Goal: Transaction & Acquisition: Purchase product/service

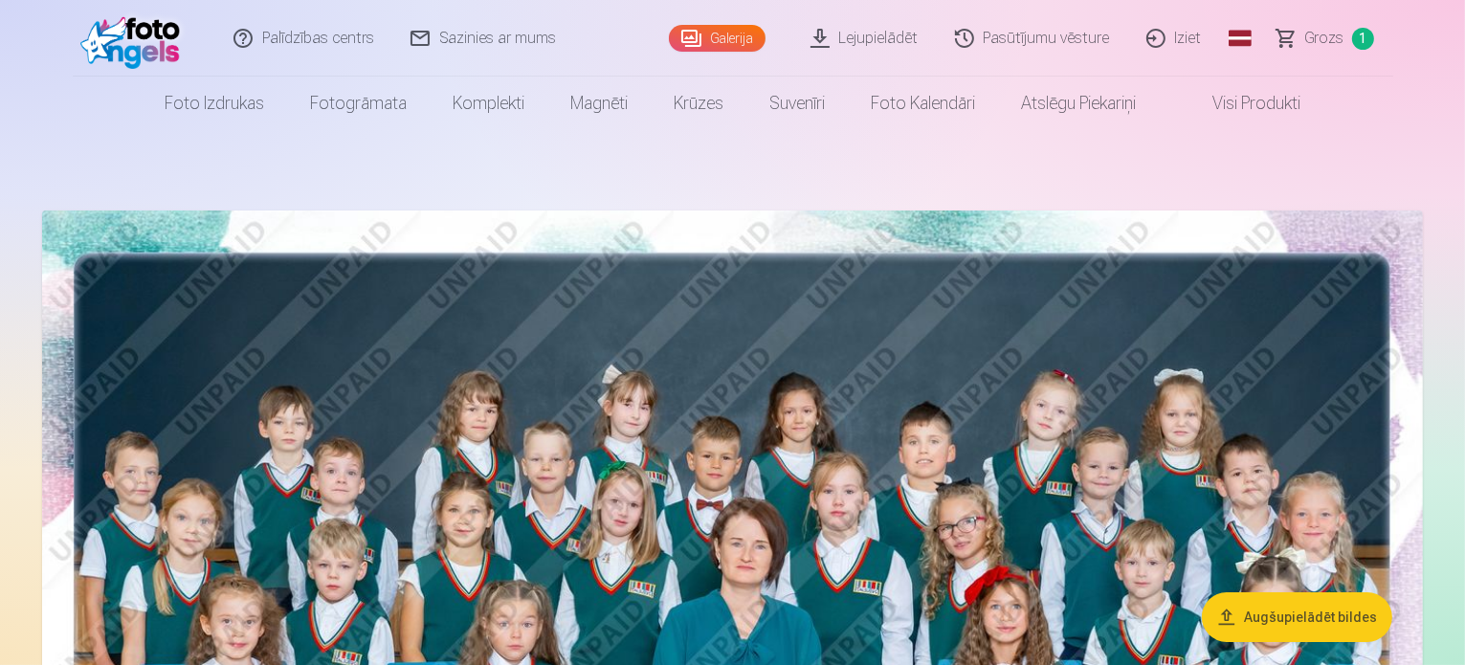
click at [1317, 36] on span "Grozs" at bounding box center [1324, 38] width 39 height 23
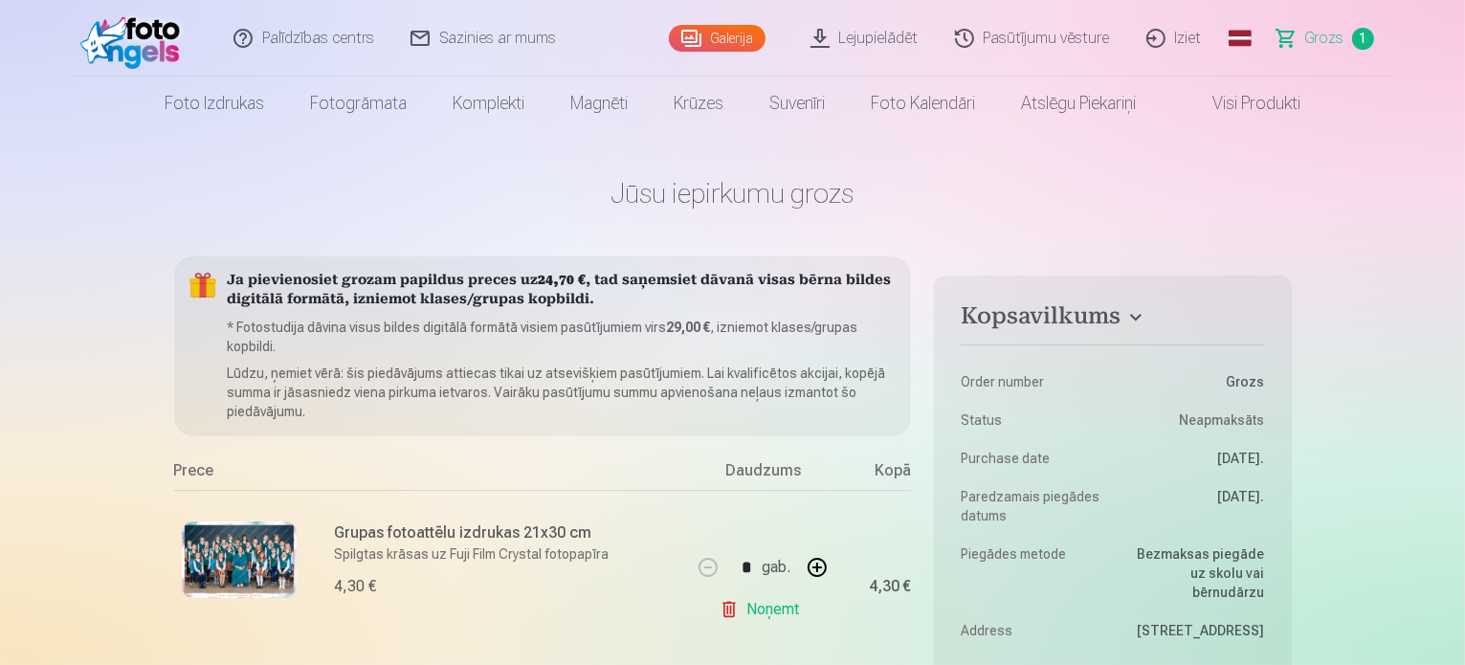
click at [318, 545] on div "Grupas fotoattēlu izdrukas 21x30 cm Spilgtas krāsas uz Fuji Film Crystal fotopa…" at bounding box center [433, 586] width 518 height 192
click at [393, 536] on h6 "Grupas fotoattēlu izdrukas 21x30 cm" at bounding box center [507, 533] width 345 height 23
click at [251, 566] on img at bounding box center [239, 560] width 115 height 77
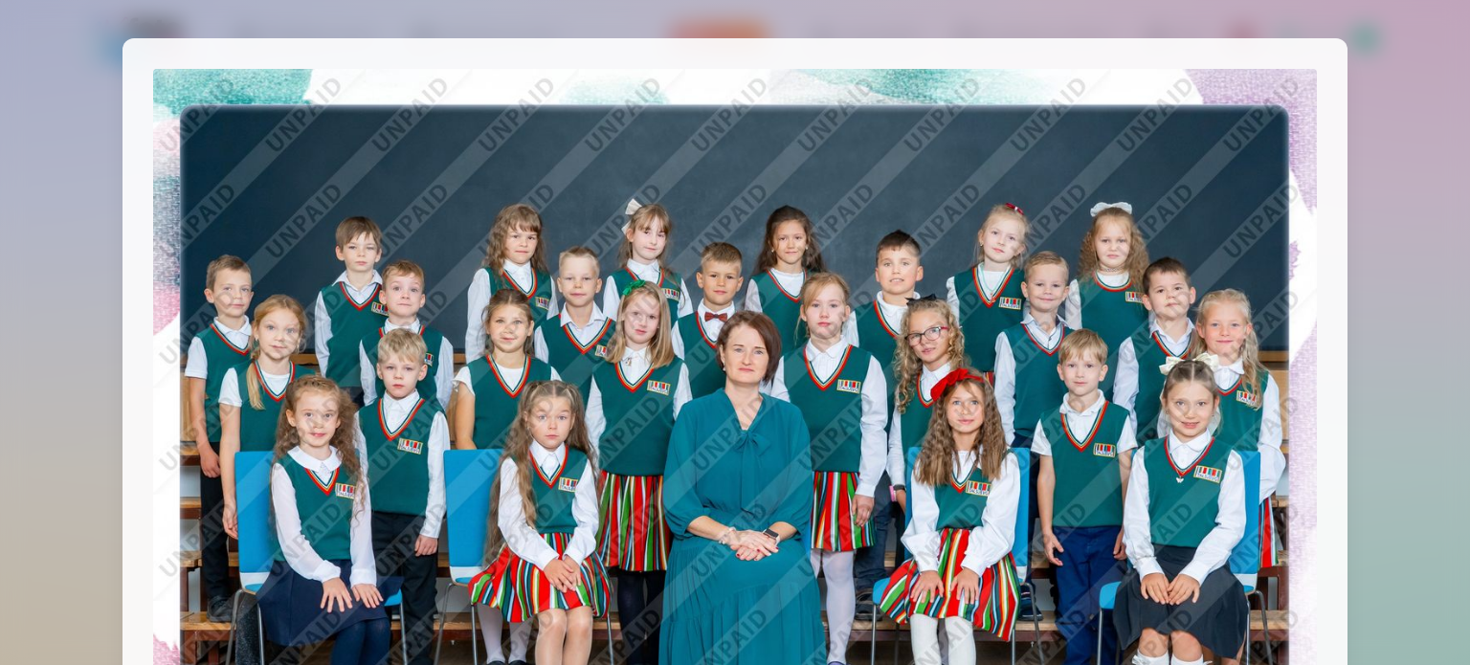
click at [1384, 216] on div at bounding box center [735, 332] width 1470 height 665
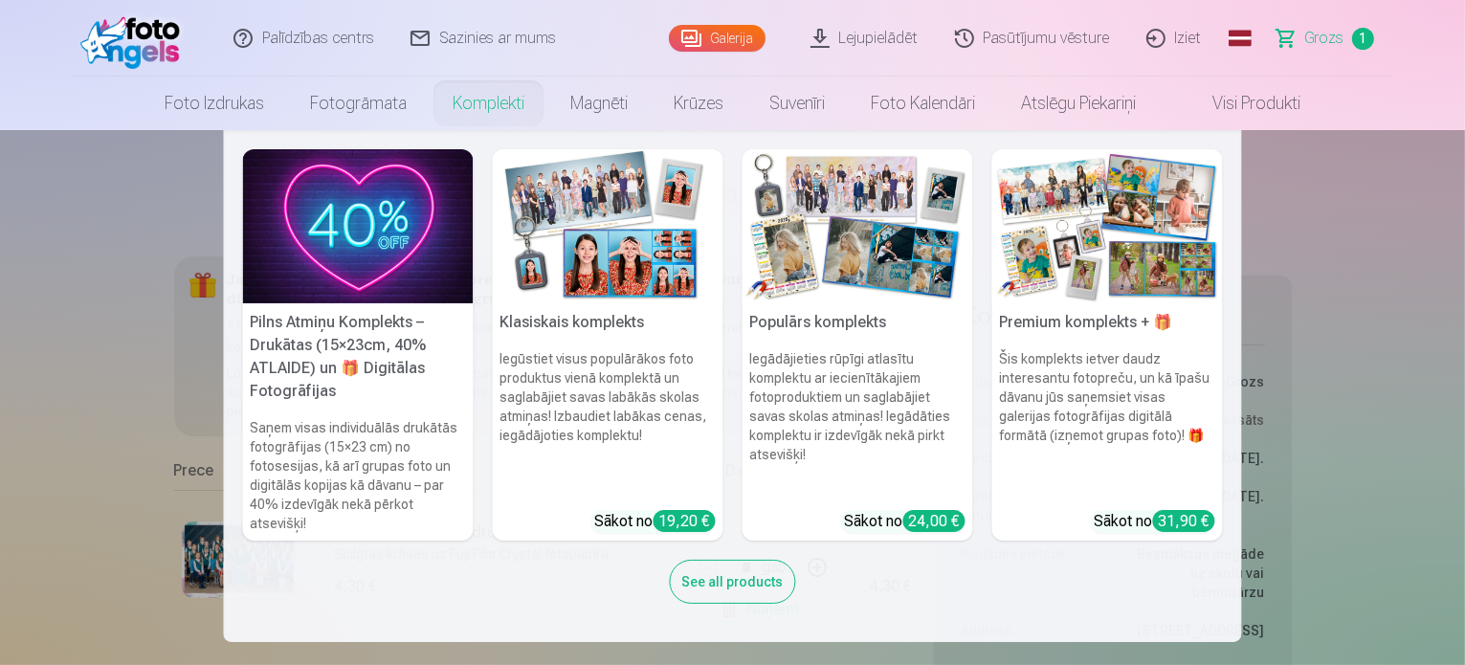
click at [499, 98] on link "Komplekti" at bounding box center [489, 104] width 118 height 54
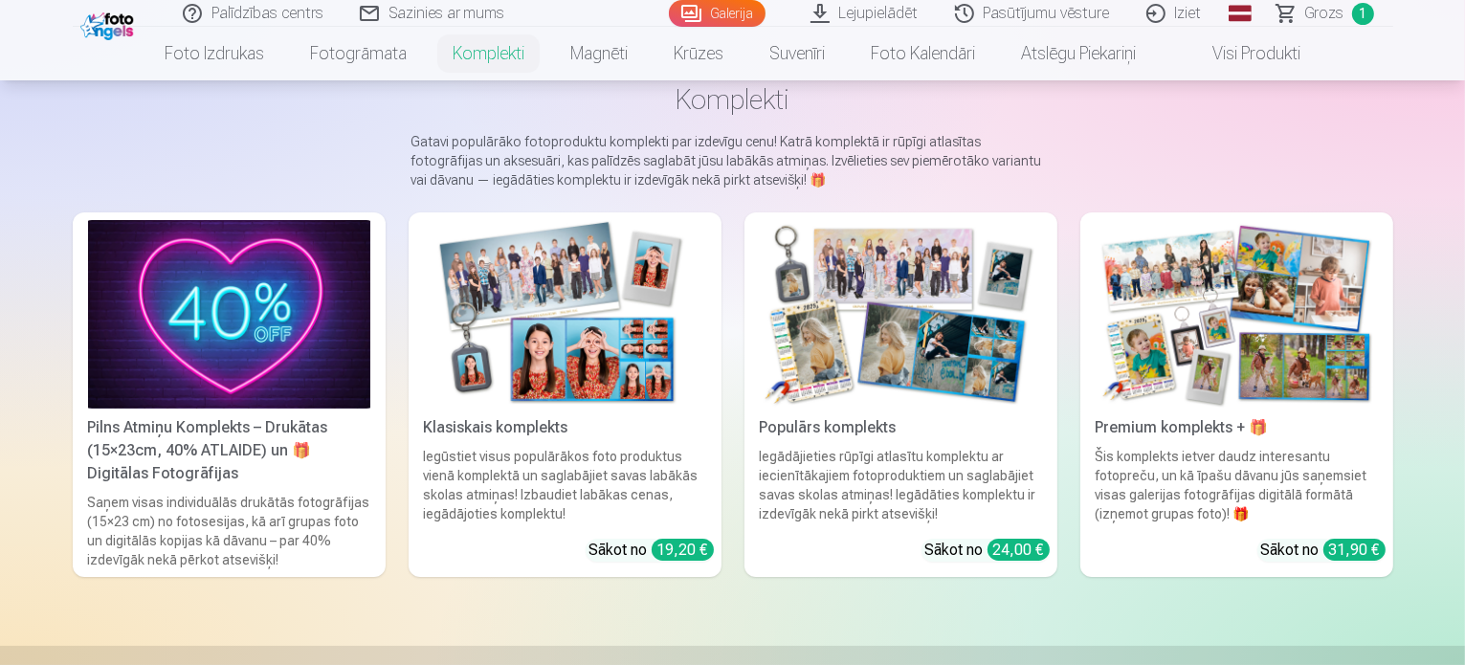
scroll to position [130, 0]
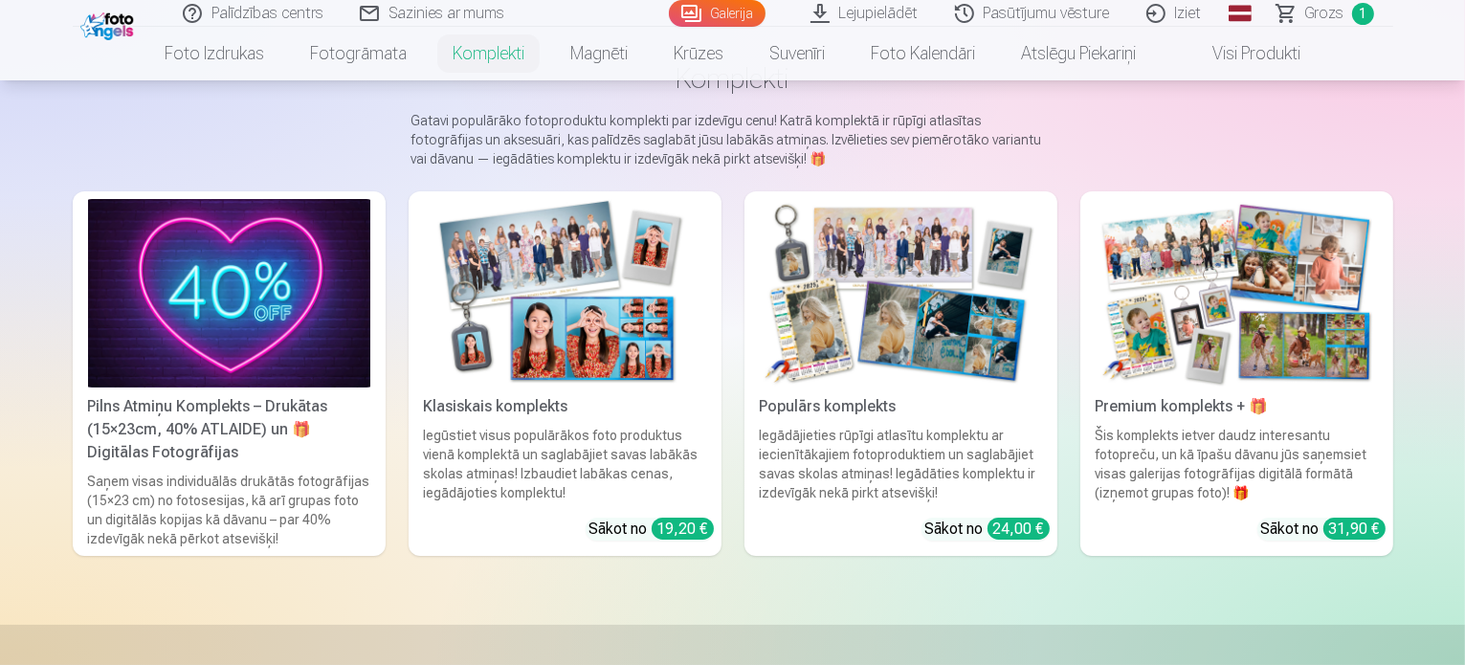
click at [530, 316] on img at bounding box center [565, 293] width 282 height 189
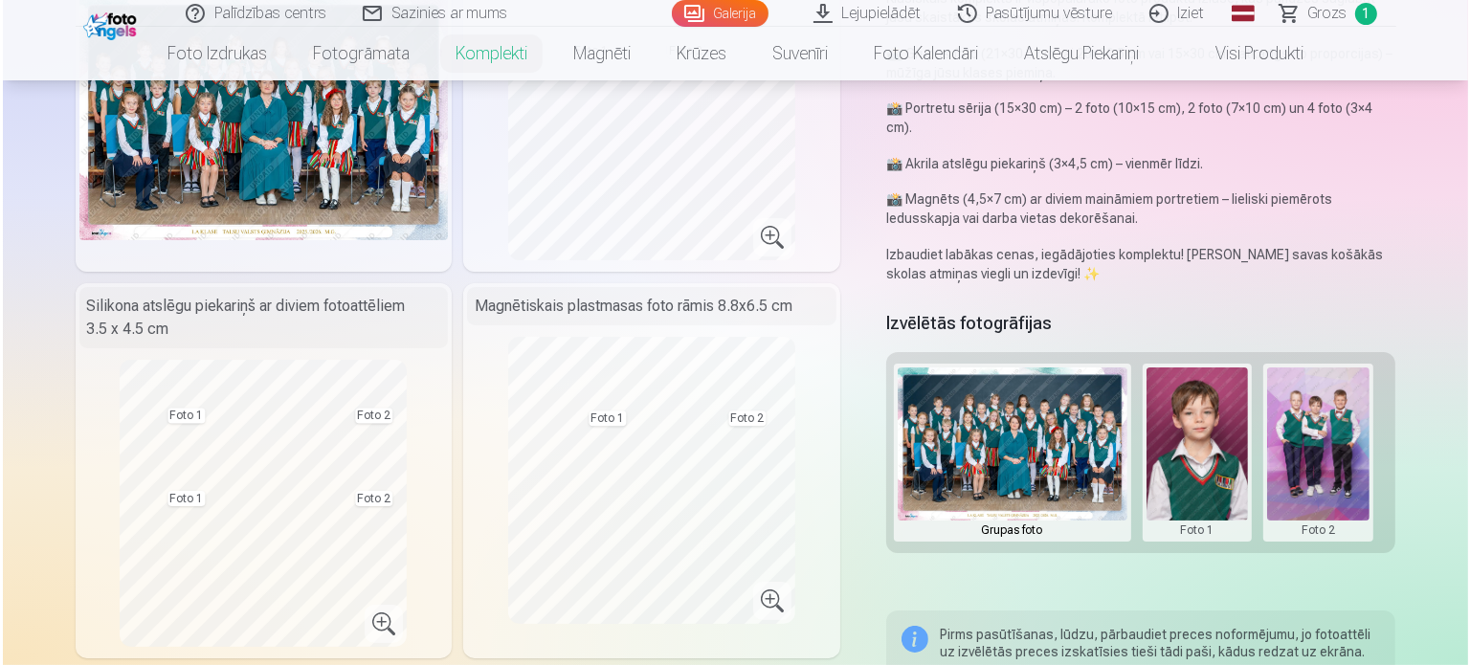
scroll to position [262, 0]
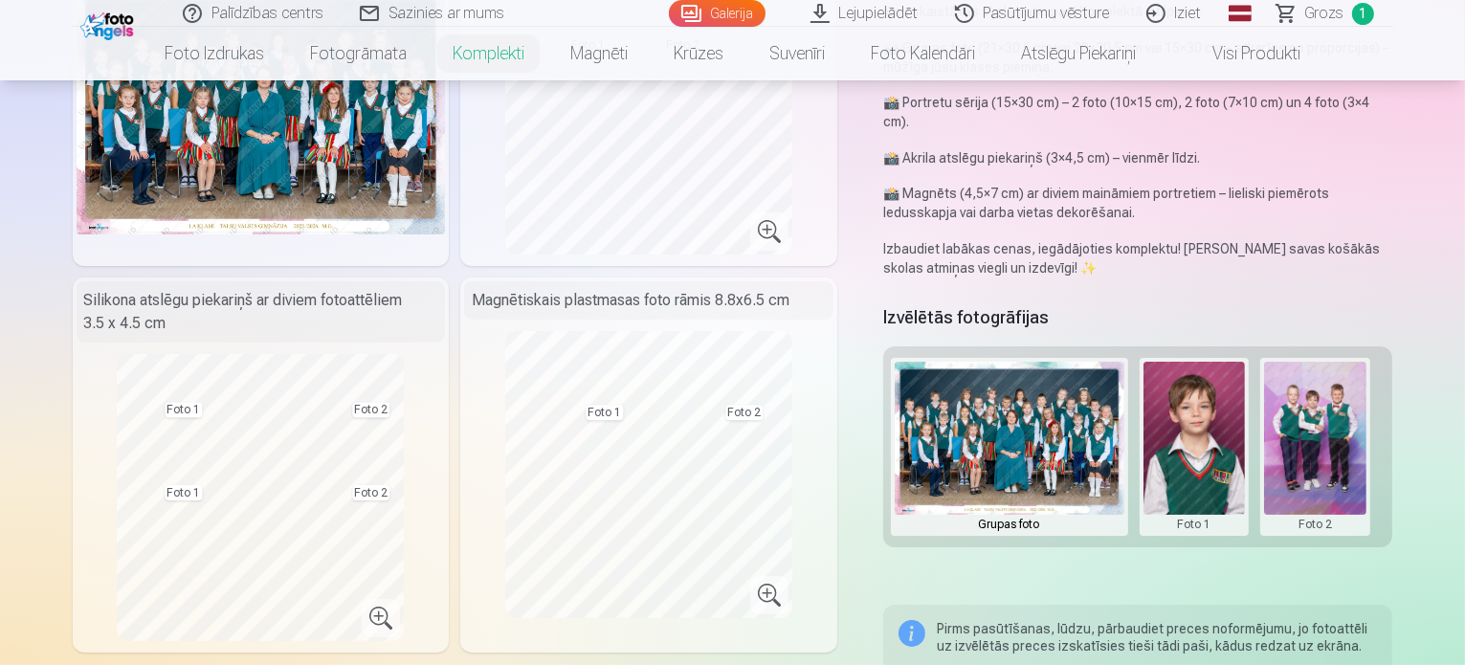
click at [1324, 440] on button at bounding box center [1315, 447] width 102 height 170
click at [1321, 432] on button "Nomainiet foto" at bounding box center [1330, 428] width 156 height 54
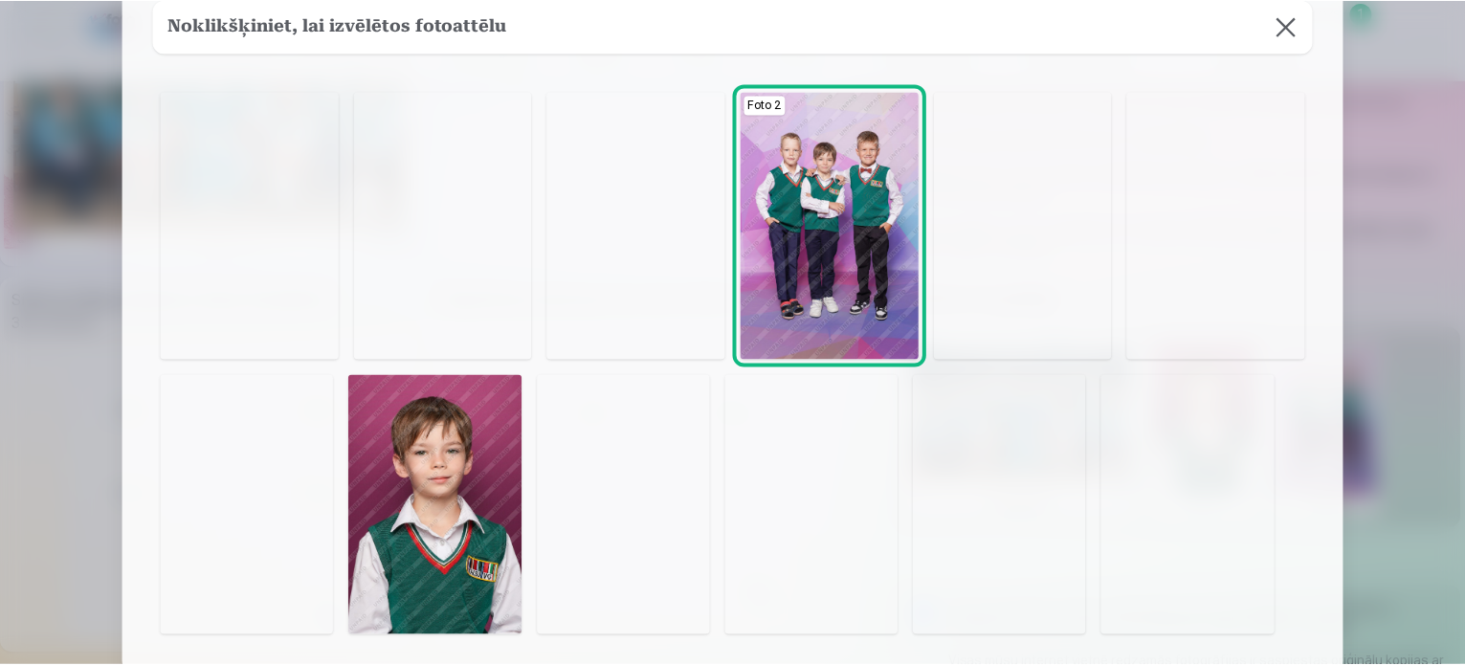
scroll to position [230, 0]
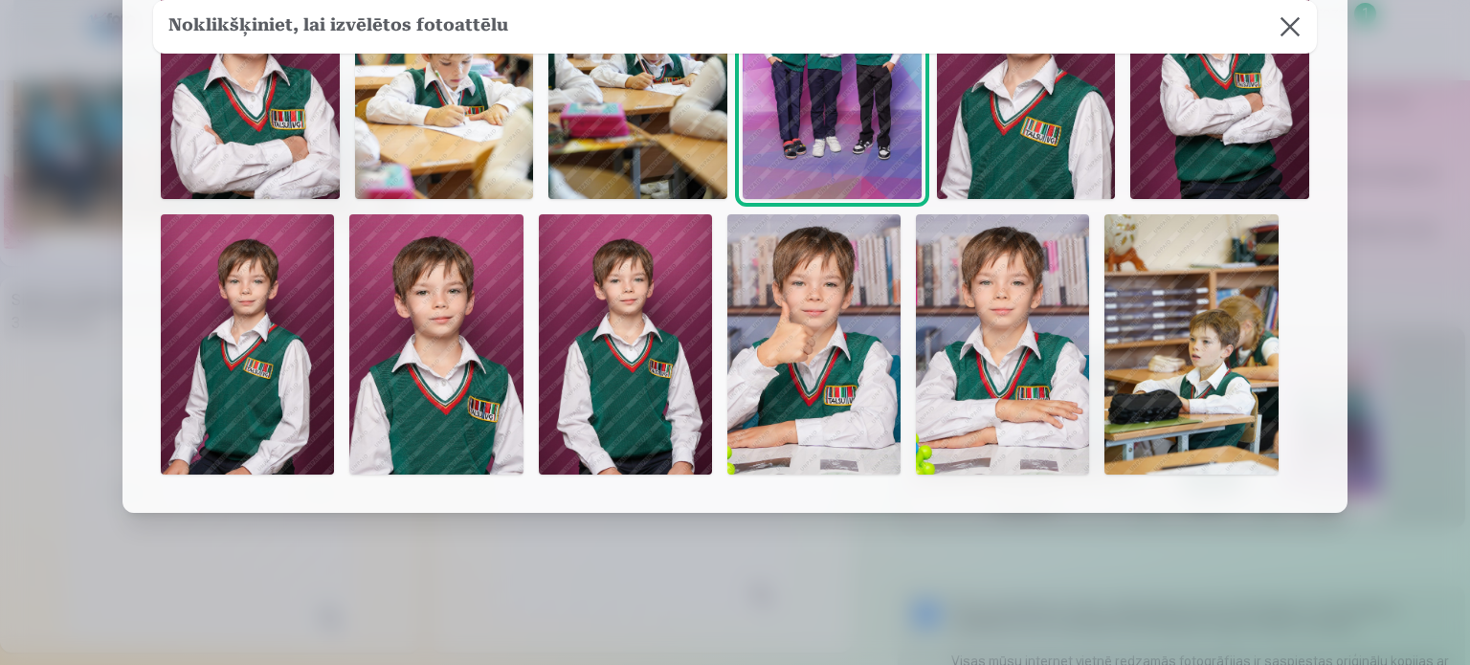
click at [456, 309] on img at bounding box center [435, 344] width 173 height 260
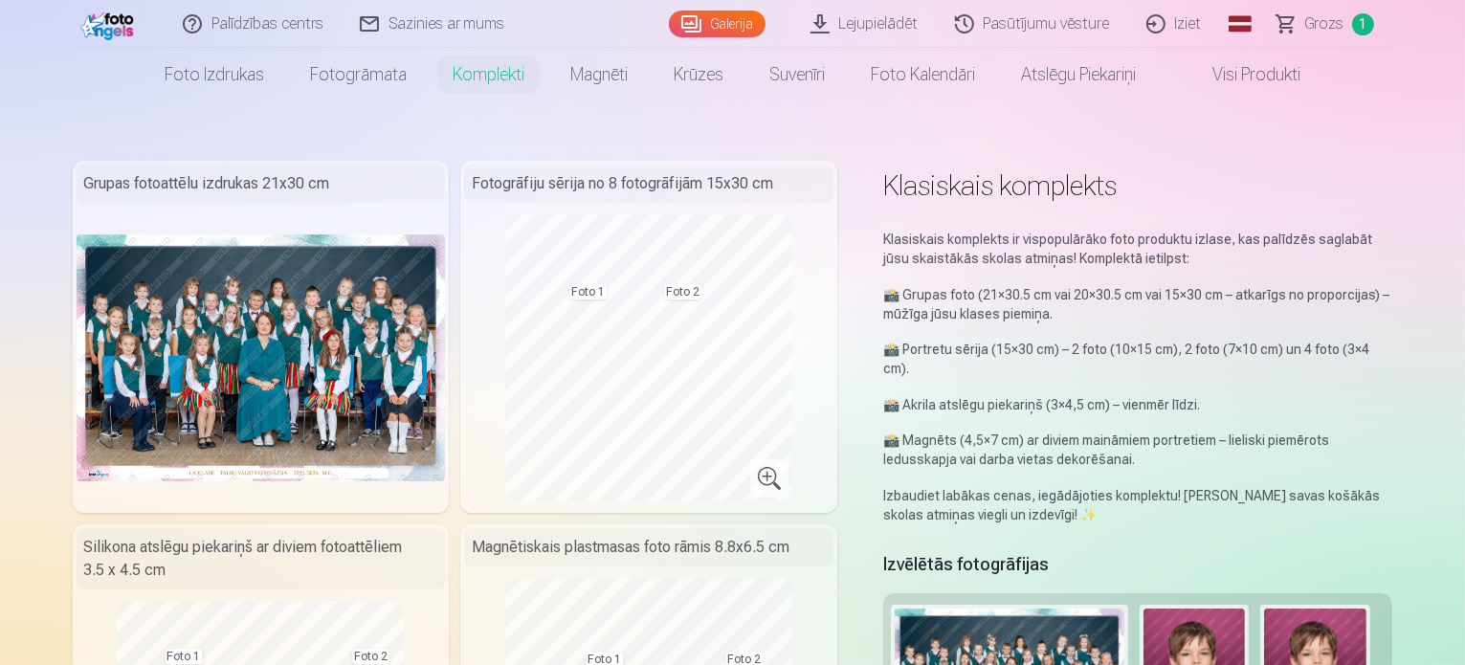
scroll to position [0, 0]
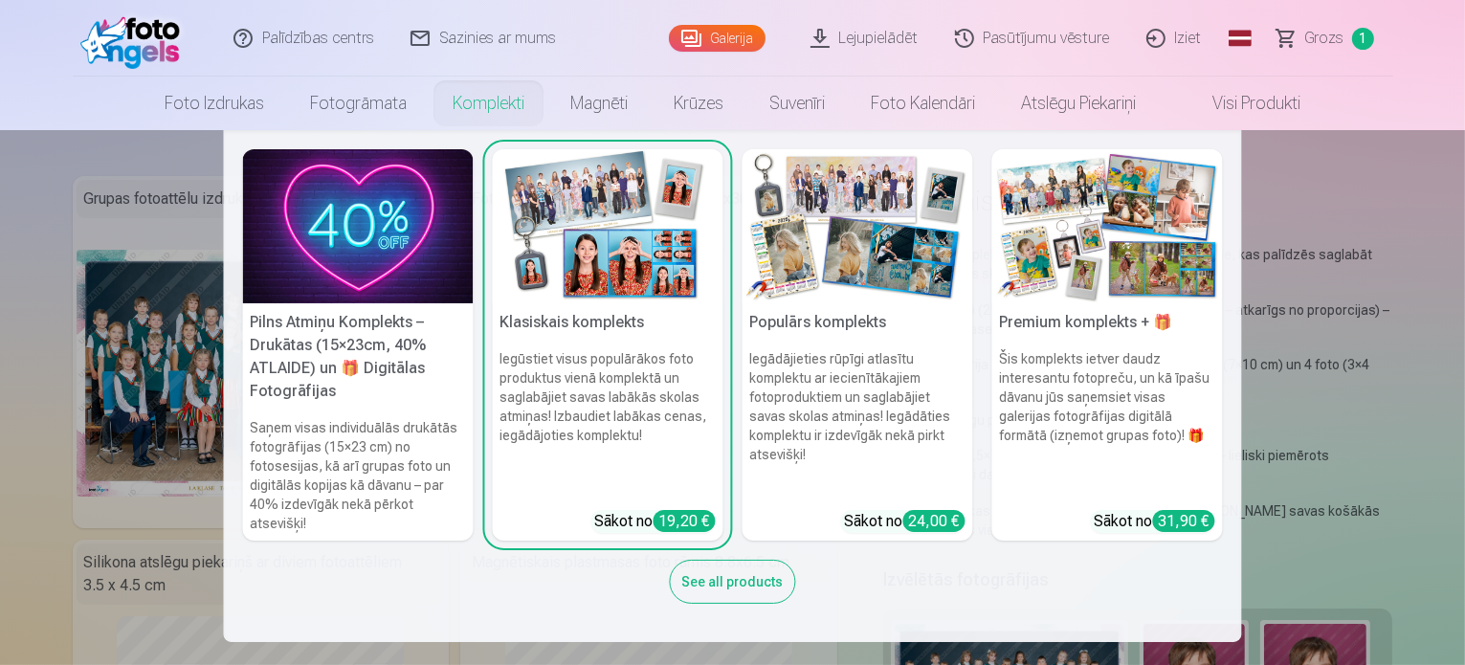
click at [821, 276] on img at bounding box center [858, 226] width 231 height 154
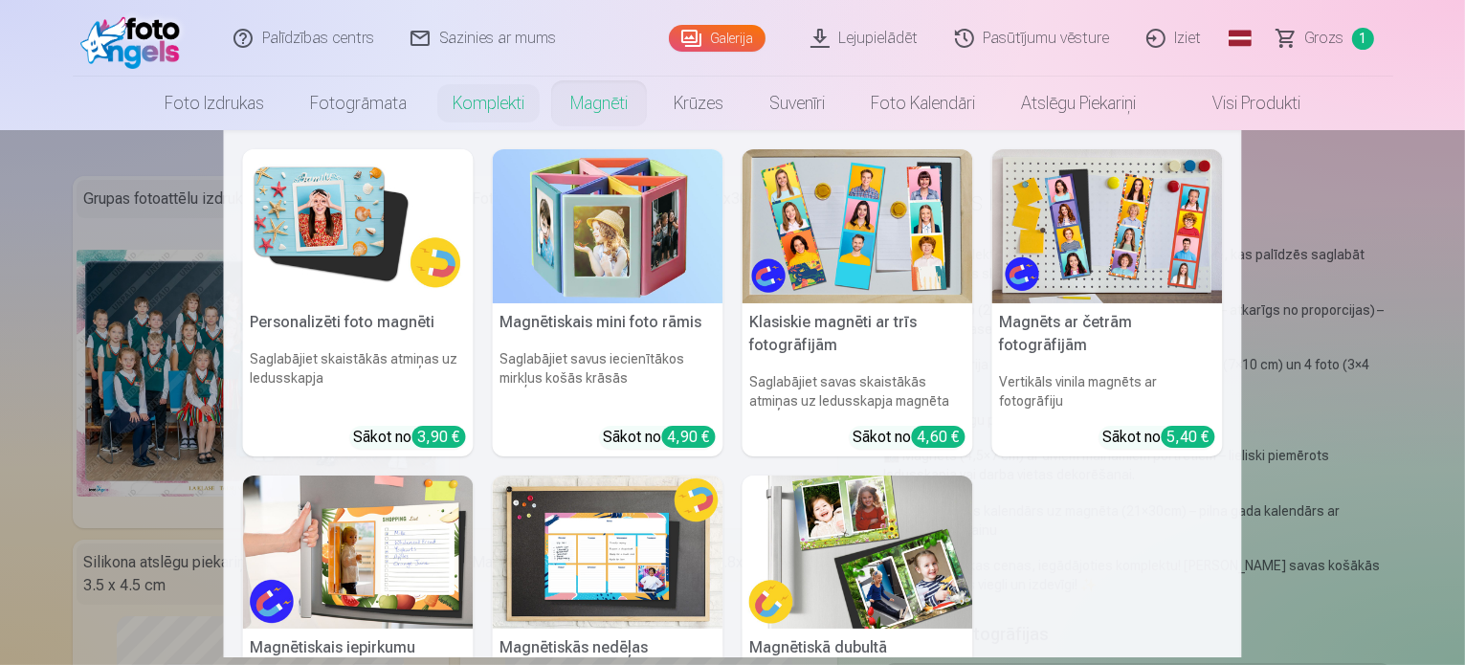
click at [612, 94] on link "Magnēti" at bounding box center [598, 104] width 103 height 54
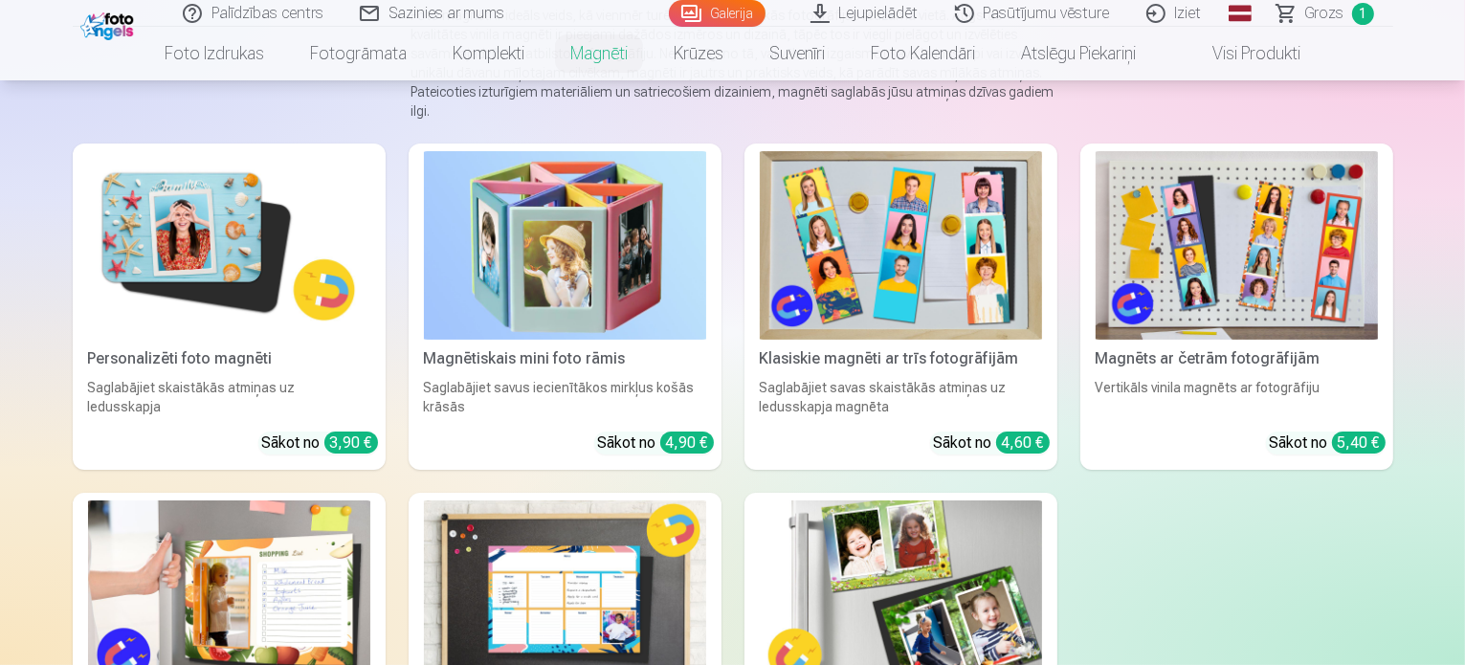
scroll to position [236, 0]
click at [1259, 205] on img at bounding box center [1237, 244] width 282 height 189
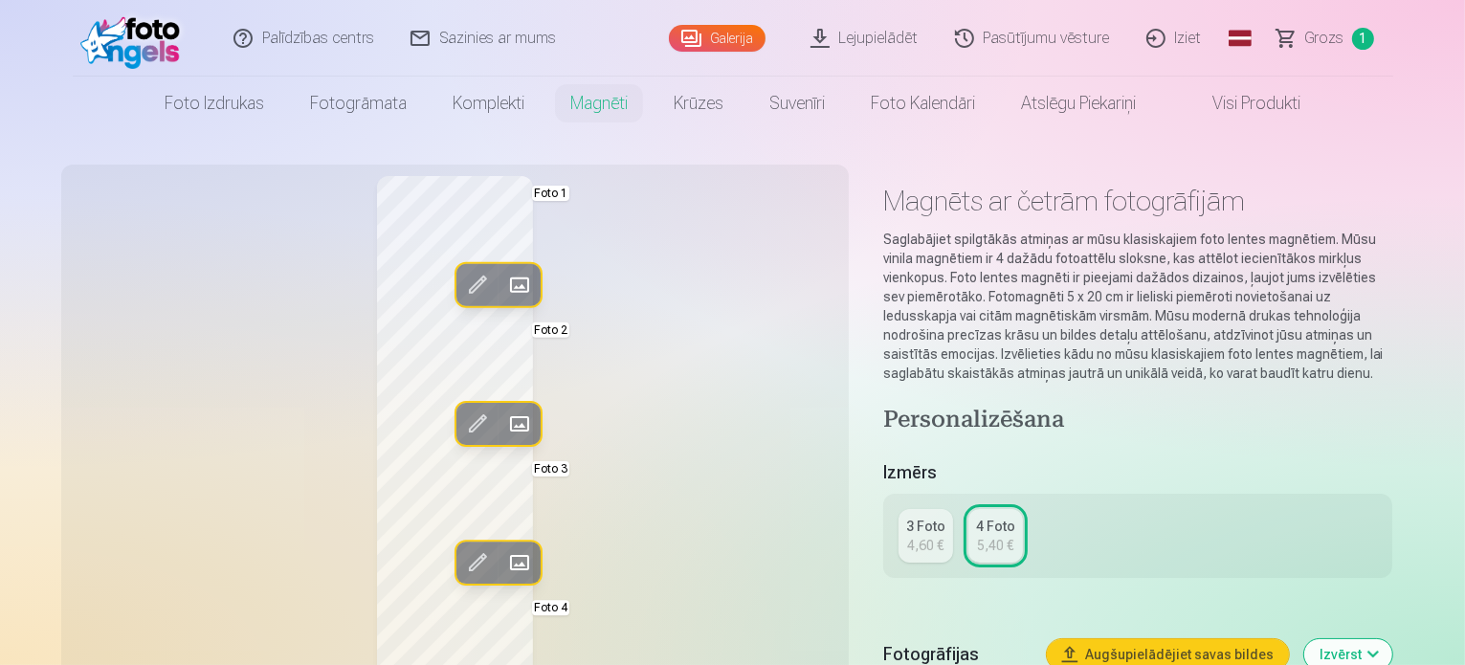
click at [934, 533] on div "3 Foto" at bounding box center [925, 526] width 39 height 19
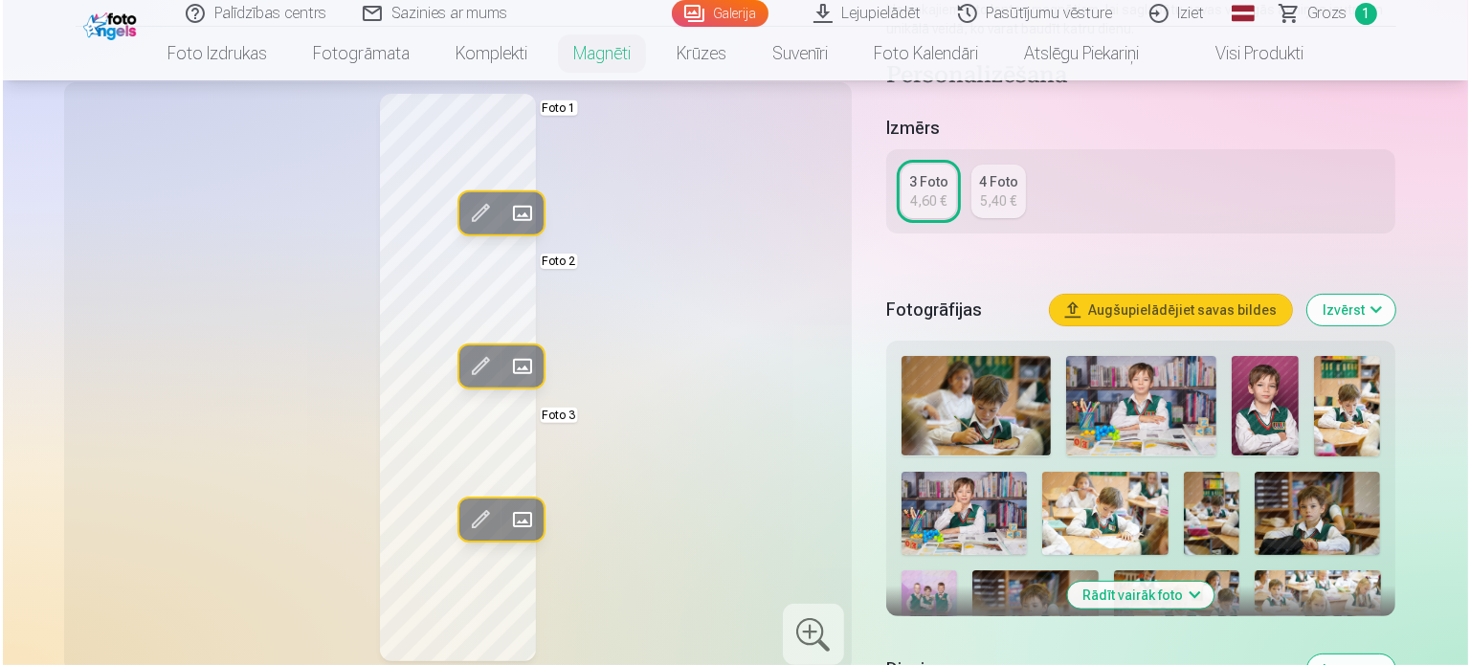
scroll to position [352, 0]
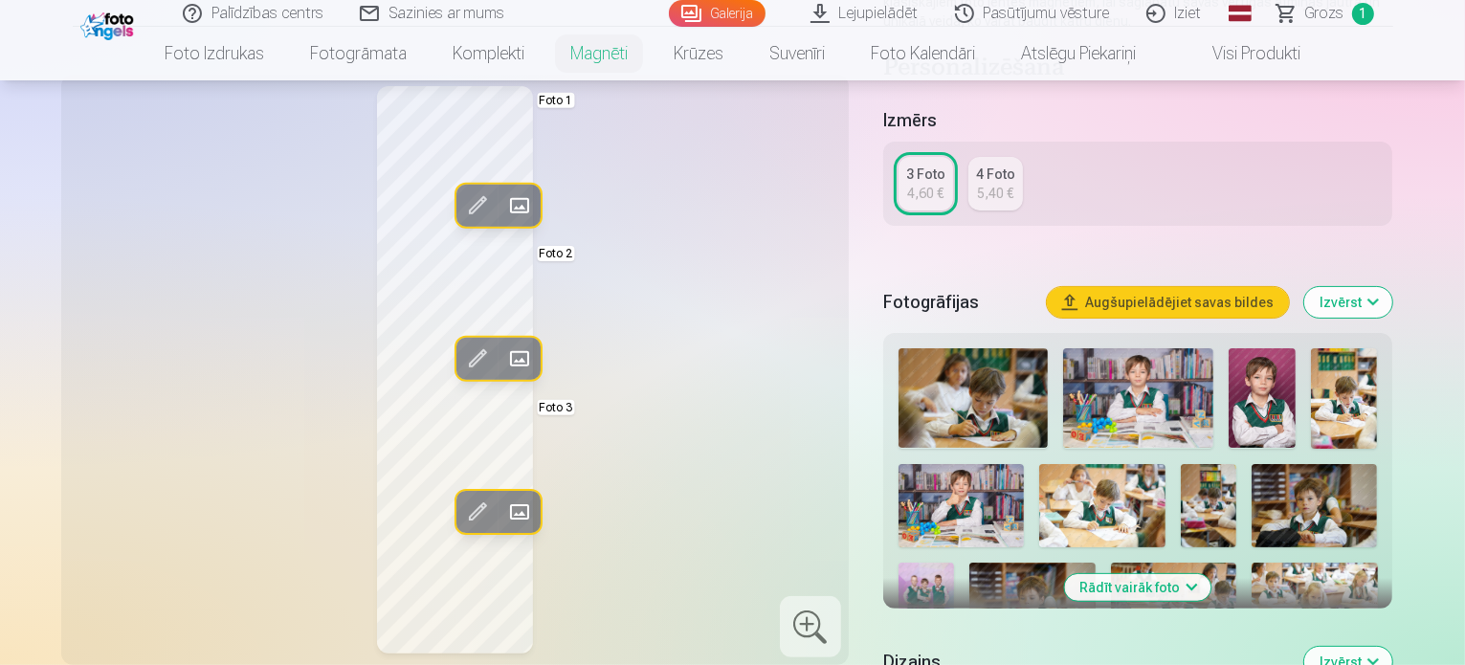
click at [461, 505] on span at bounding box center [476, 512] width 31 height 31
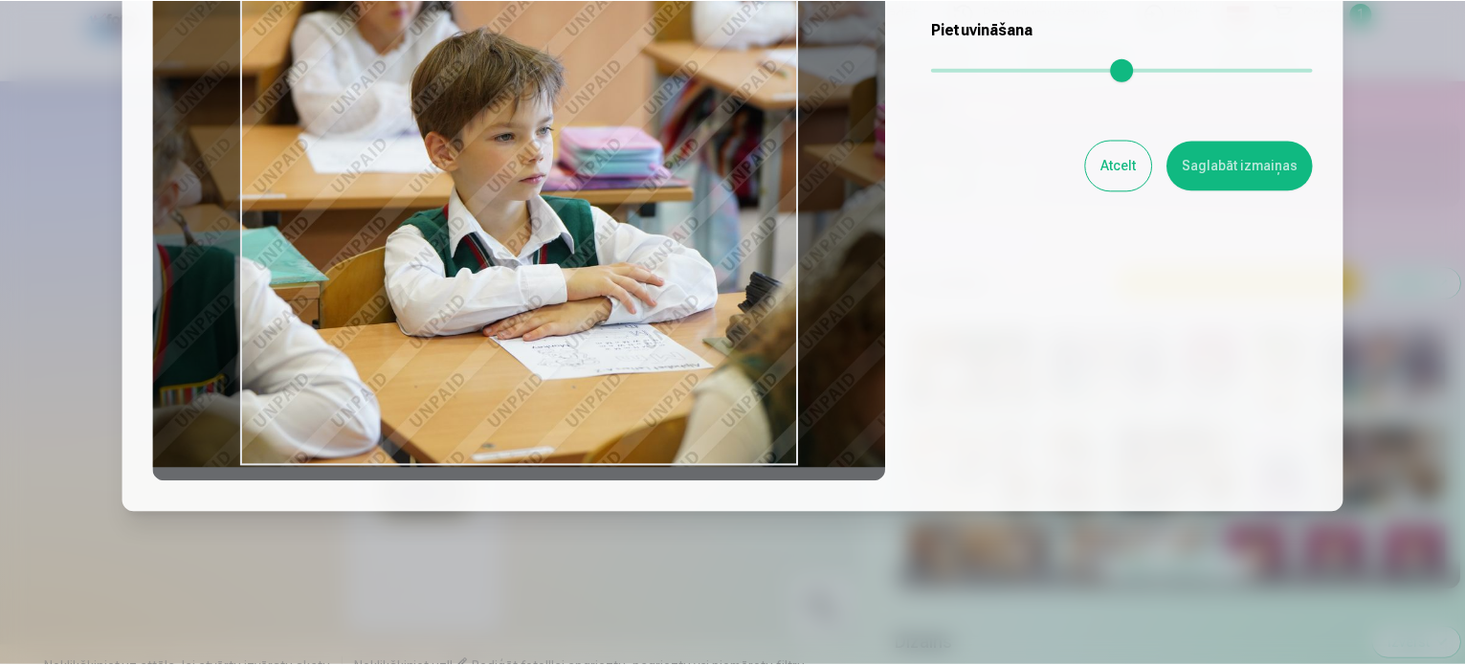
scroll to position [0, 0]
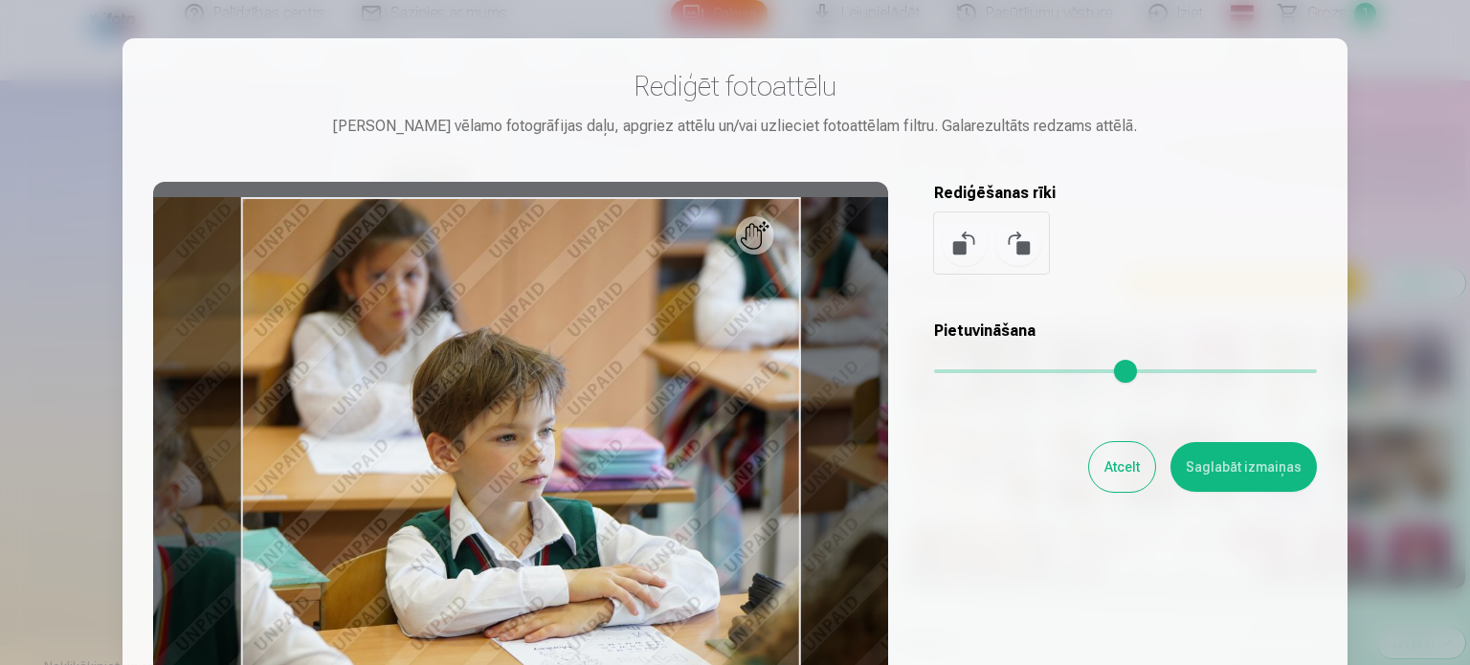
click at [1108, 463] on button "Atcelt" at bounding box center [1122, 467] width 66 height 50
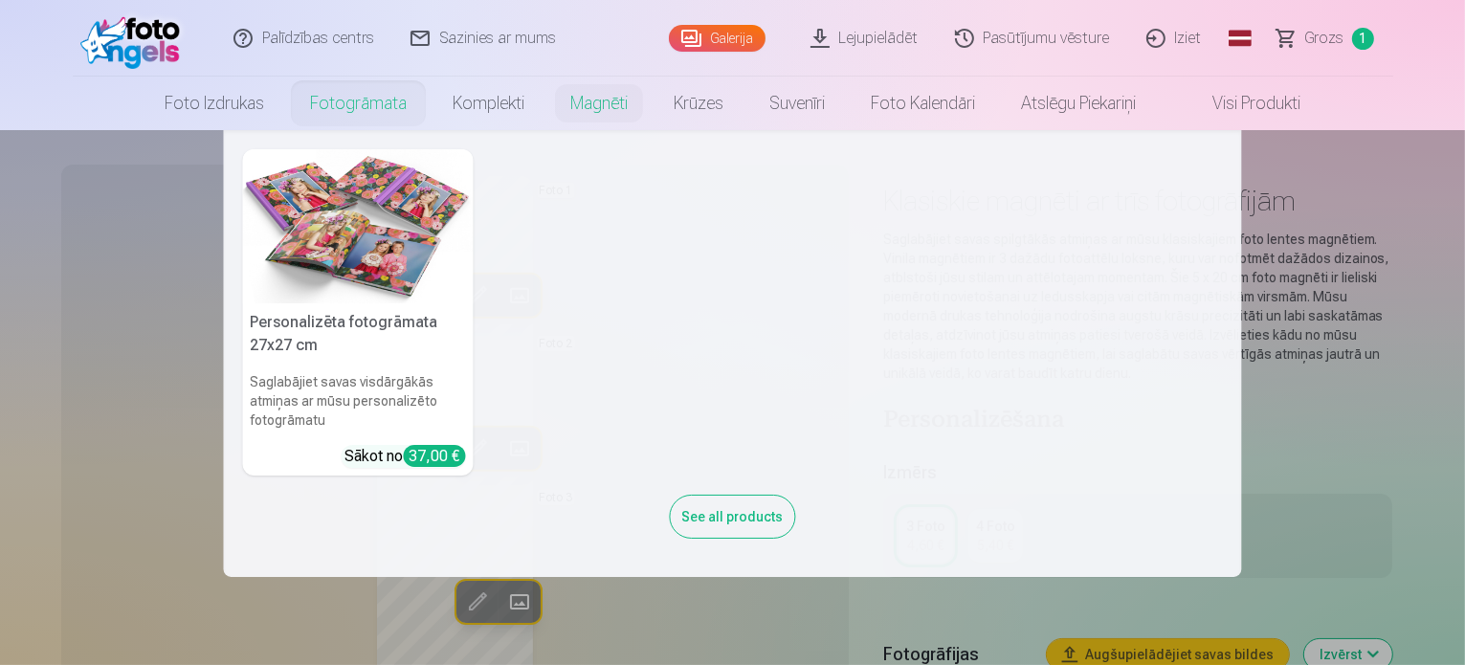
click at [345, 122] on link "Fotogrāmata" at bounding box center [358, 104] width 143 height 54
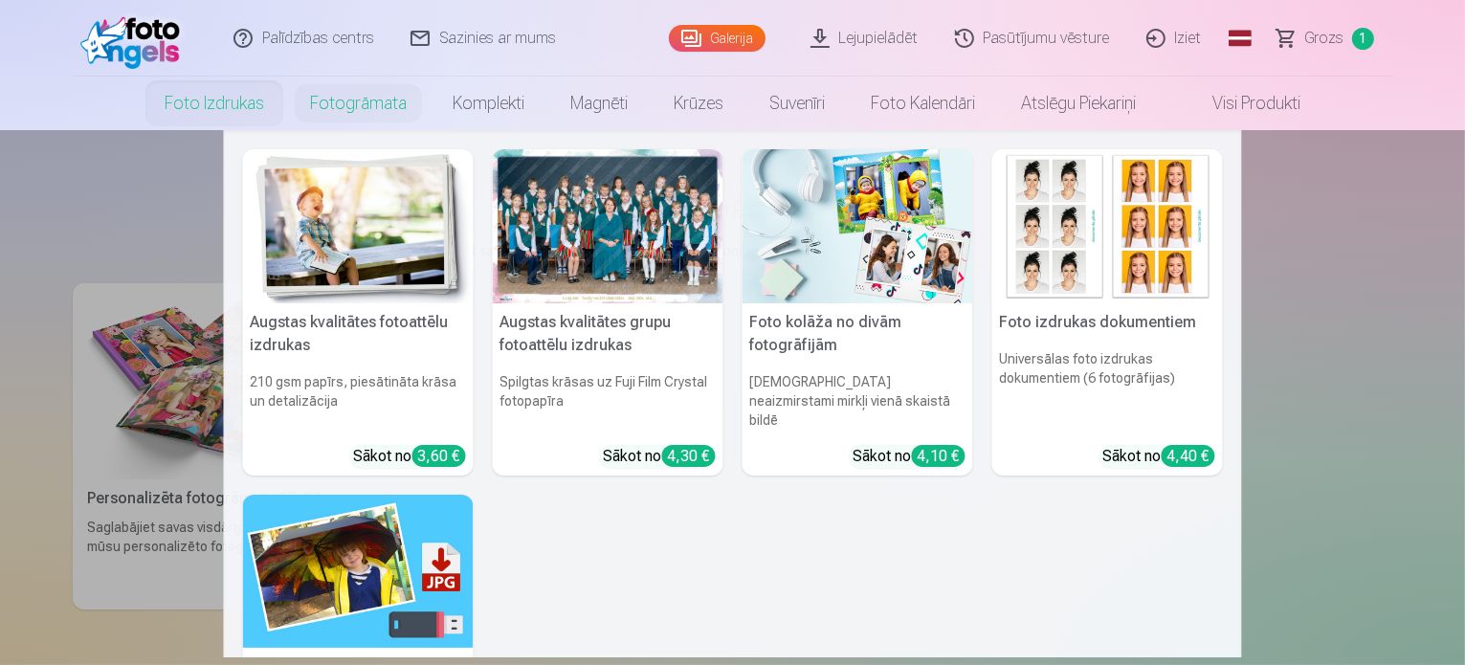
click at [253, 100] on link "Foto izdrukas" at bounding box center [214, 104] width 145 height 54
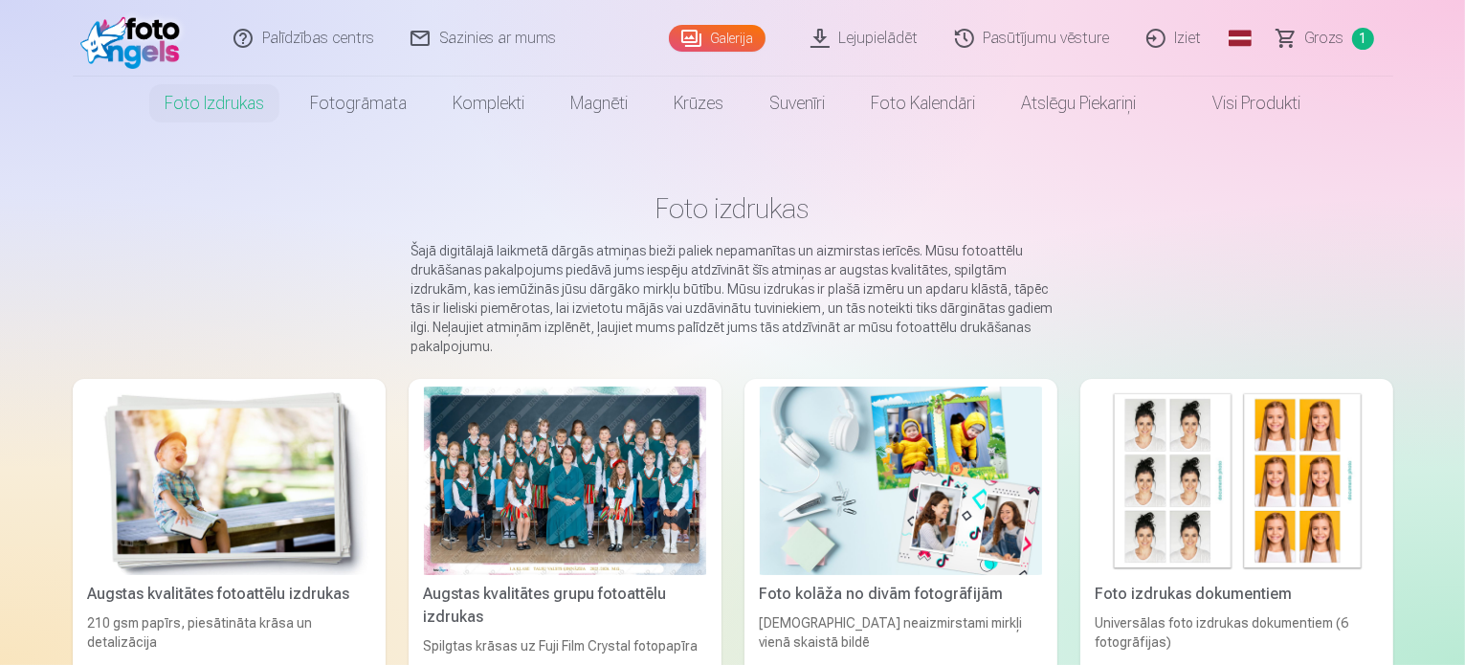
click at [1213, 106] on link "Visi produkti" at bounding box center [1241, 104] width 165 height 54
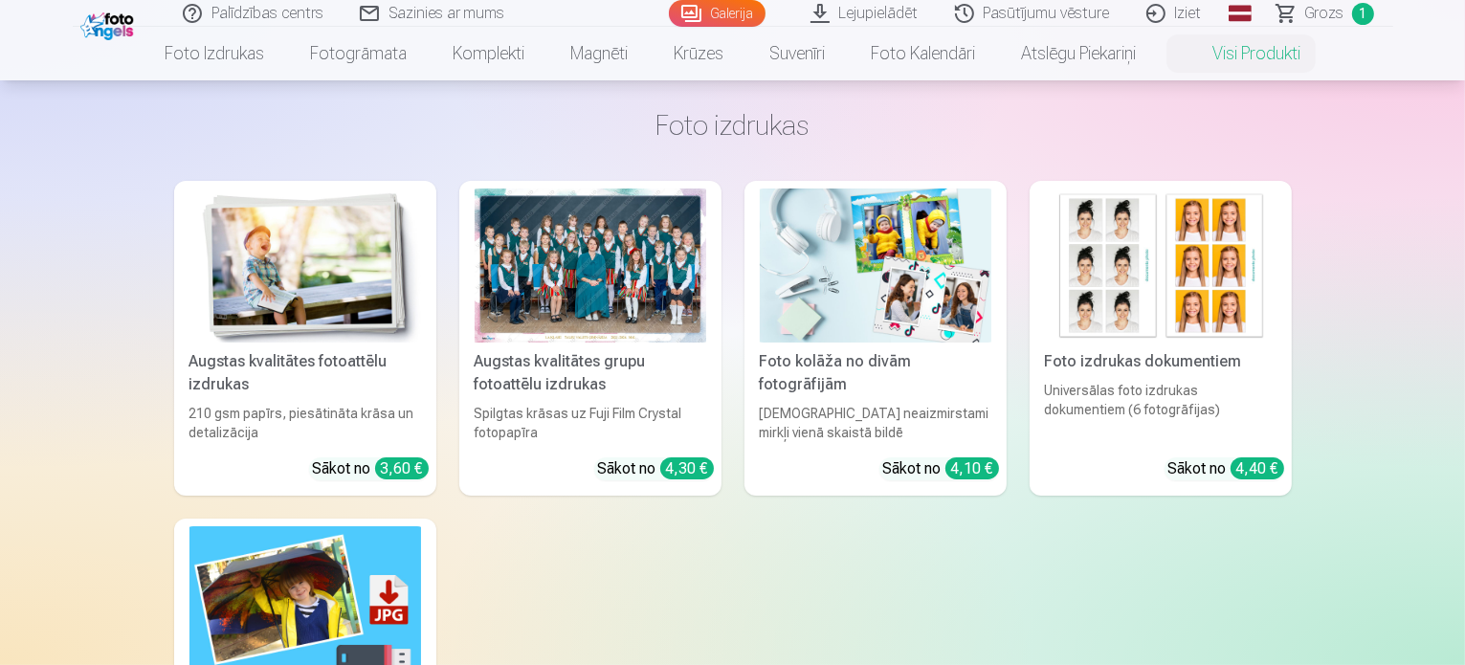
scroll to position [69, 0]
click at [588, 269] on div at bounding box center [591, 265] width 232 height 154
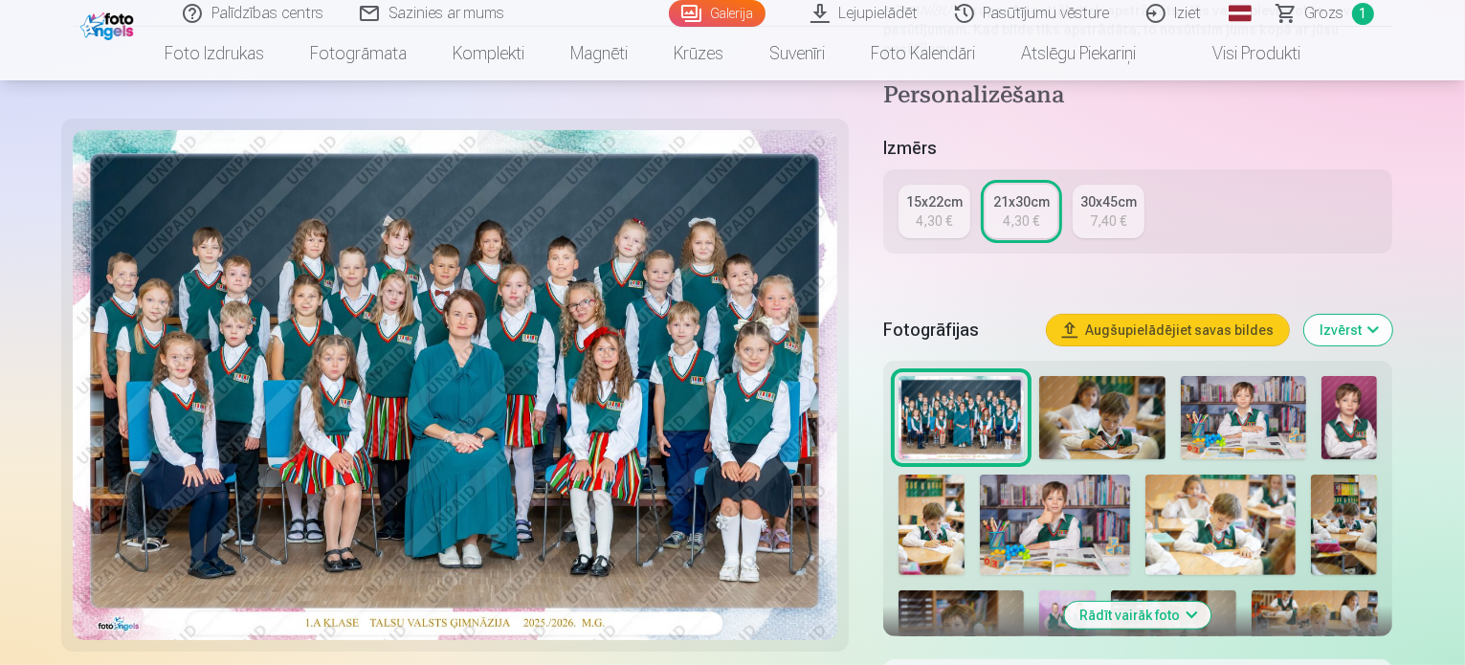
scroll to position [411, 0]
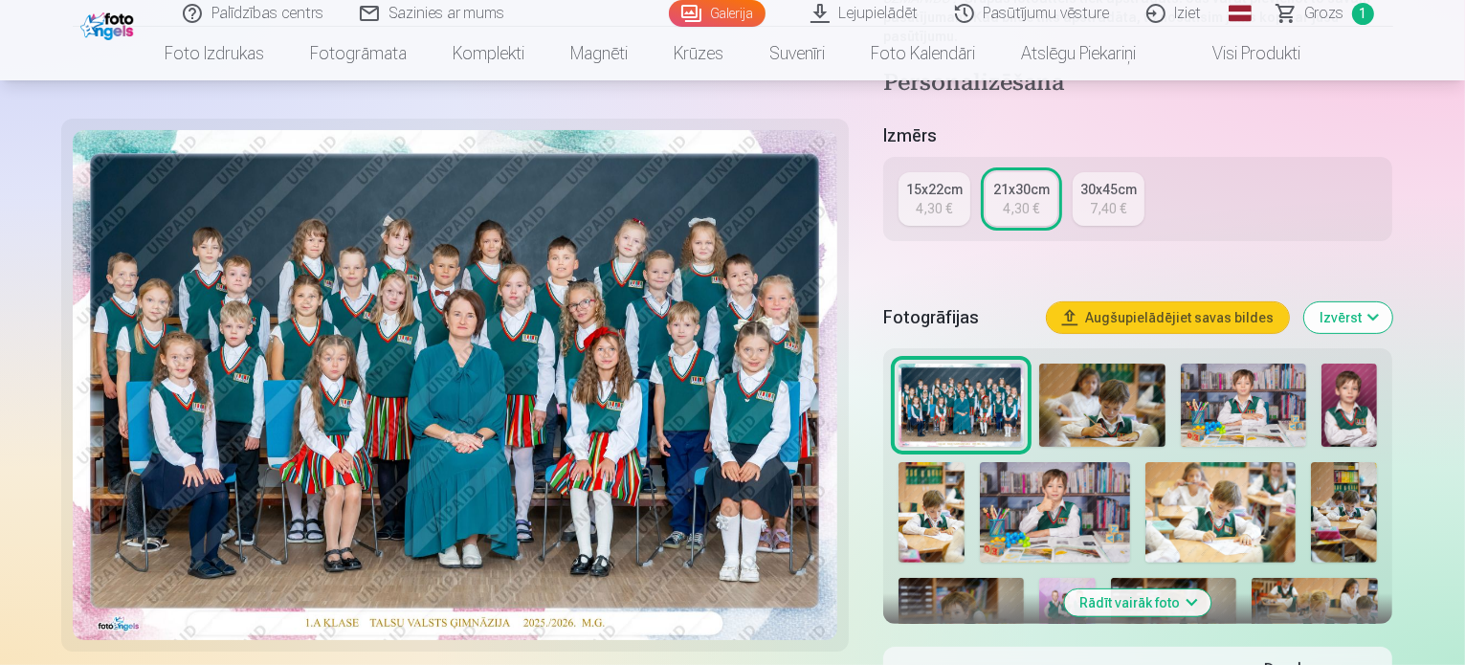
click at [1273, 364] on img at bounding box center [1244, 406] width 126 height 84
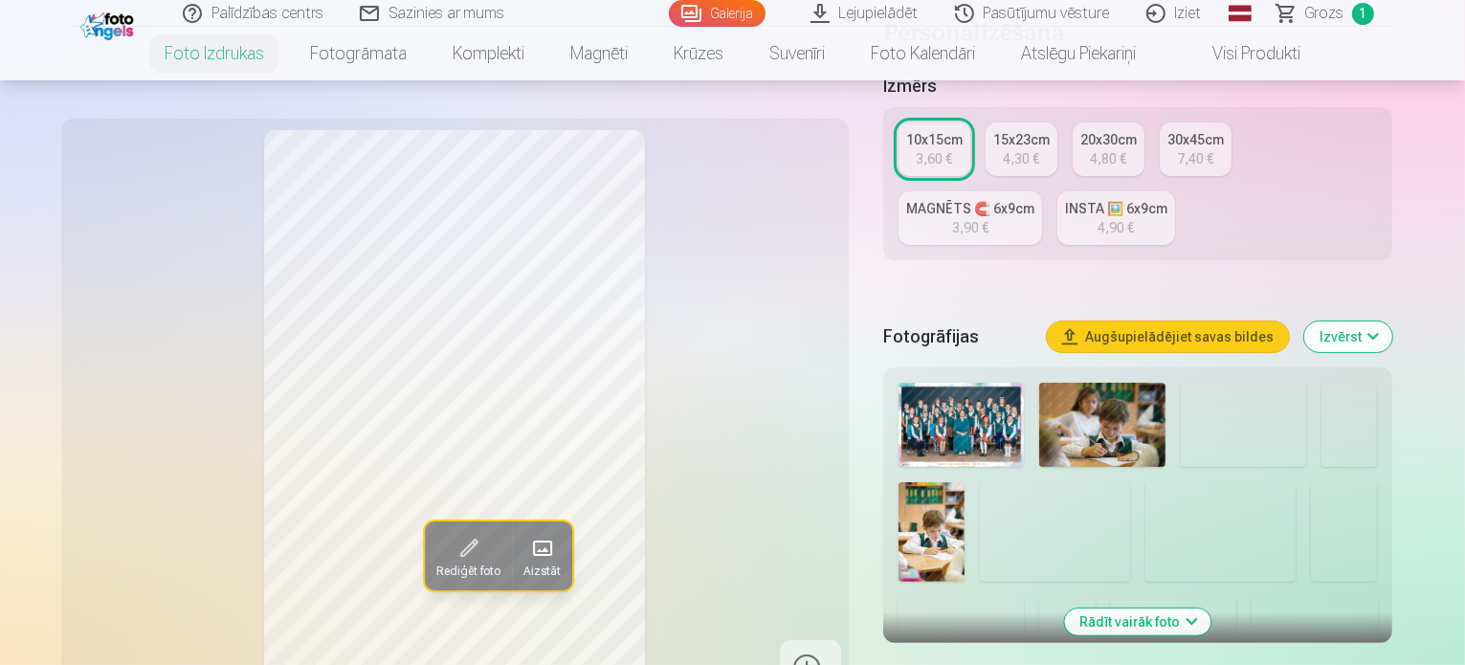
scroll to position [408, 0]
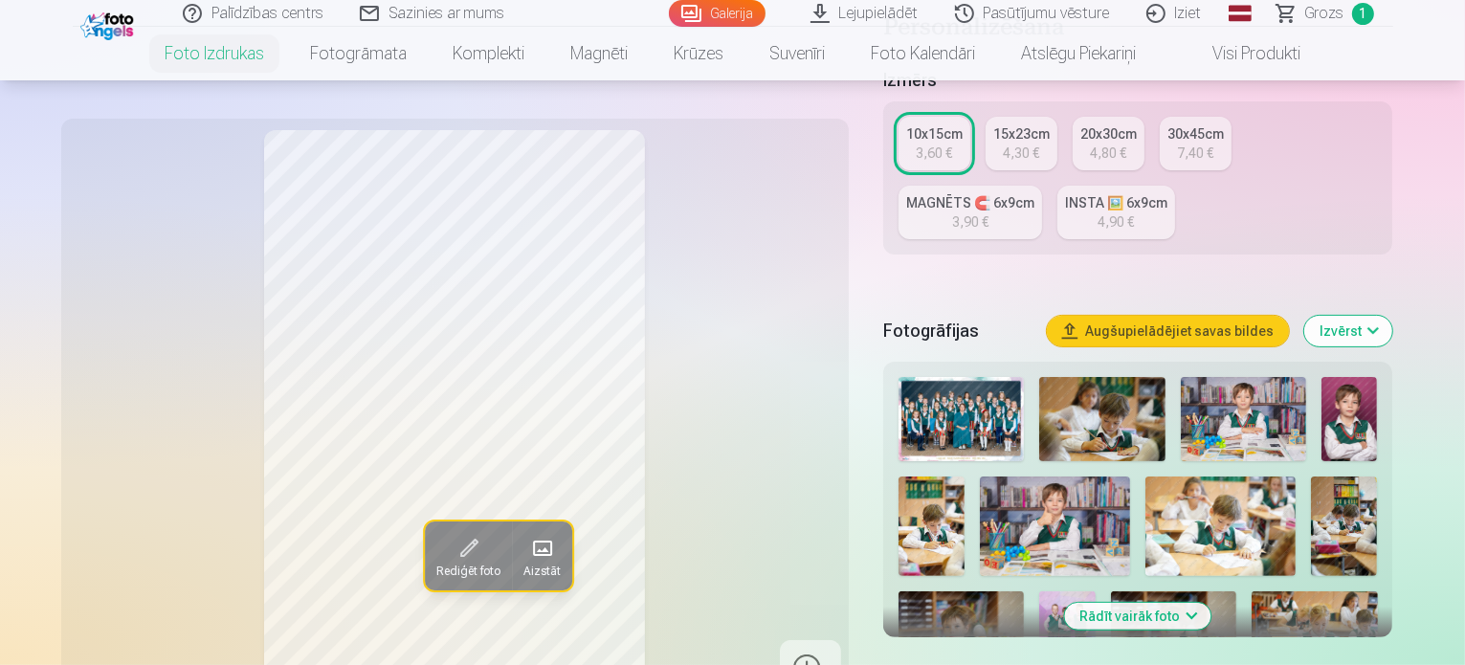
click at [1095, 591] on img at bounding box center [1067, 633] width 56 height 84
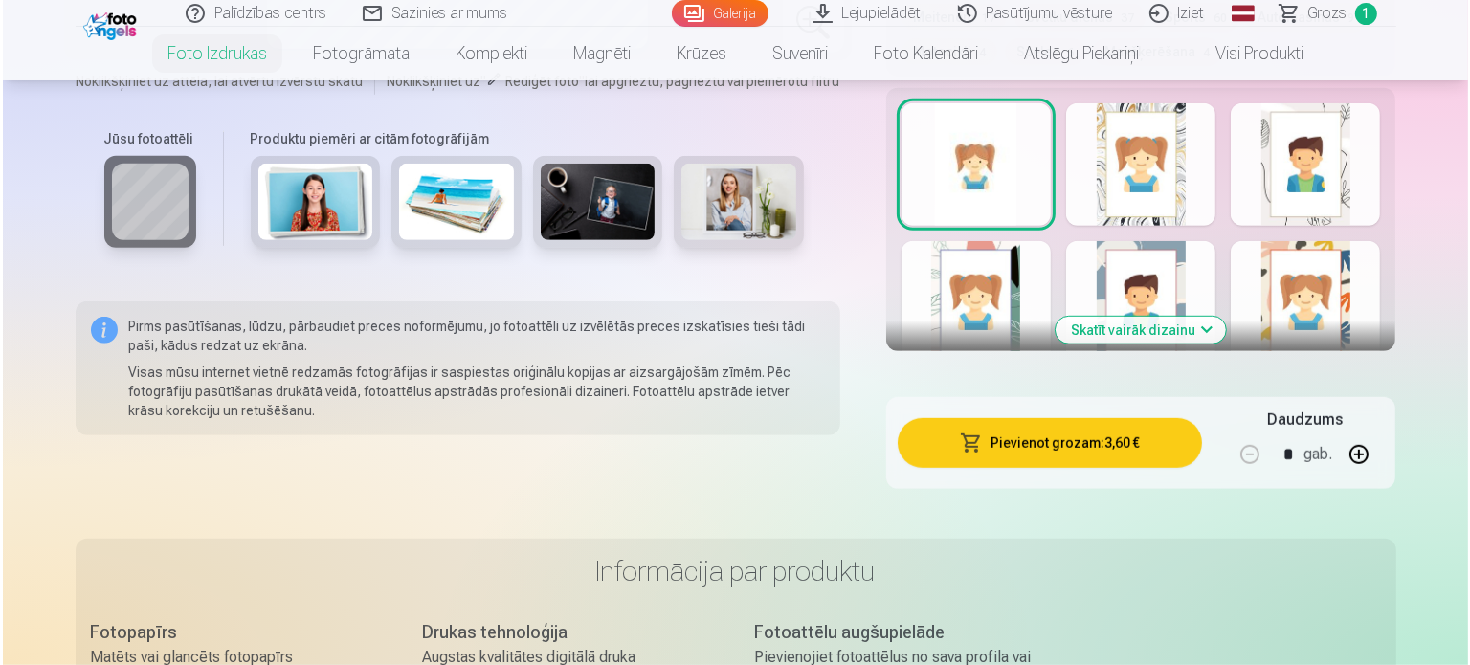
scroll to position [1221, 0]
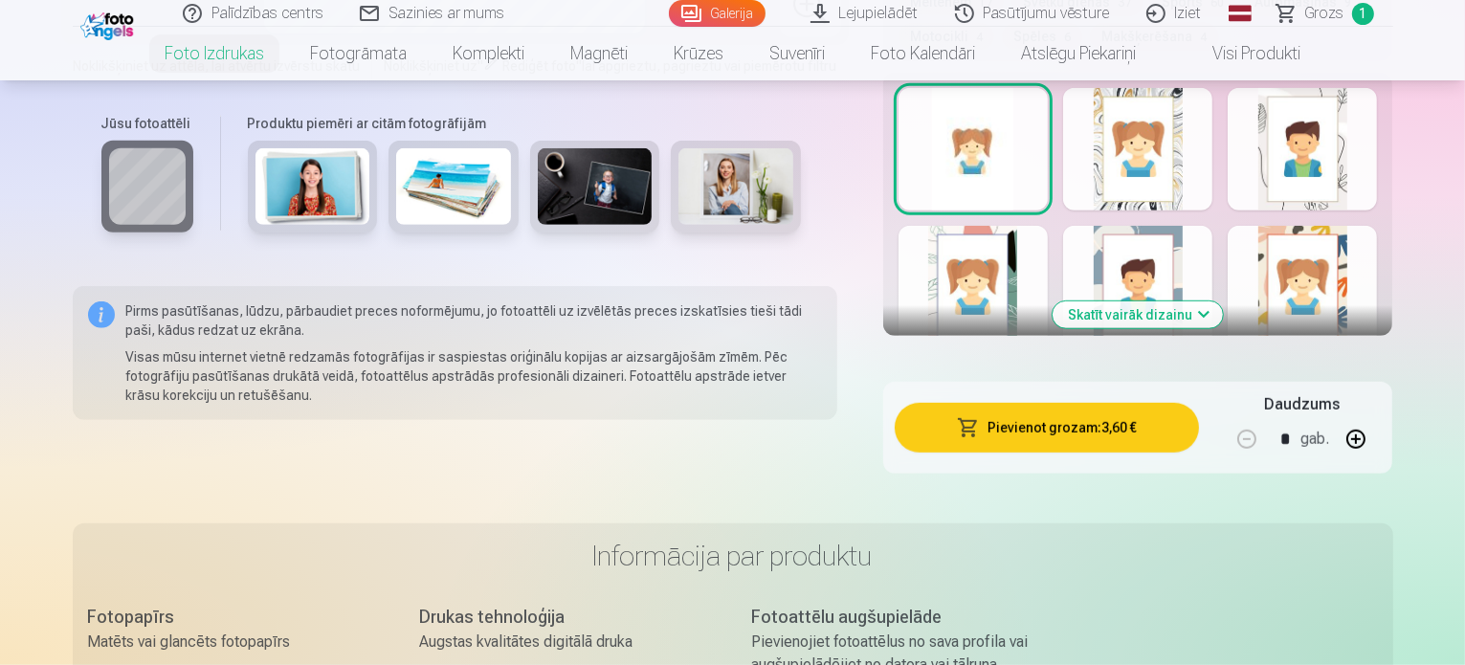
click at [1037, 403] on button "Pievienot grozam : 3,60 €" at bounding box center [1047, 428] width 305 height 50
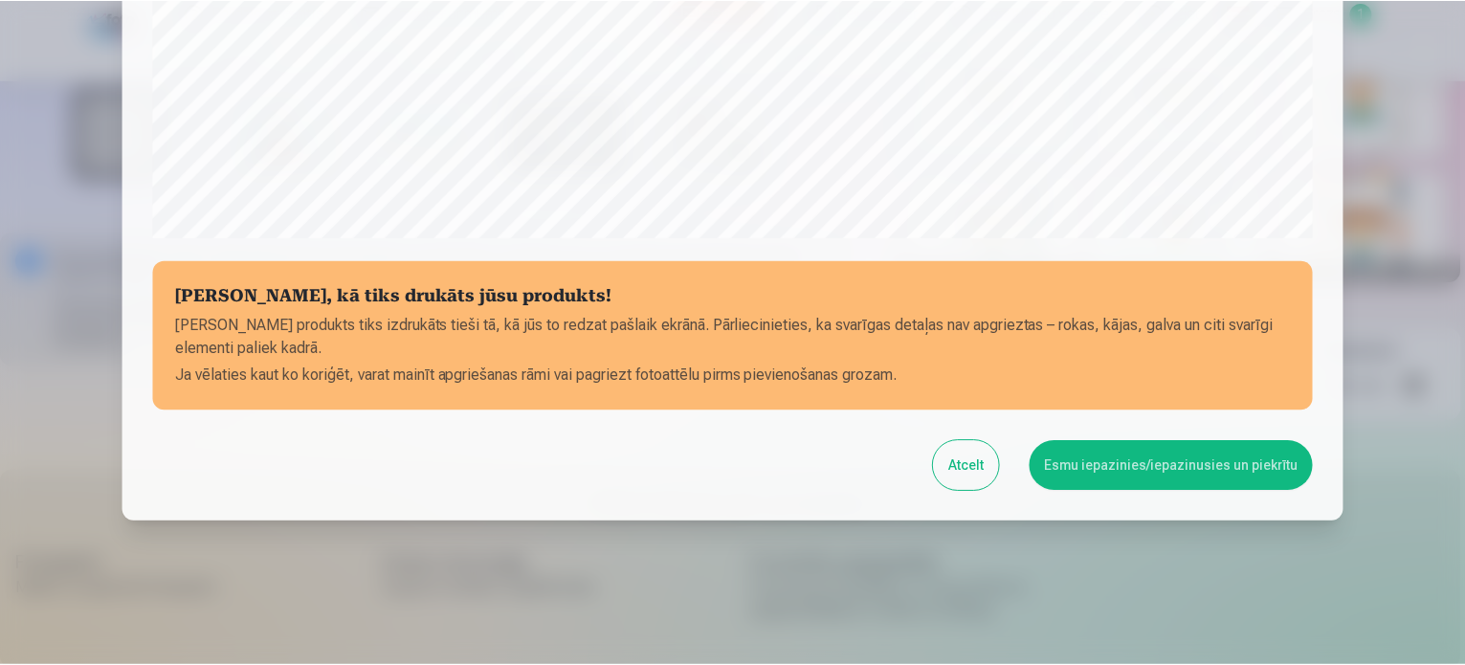
scroll to position [712, 0]
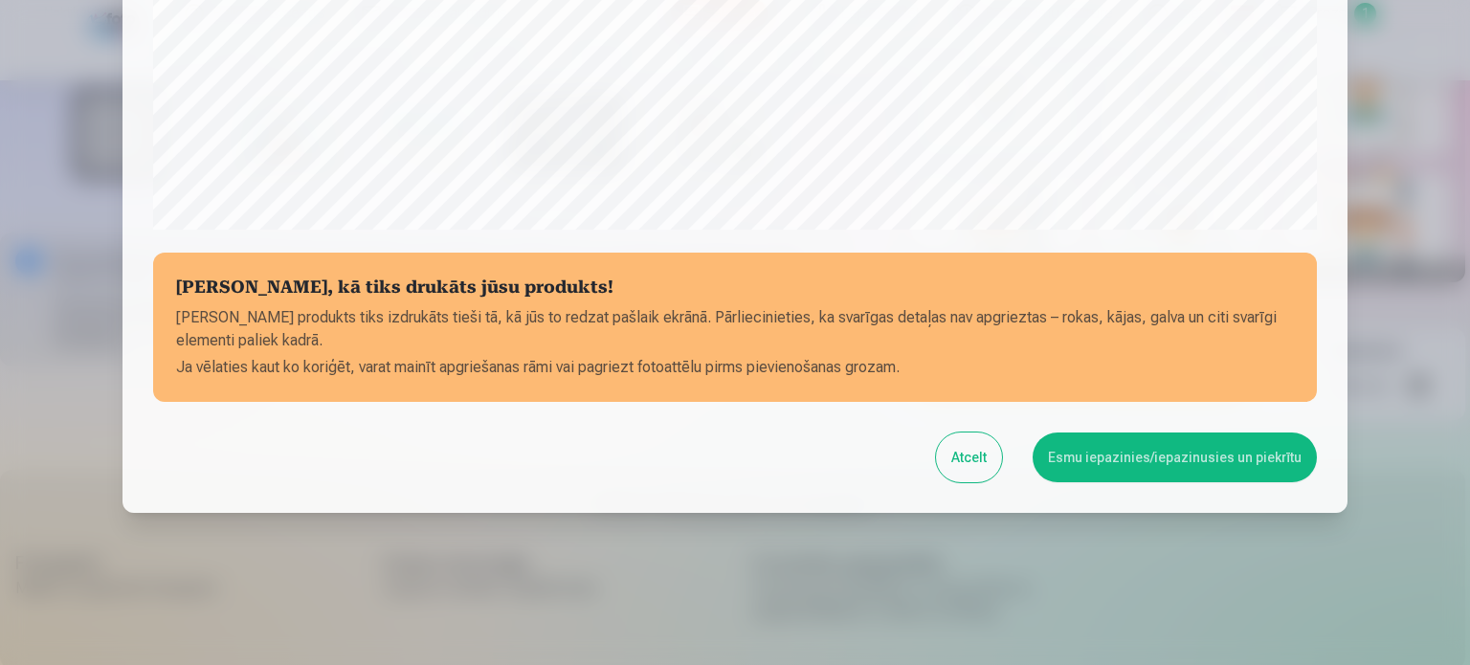
click at [1124, 467] on button "Esmu iepazinies/iepazinusies un piekrītu" at bounding box center [1175, 458] width 284 height 50
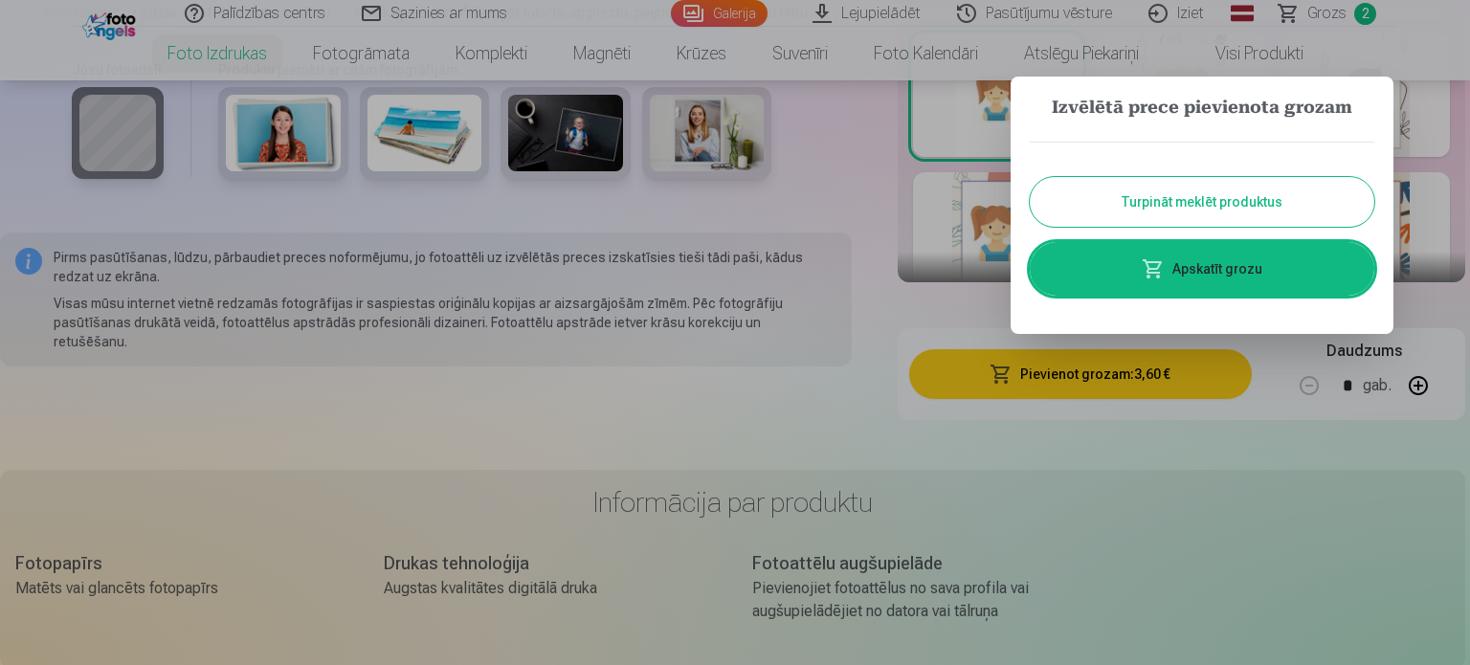
click at [1079, 203] on button "Turpināt meklēt produktus" at bounding box center [1202, 202] width 345 height 50
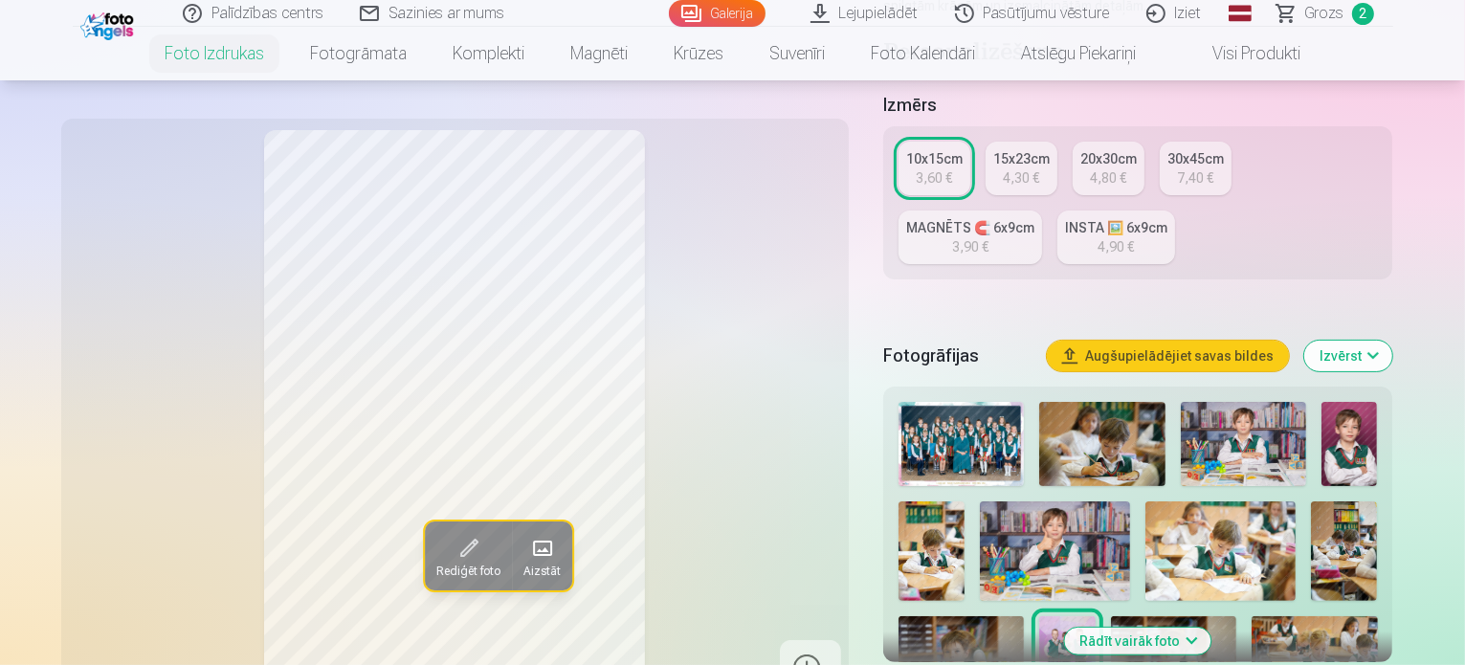
scroll to position [385, 0]
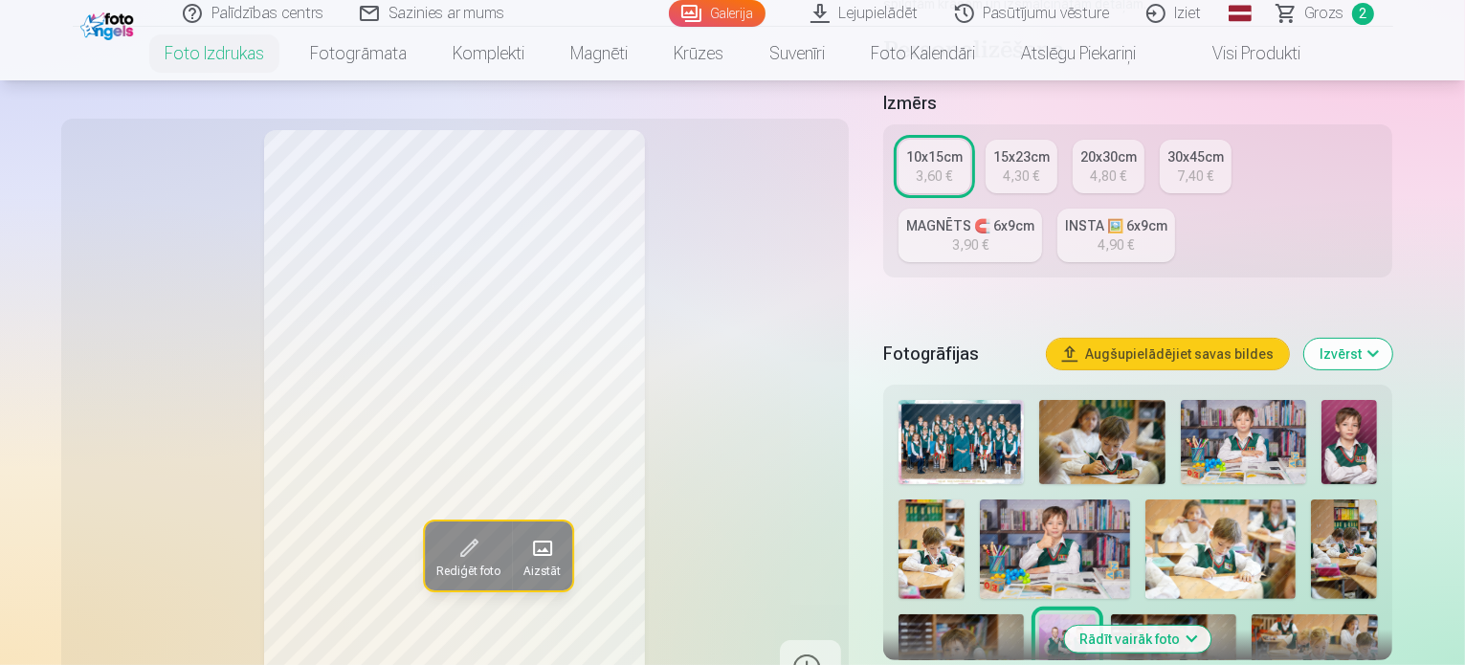
click at [1268, 400] on img at bounding box center [1244, 442] width 126 height 84
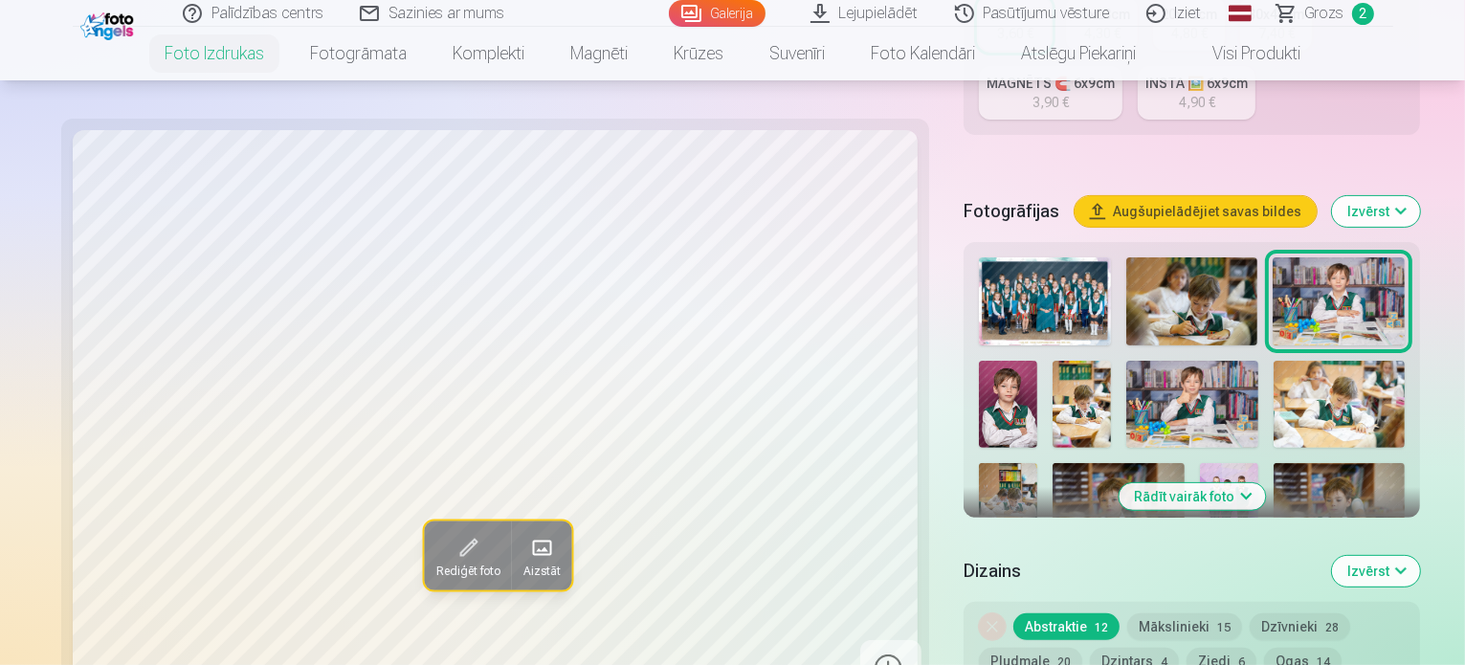
scroll to position [574, 0]
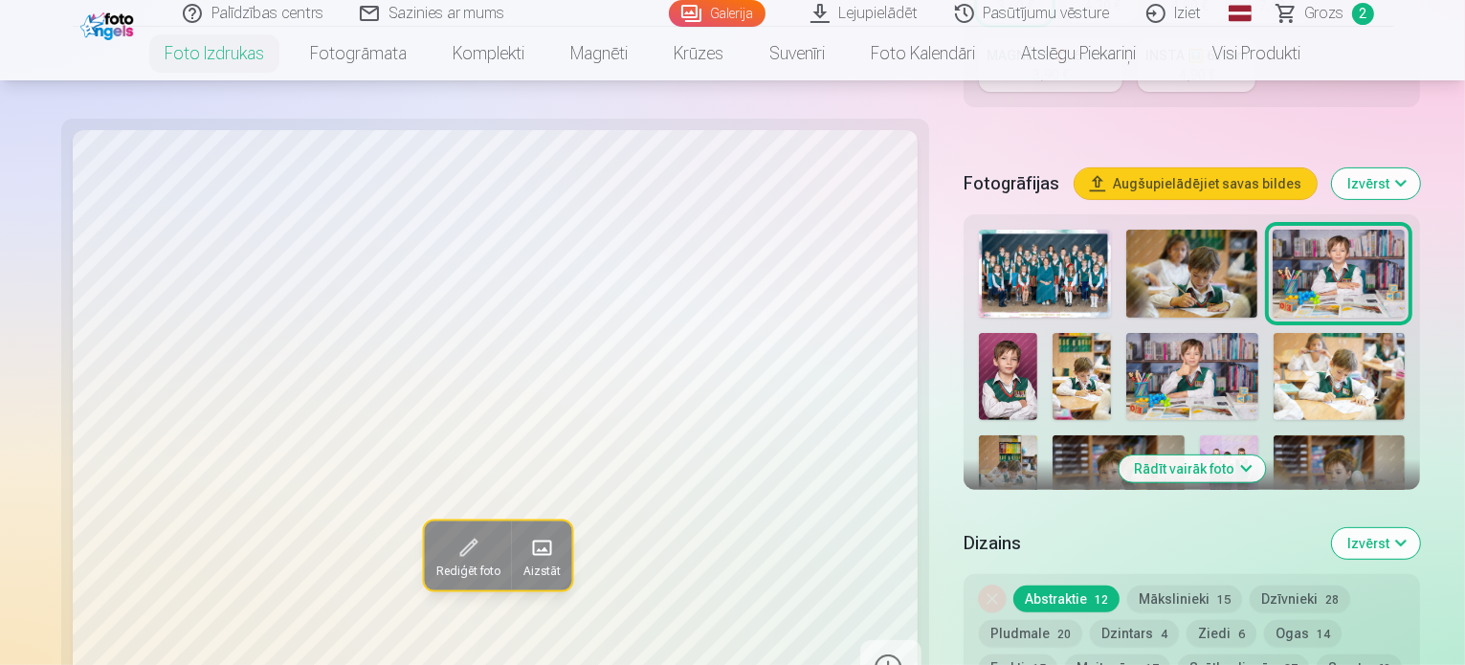
click at [1167, 456] on button "Rādīt vairāk foto" at bounding box center [1192, 469] width 146 height 27
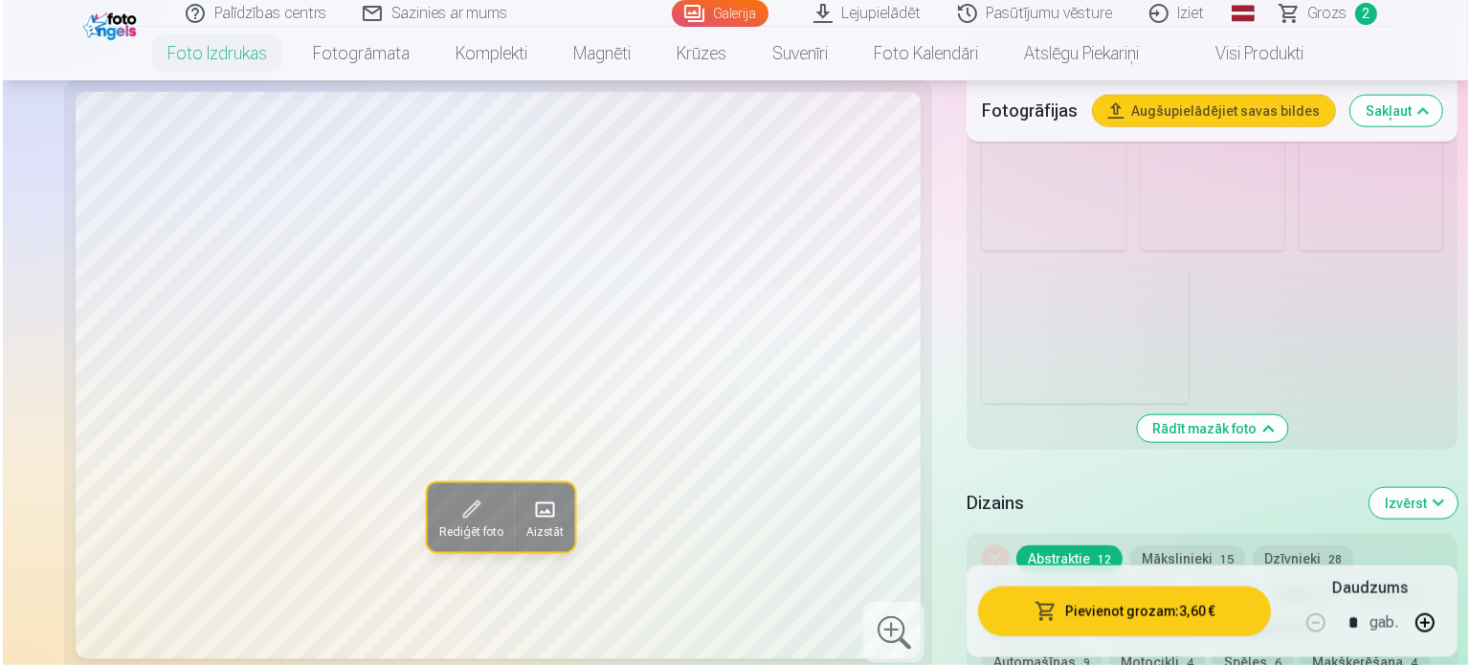
scroll to position [2139, 0]
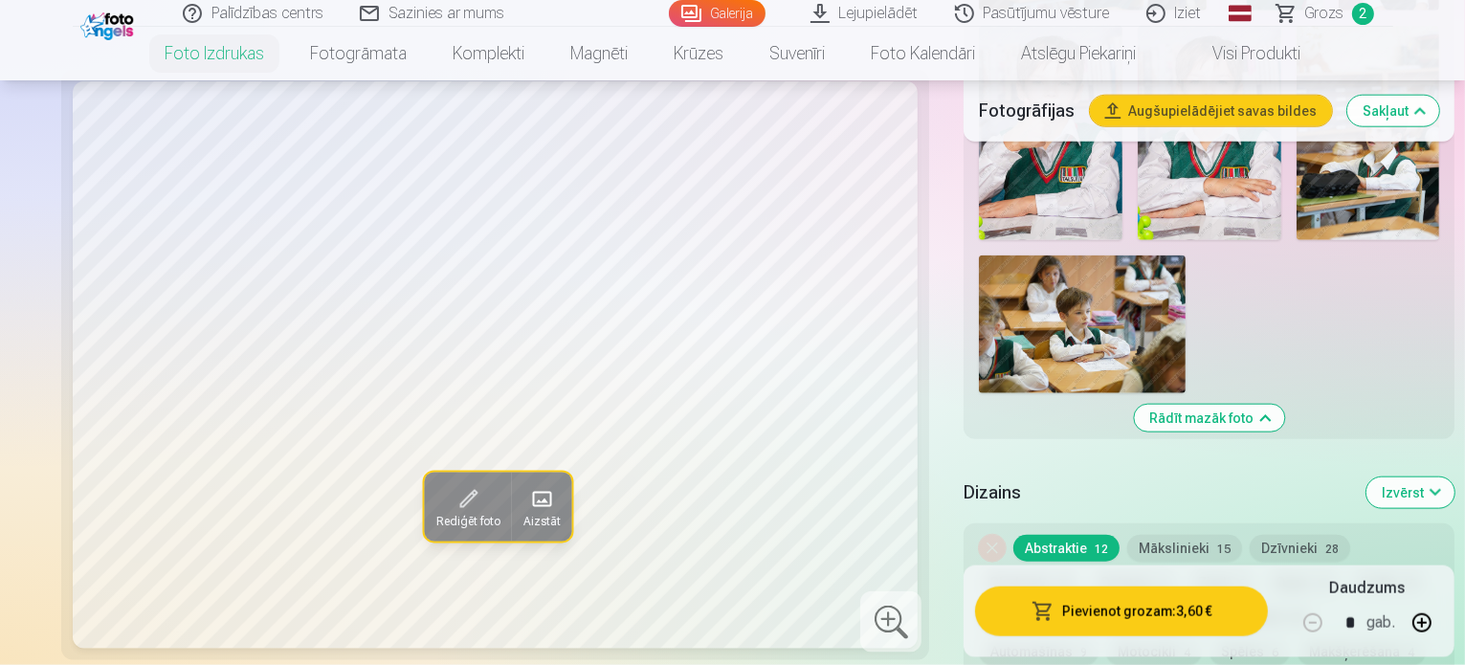
click at [1106, 587] on button "Pievienot grozam : 3,60 €" at bounding box center [1121, 612] width 293 height 50
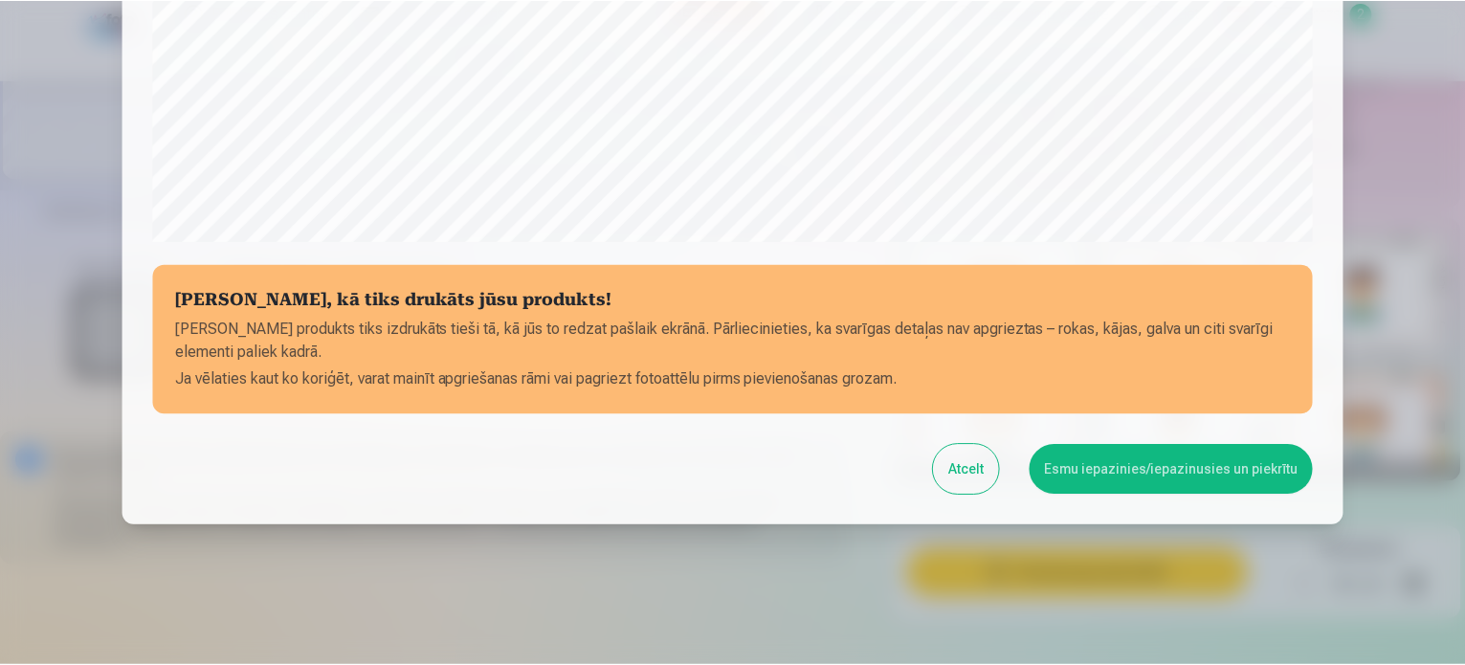
scroll to position [712, 0]
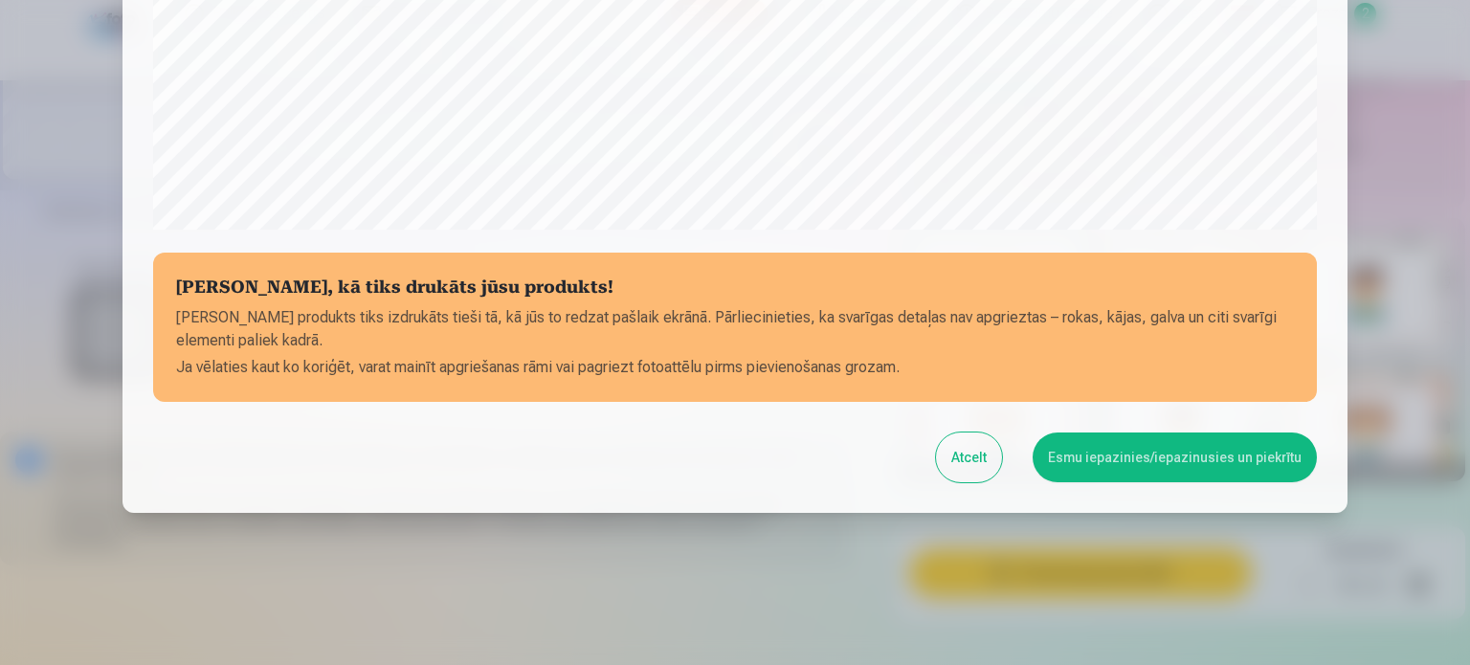
click at [1159, 473] on button "Esmu iepazinies/iepazinusies un piekrītu" at bounding box center [1175, 458] width 284 height 50
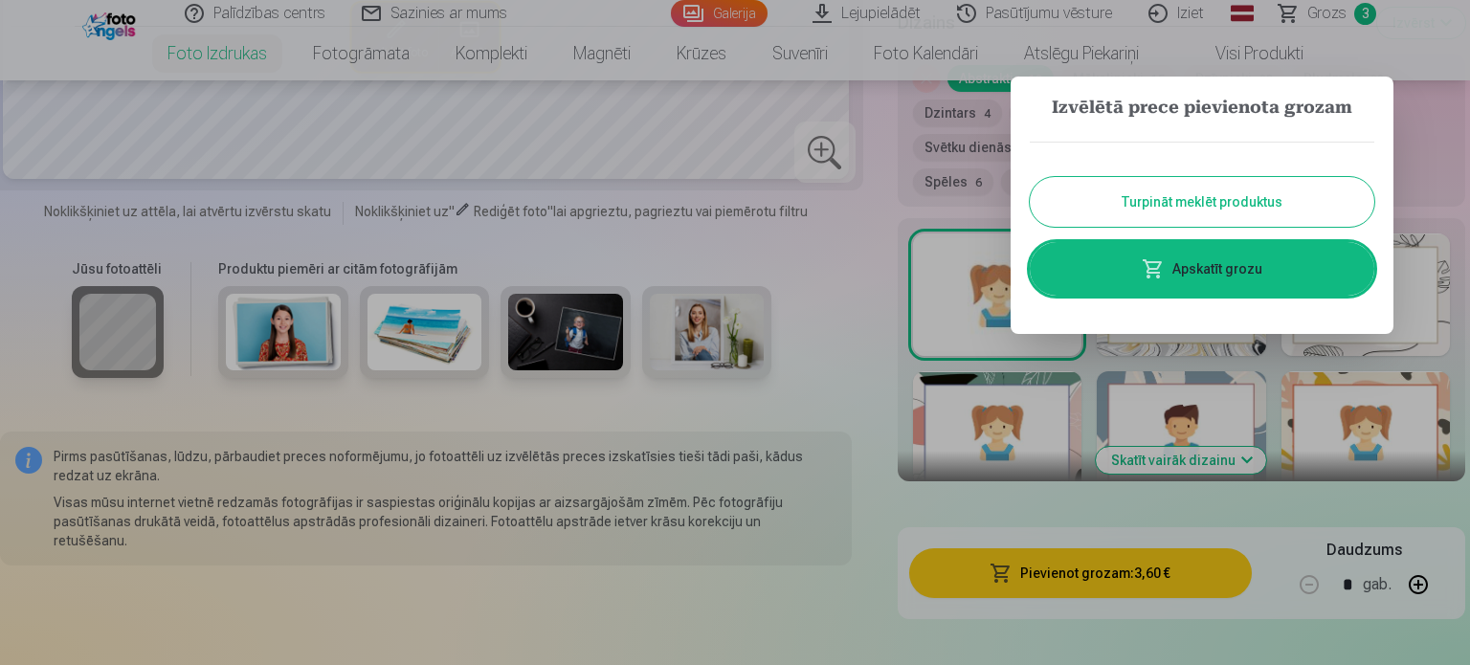
click at [1244, 263] on link "Apskatīt grozu" at bounding box center [1202, 269] width 345 height 54
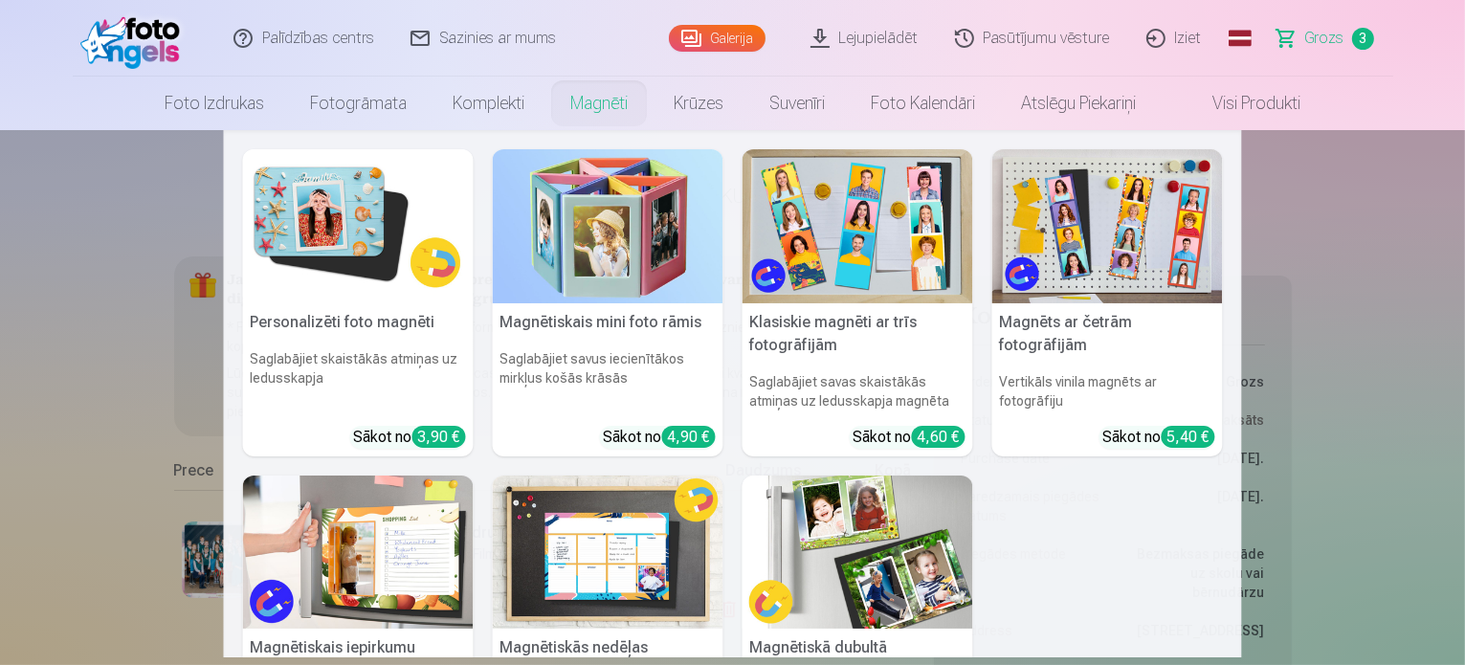
click at [589, 100] on link "Magnēti" at bounding box center [598, 104] width 103 height 54
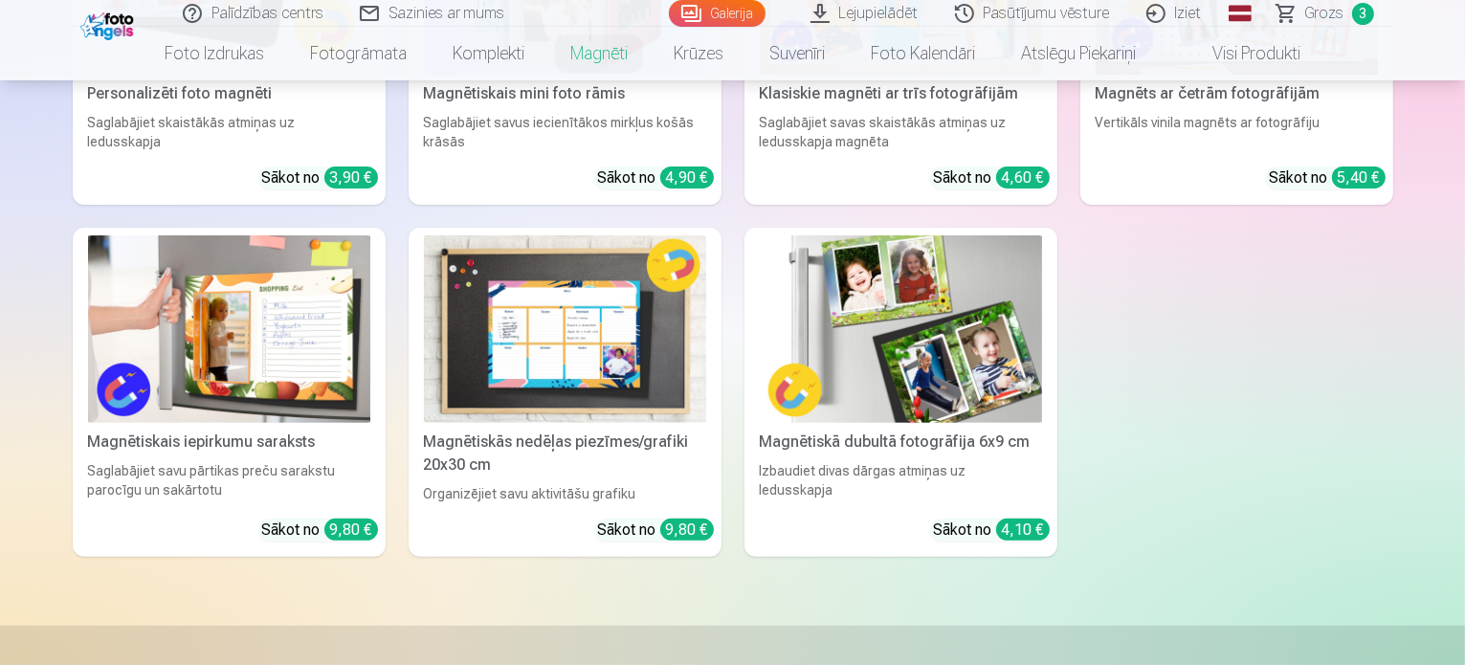
scroll to position [496, 0]
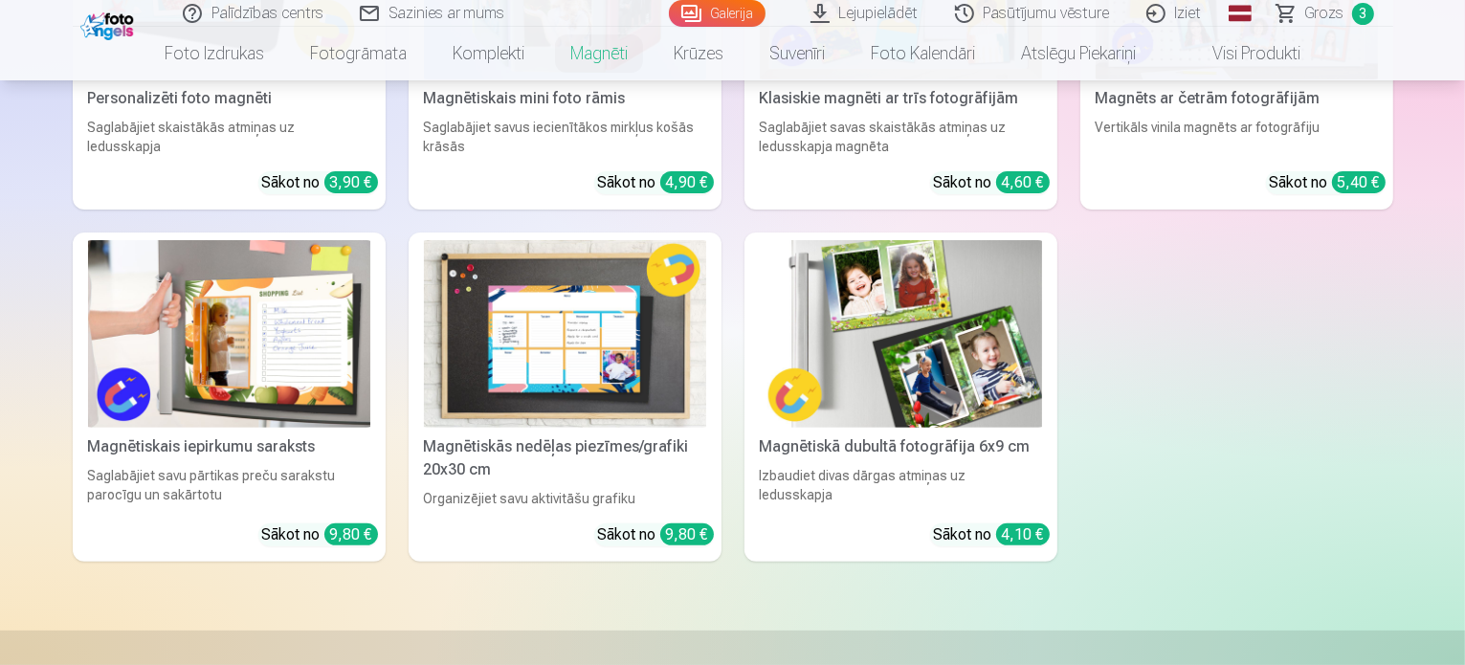
click at [884, 397] on img at bounding box center [901, 334] width 282 height 189
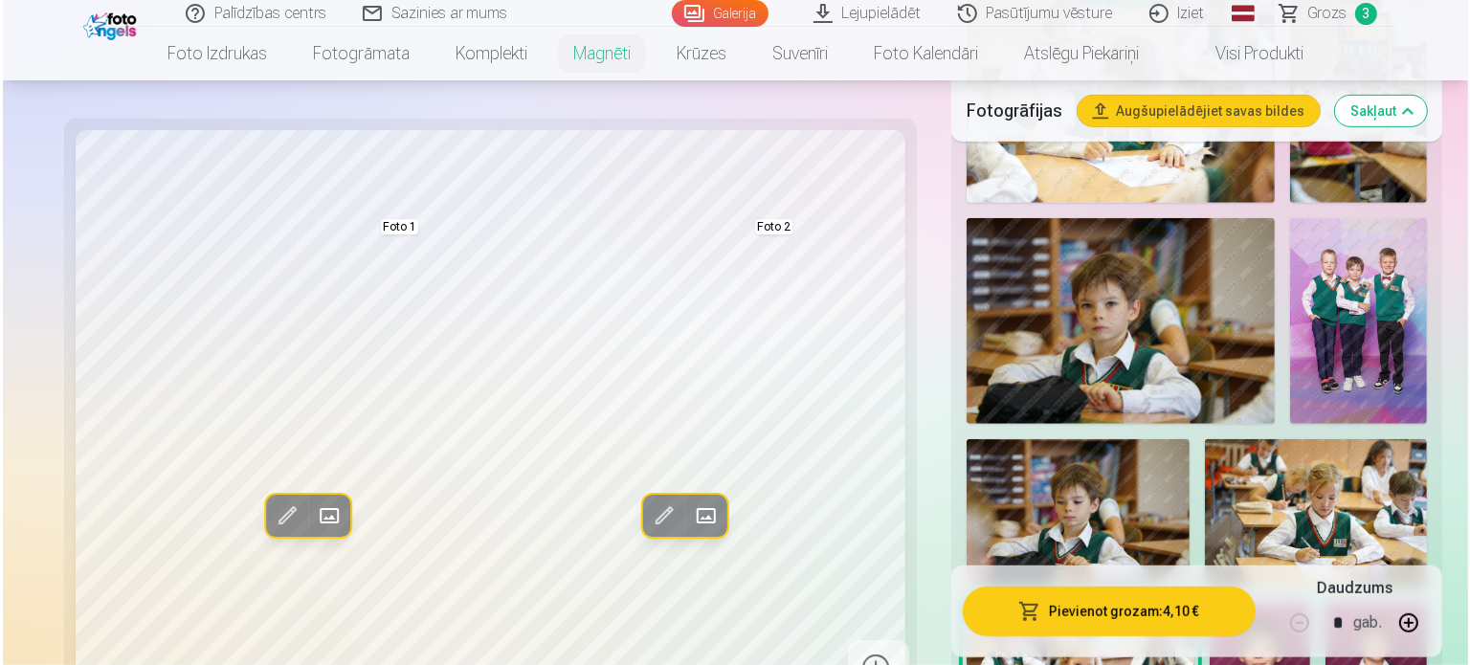
scroll to position [1087, 0]
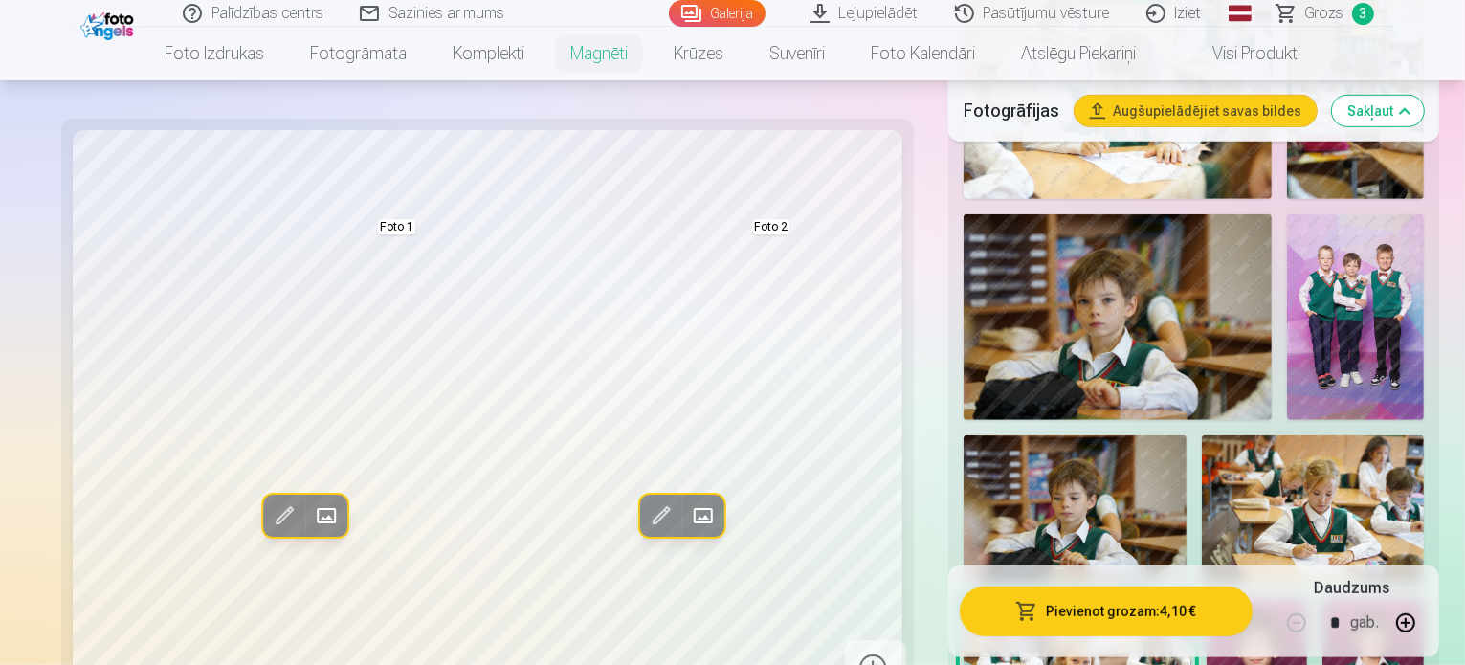
click at [639, 516] on button "Rediģēt foto" at bounding box center [660, 517] width 42 height 42
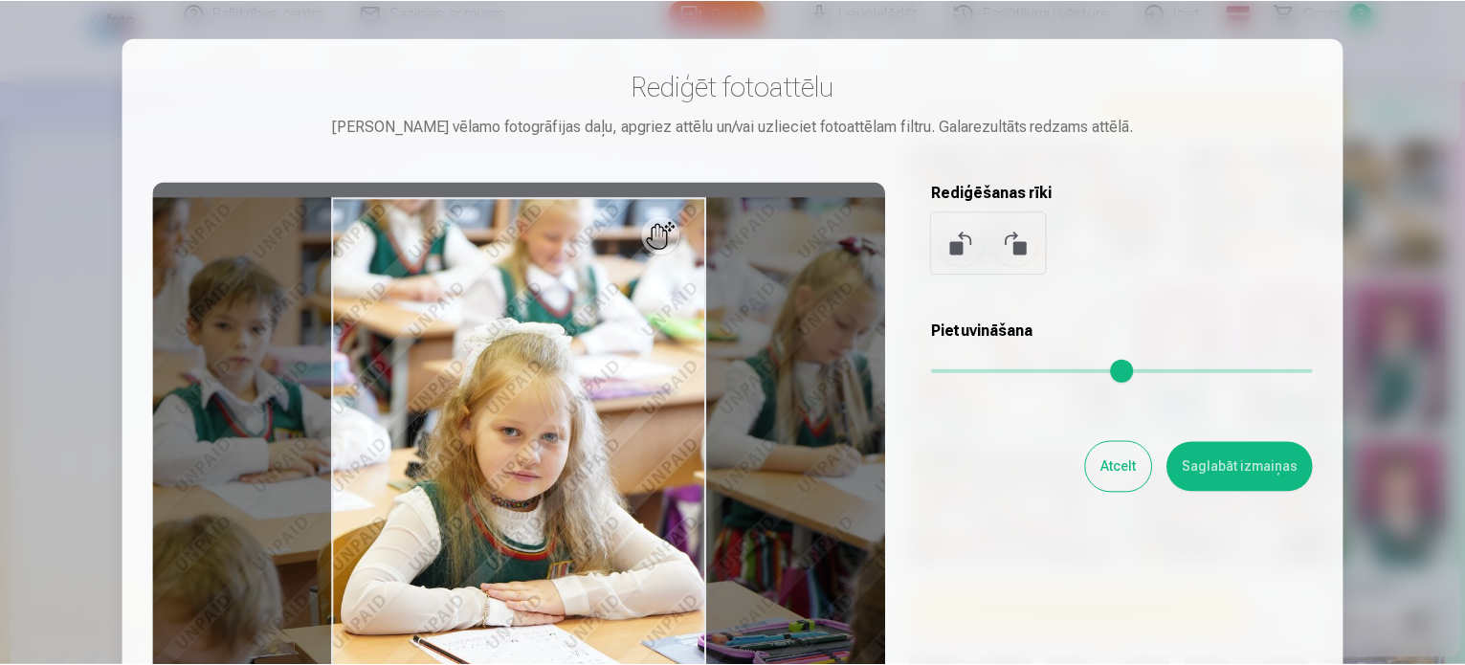
scroll to position [301, 0]
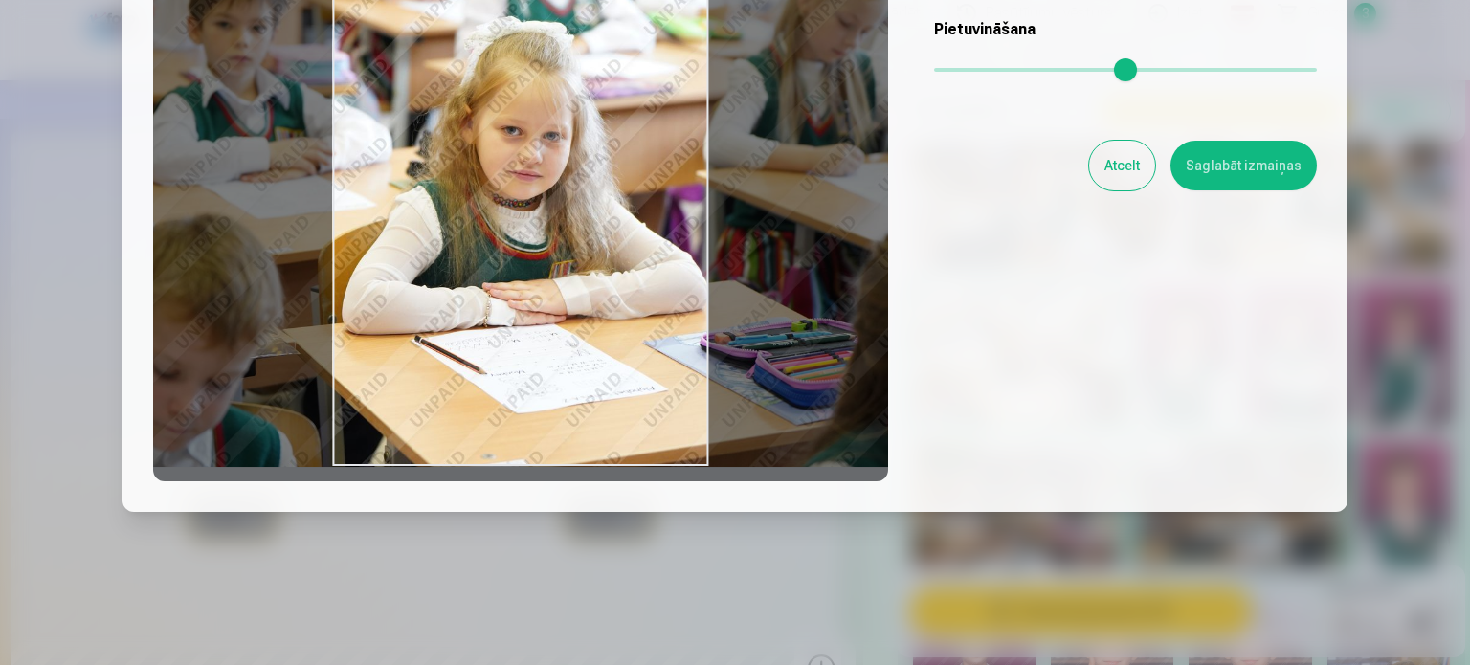
click at [1123, 171] on button "Atcelt" at bounding box center [1122, 166] width 66 height 50
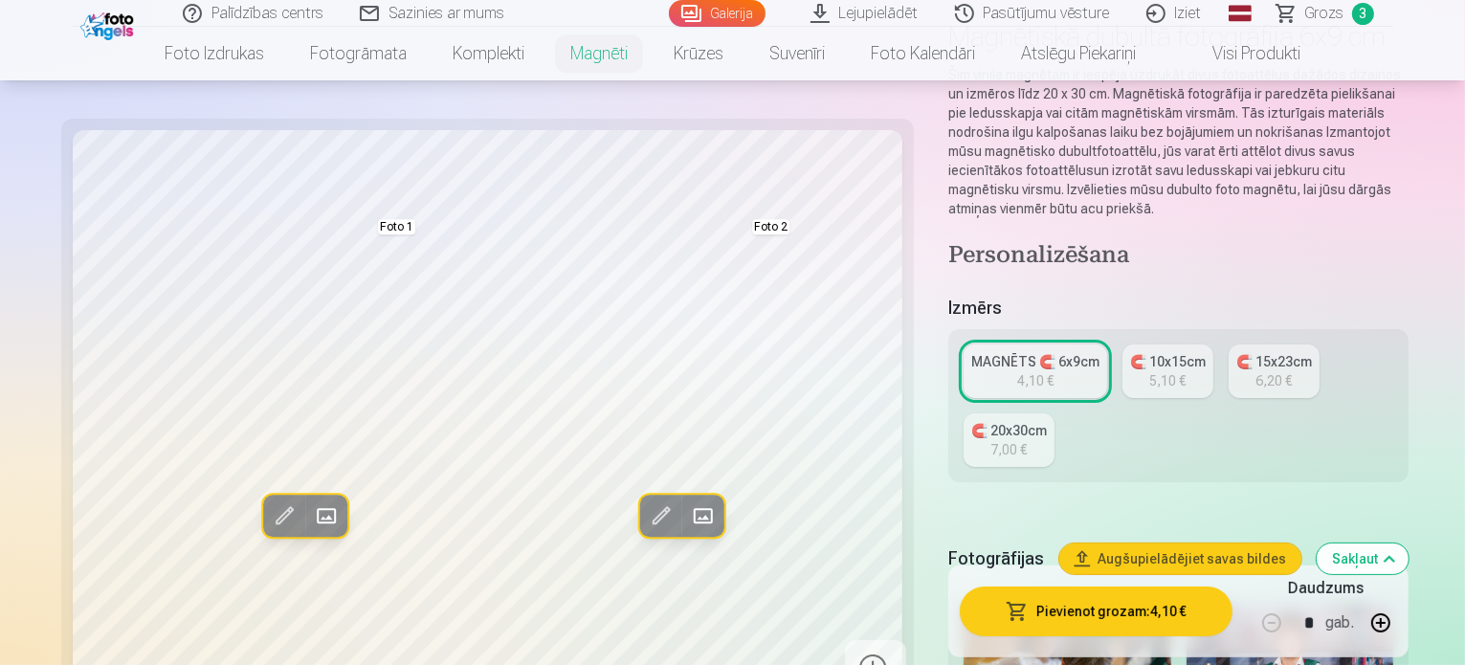
scroll to position [168, 0]
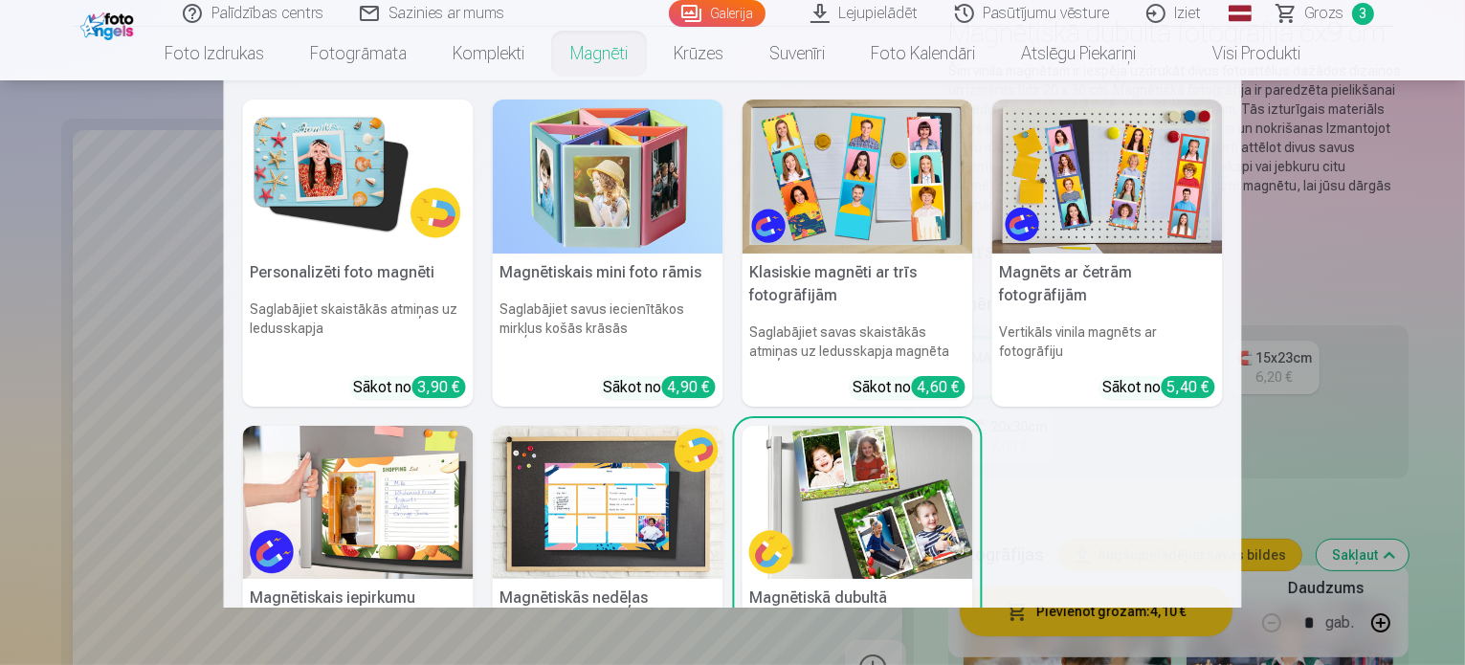
click at [591, 40] on link "Magnēti" at bounding box center [598, 54] width 103 height 54
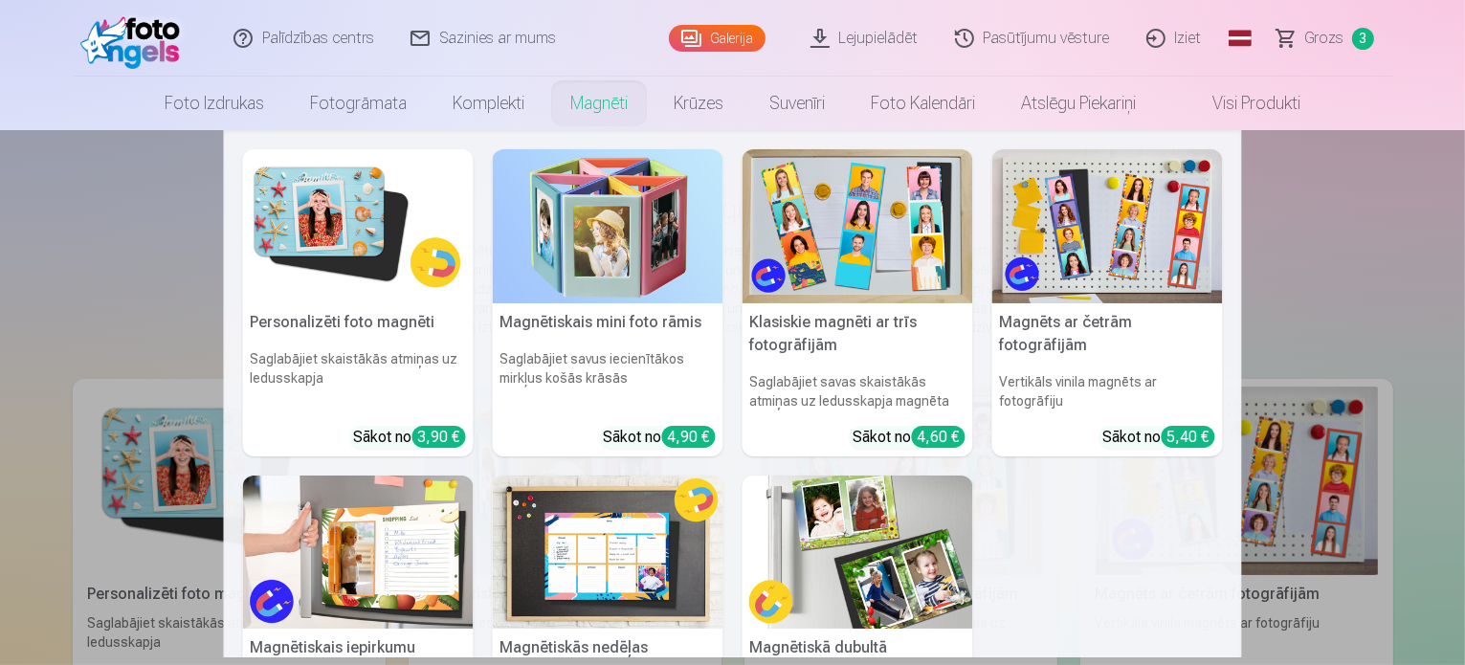
click at [333, 254] on img at bounding box center [358, 226] width 231 height 154
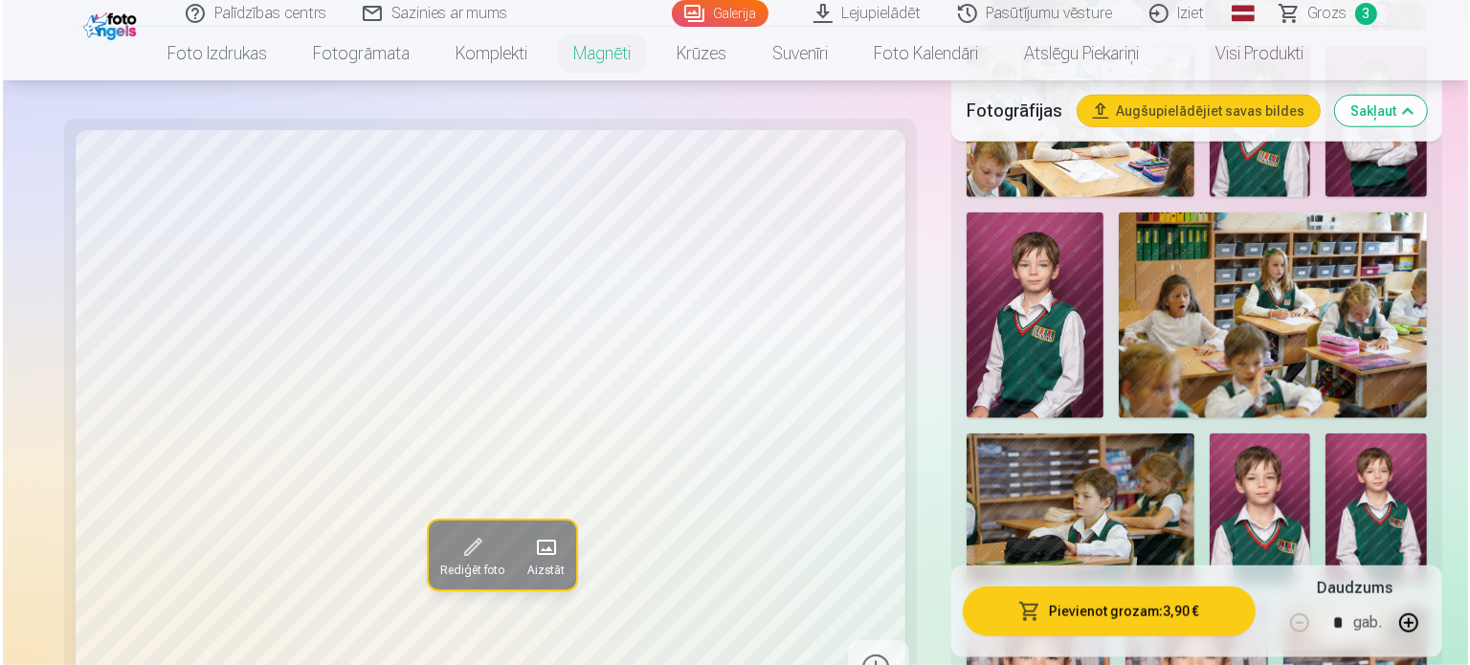
scroll to position [1625, 0]
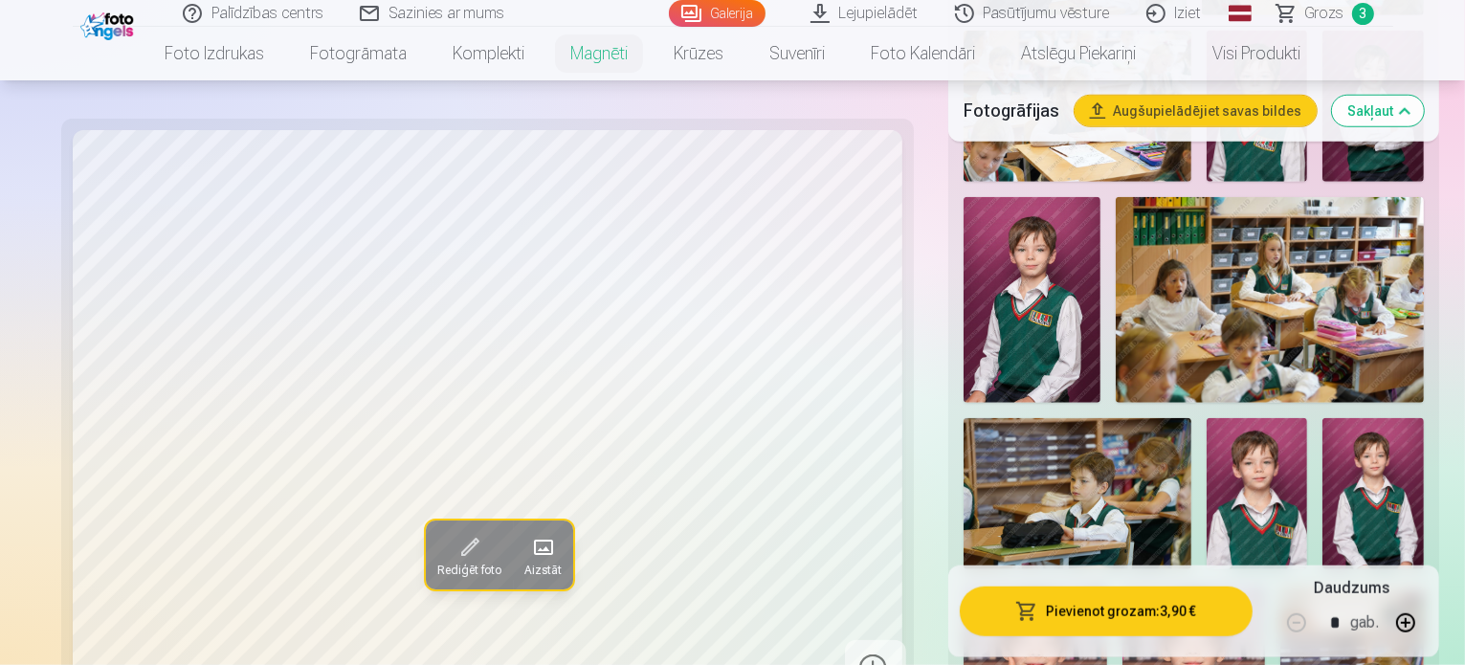
click at [526, 533] on span at bounding box center [541, 548] width 31 height 31
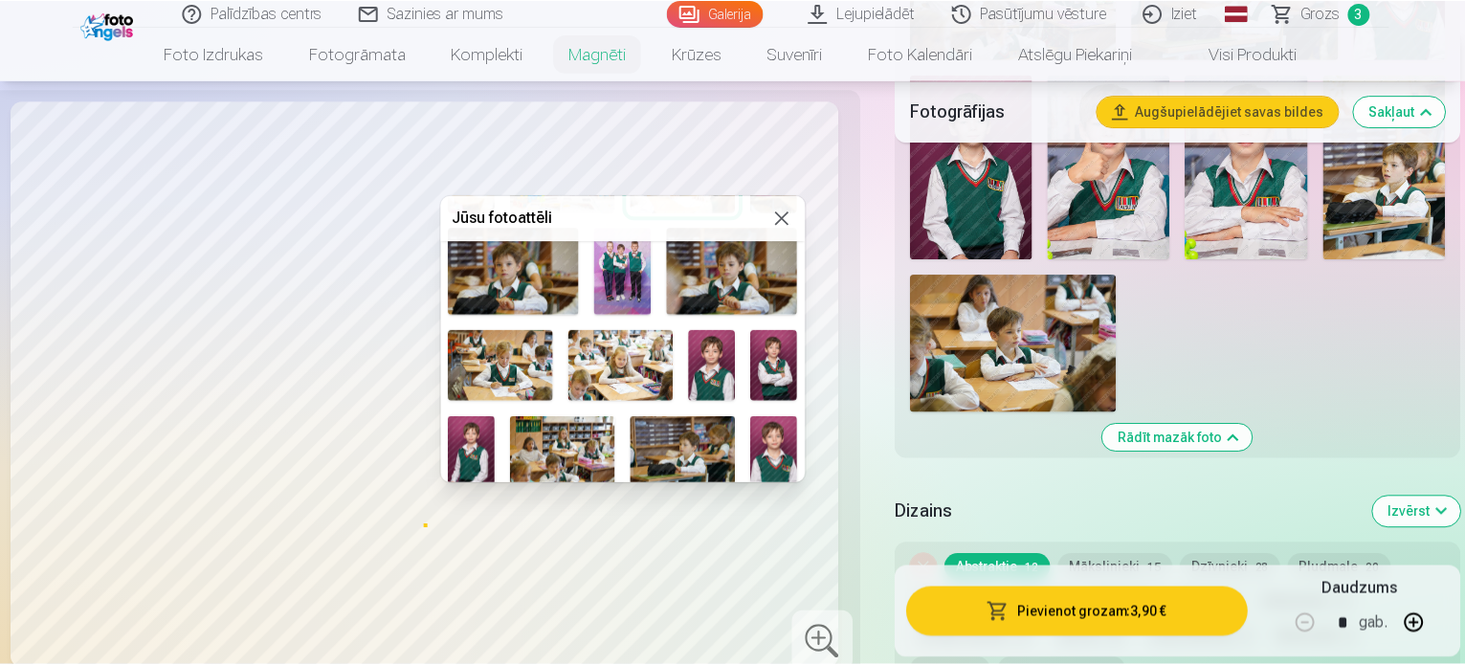
scroll to position [280, 0]
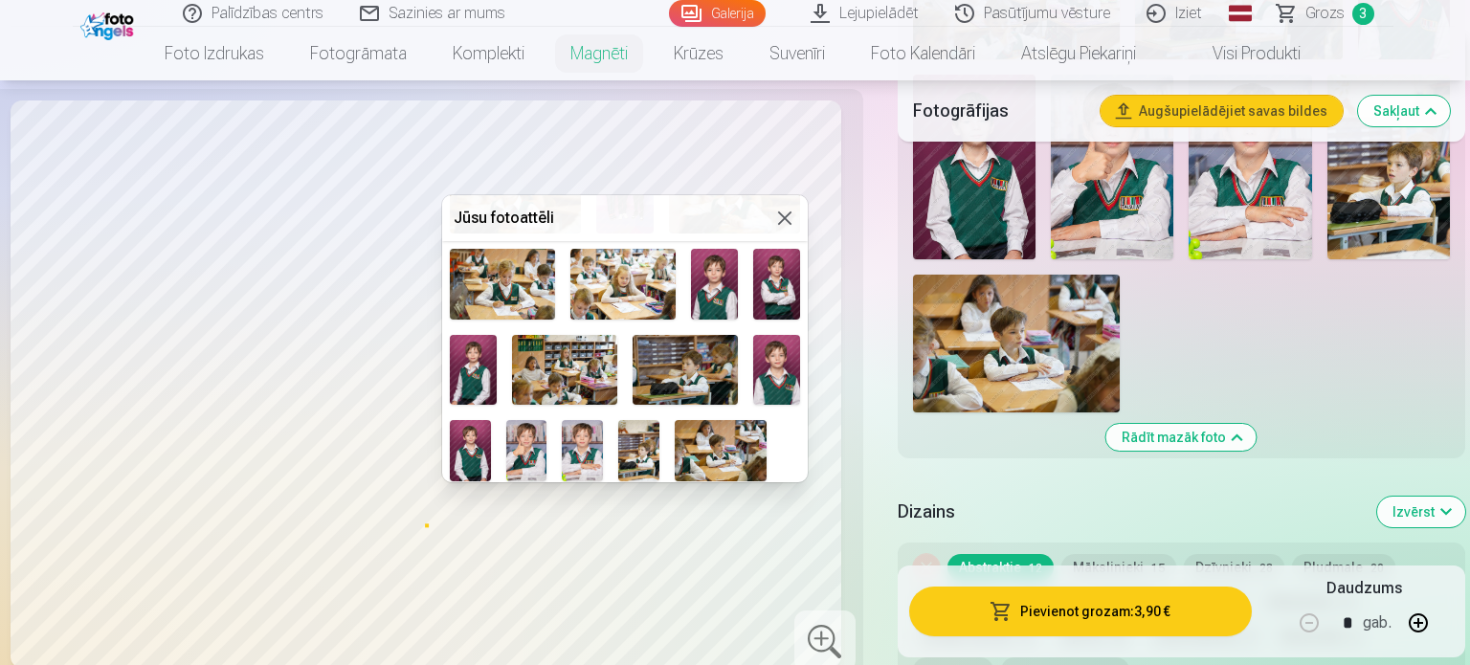
click at [735, 423] on img at bounding box center [721, 450] width 92 height 61
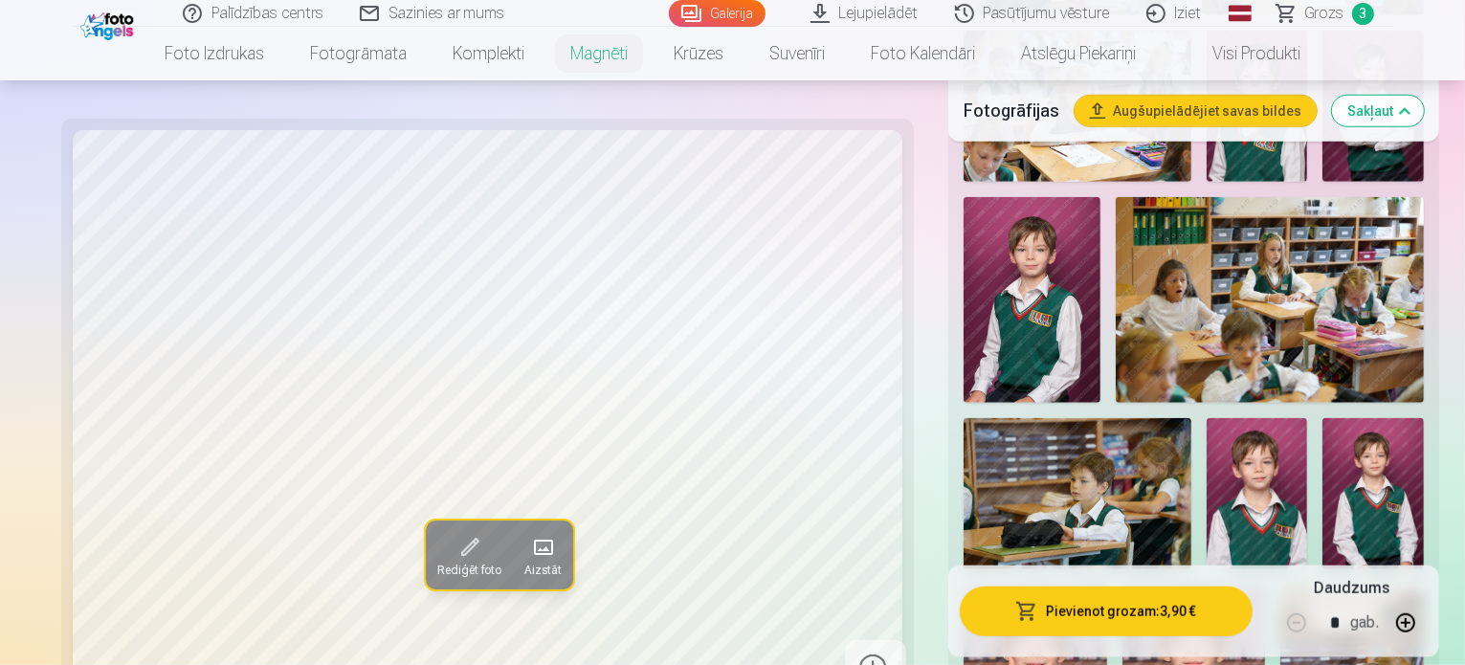
click at [511, 526] on button "Aizstāt" at bounding box center [541, 556] width 60 height 69
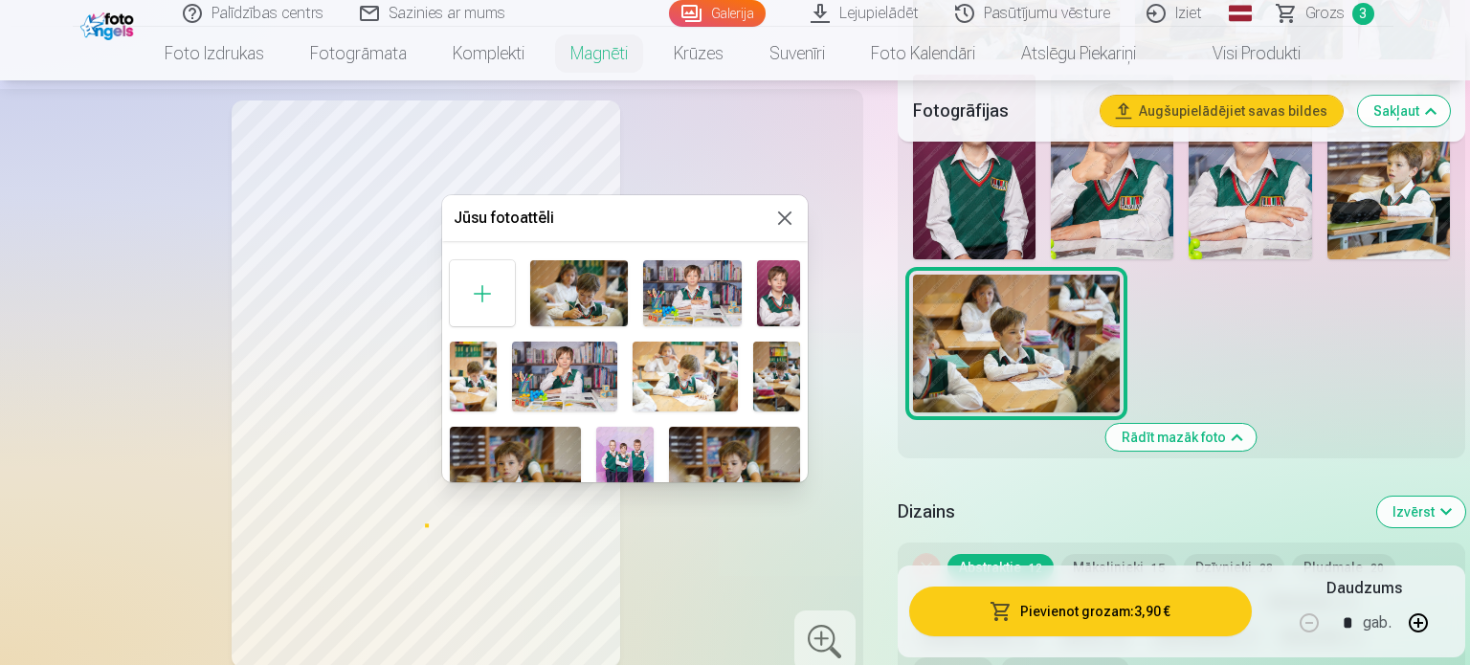
click at [770, 299] on img at bounding box center [778, 292] width 43 height 65
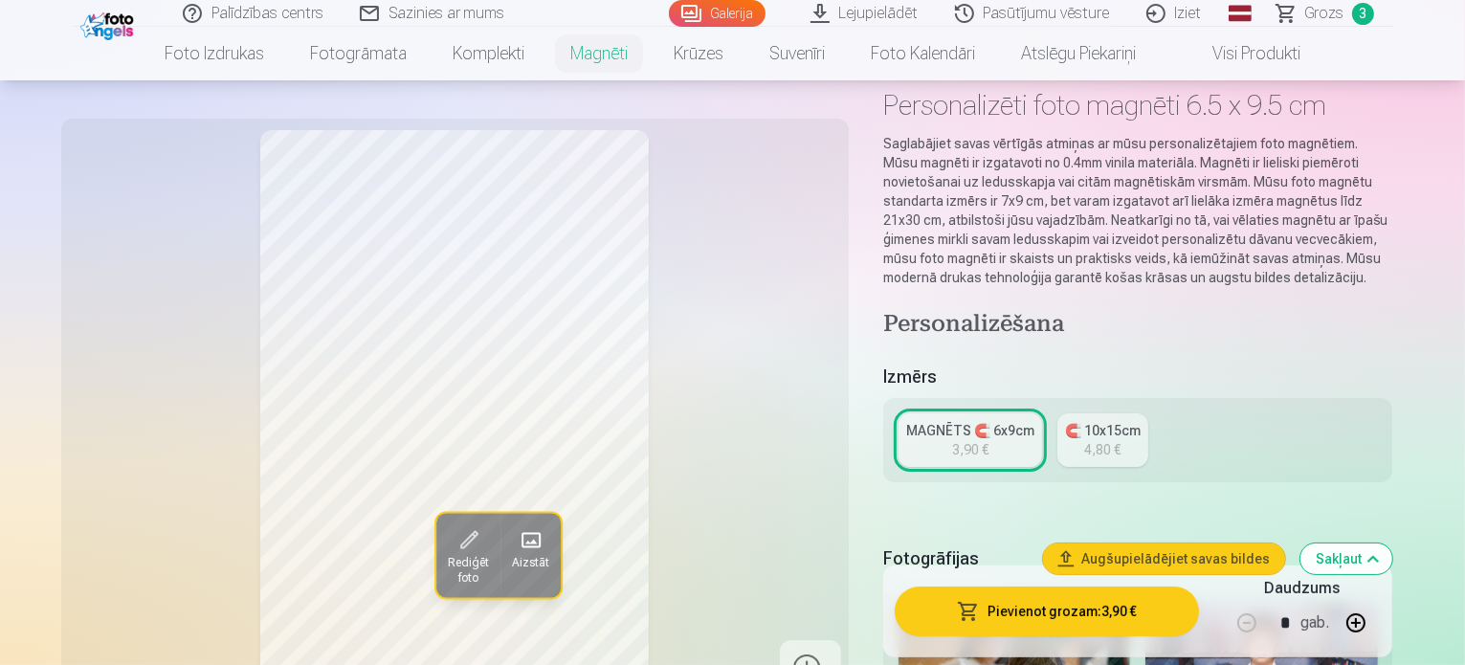
scroll to position [98, 0]
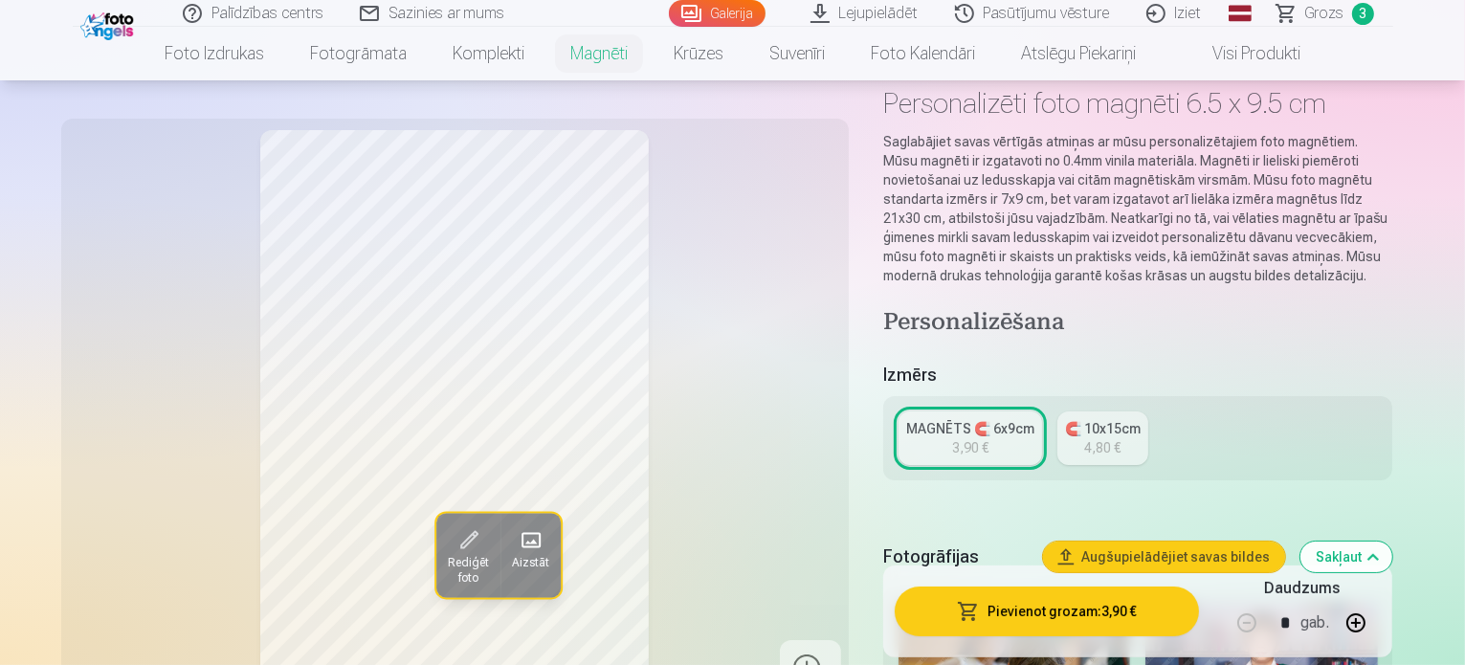
click at [1122, 437] on link "🧲 10x15cm 4,80 €" at bounding box center [1102, 438] width 91 height 54
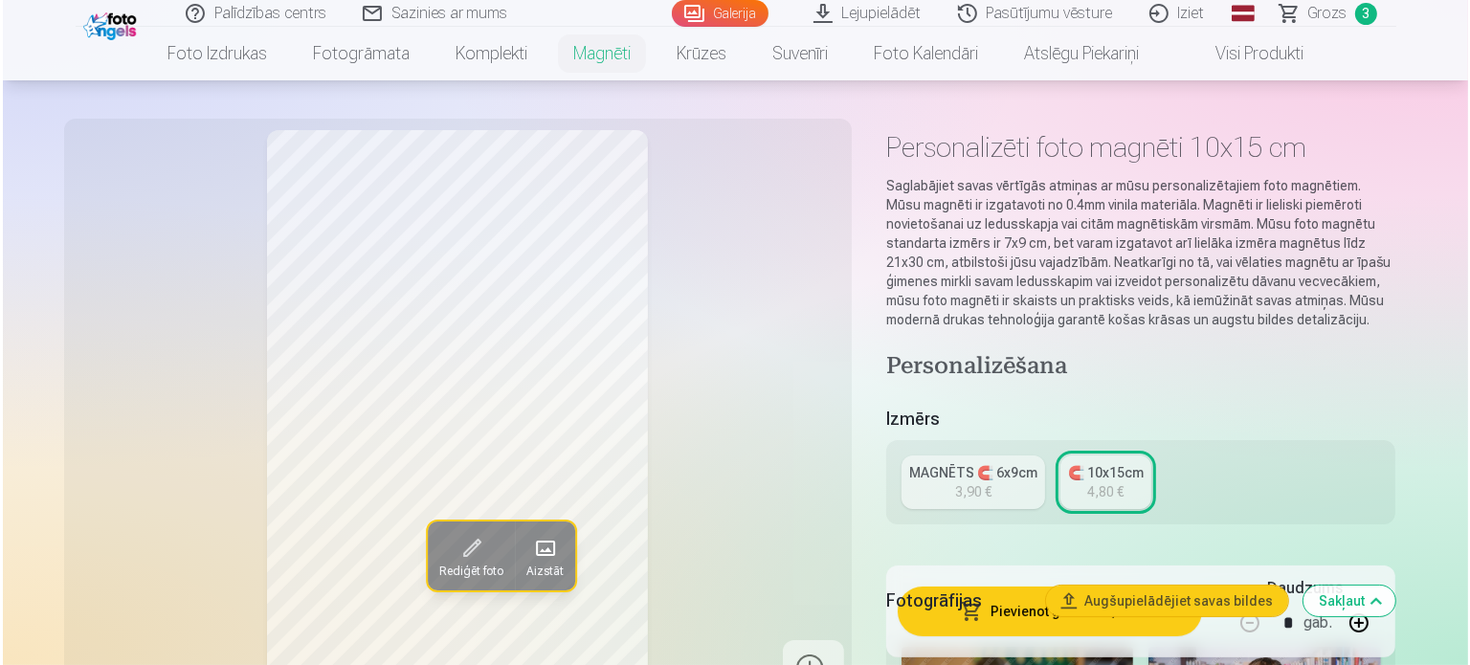
scroll to position [71, 0]
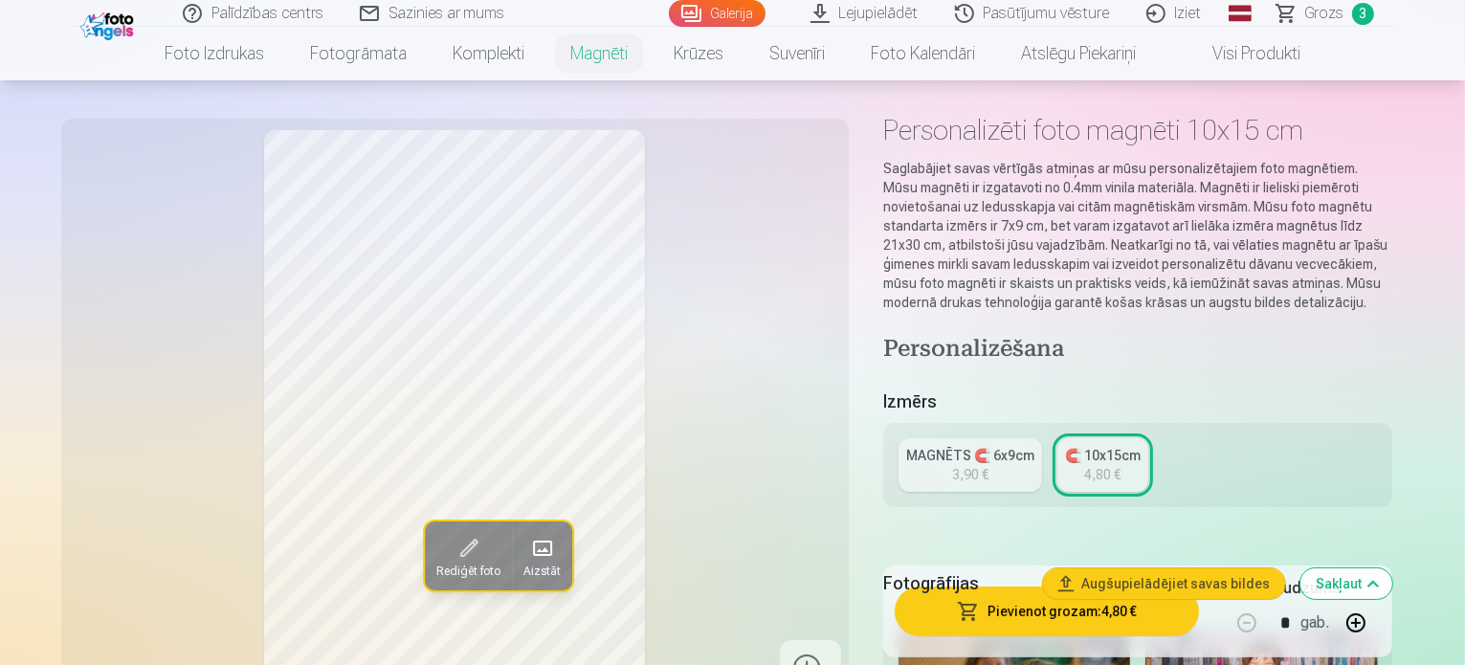
click at [1084, 608] on button "Pievienot grozam : 4,80 €" at bounding box center [1047, 612] width 305 height 50
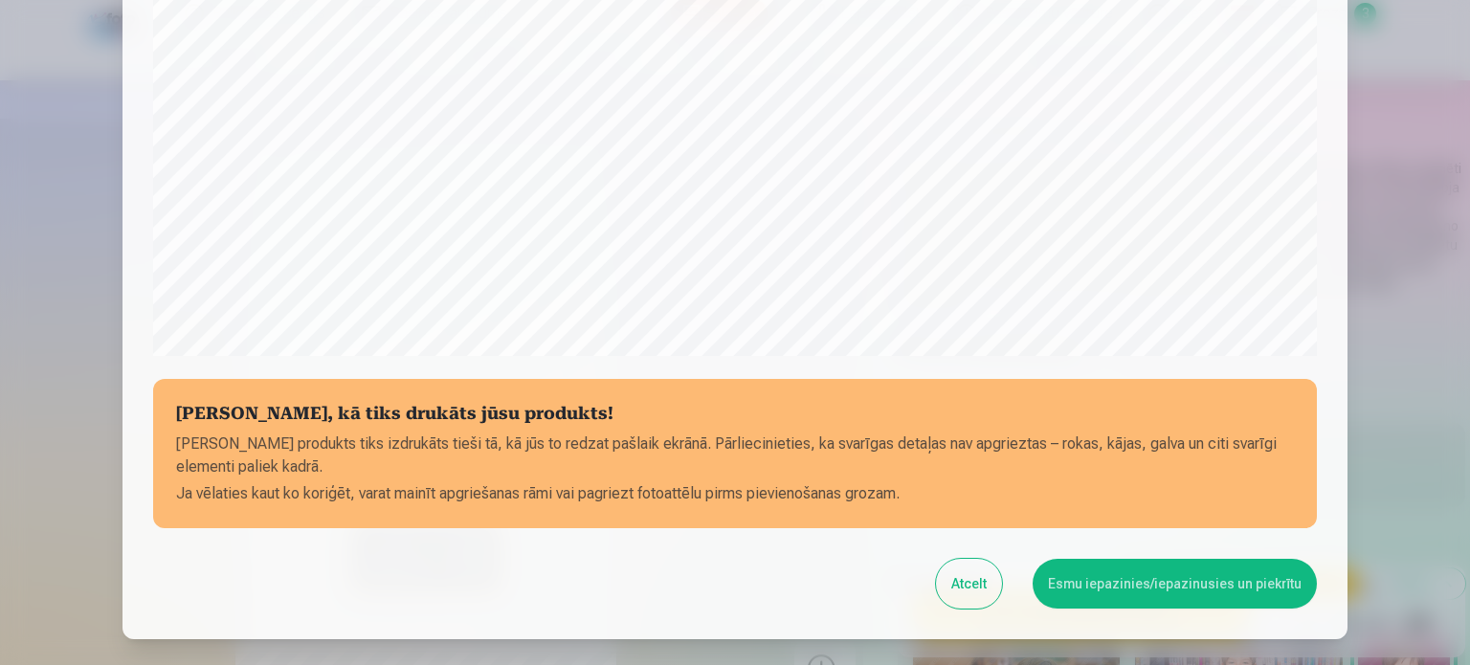
scroll to position [586, 0]
click at [1048, 581] on button "Esmu iepazinies/iepazinusies un piekrītu" at bounding box center [1175, 584] width 284 height 50
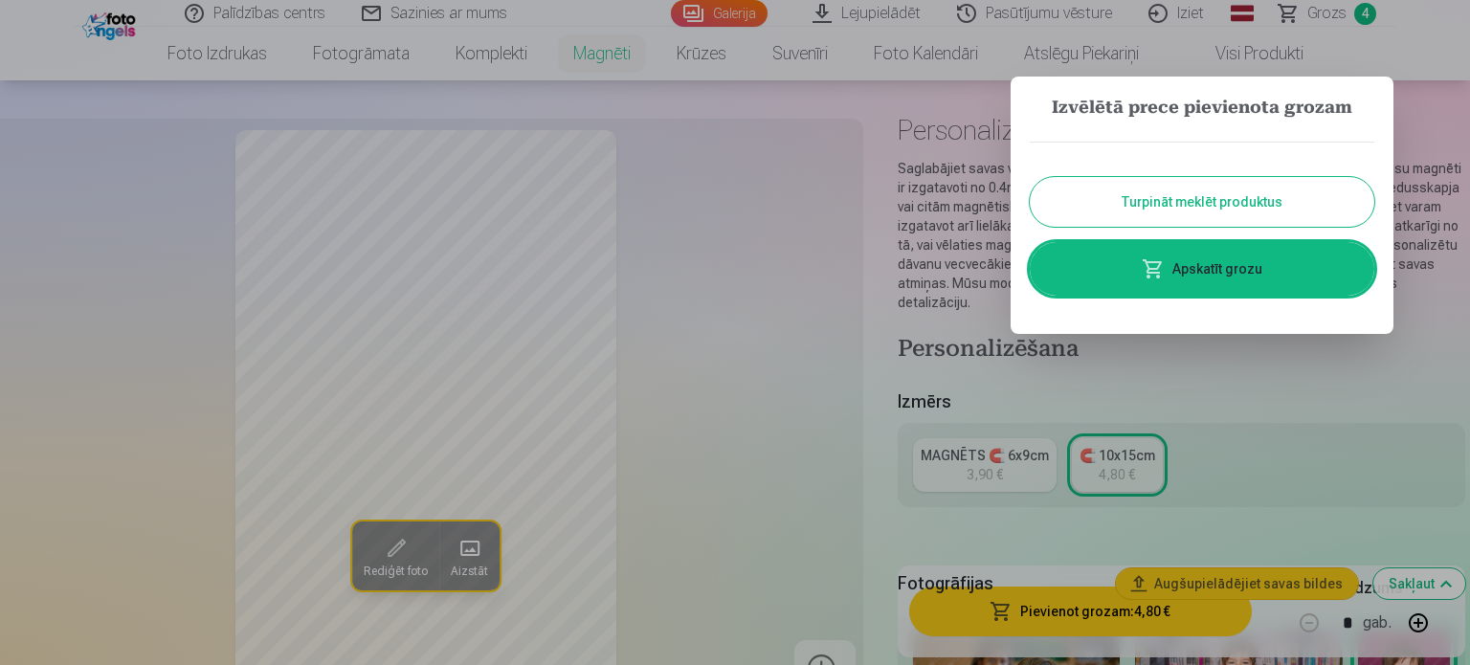
click at [378, 550] on div at bounding box center [735, 332] width 1470 height 665
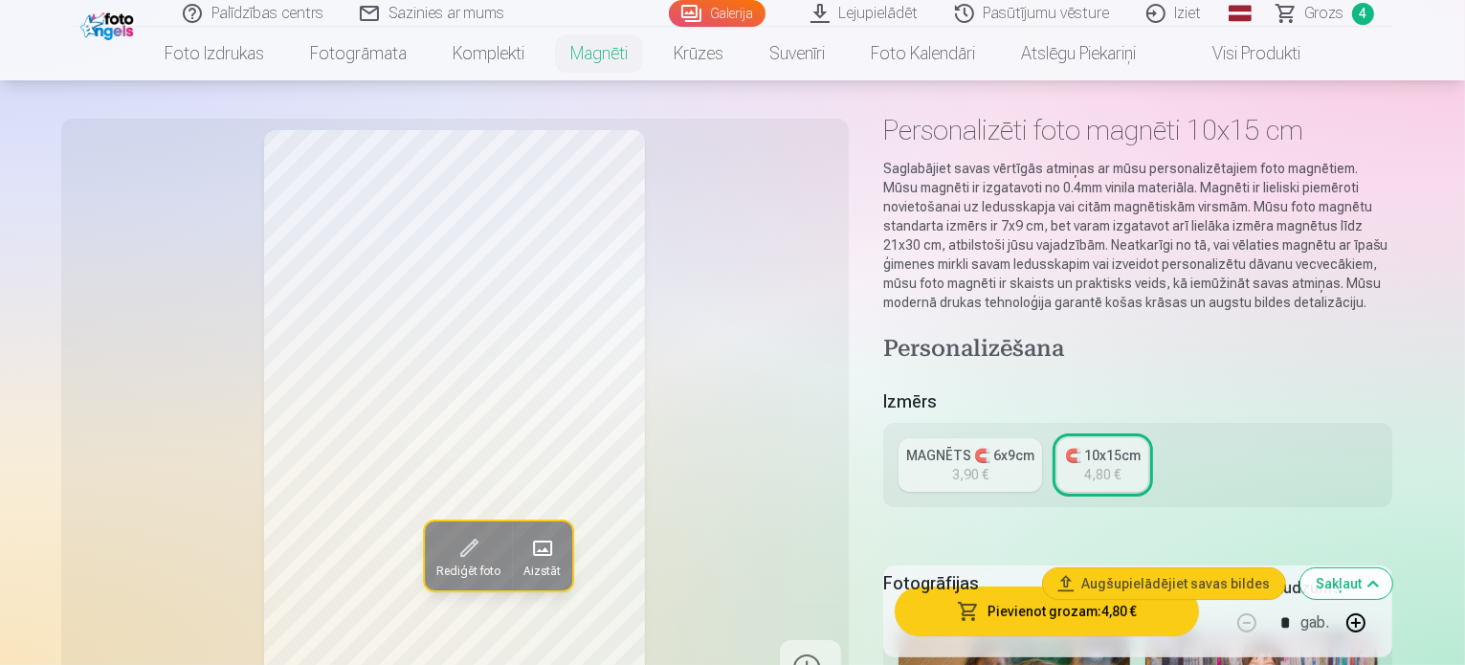
click at [453, 550] on span at bounding box center [468, 548] width 31 height 31
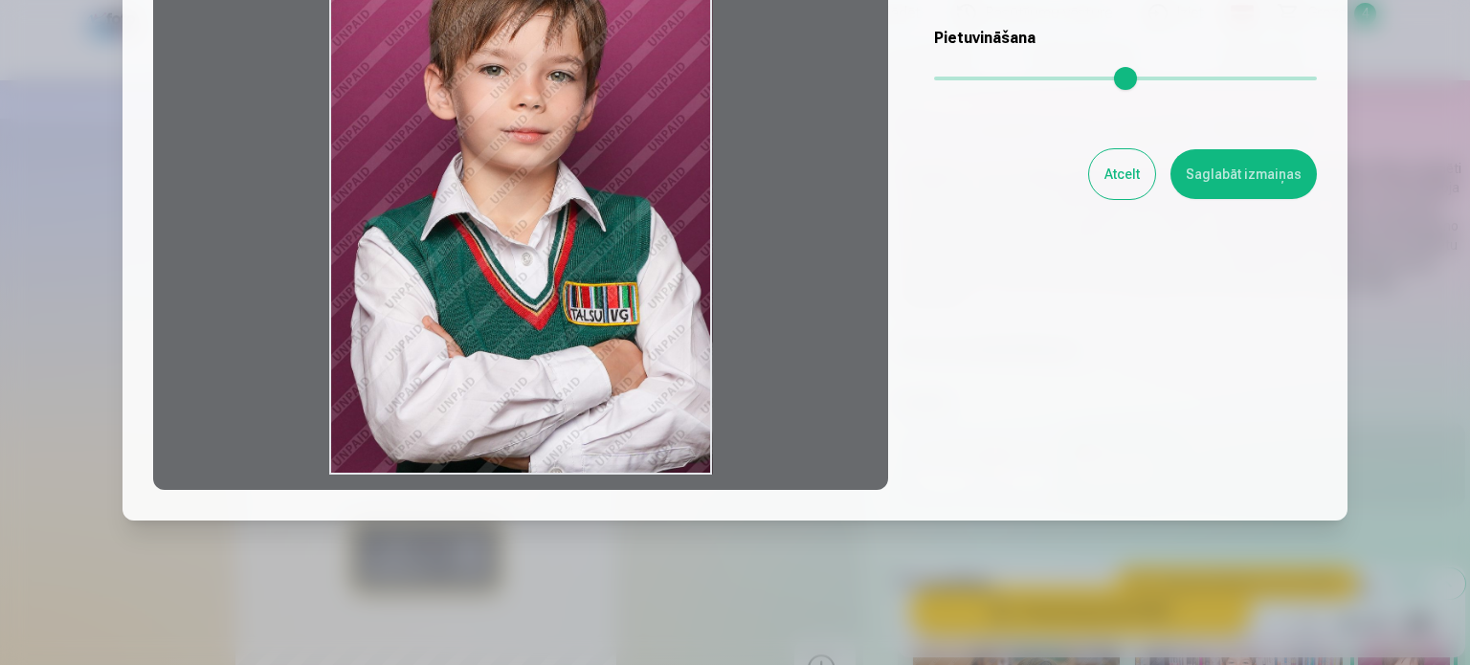
scroll to position [301, 0]
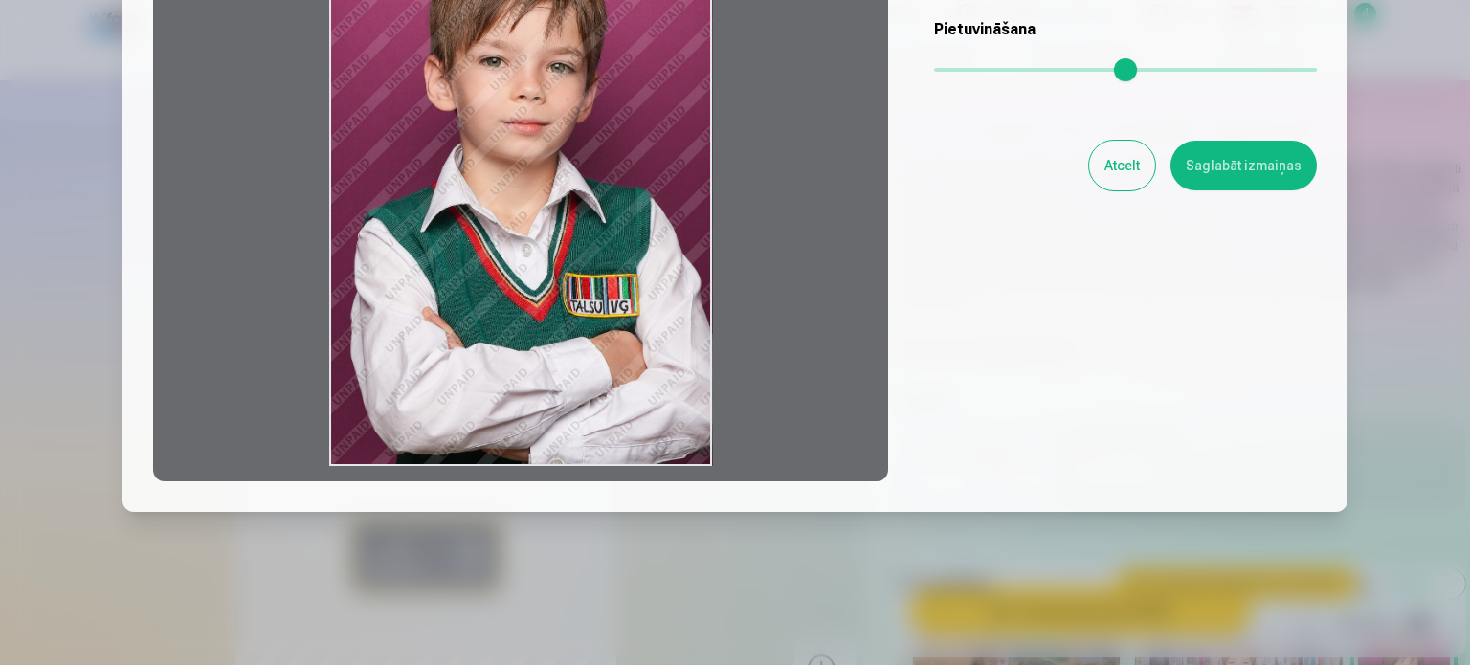
drag, startPoint x: 544, startPoint y: 313, endPoint x: 453, endPoint y: 286, distance: 94.8
click at [453, 286] on div at bounding box center [520, 180] width 735 height 601
drag, startPoint x: 514, startPoint y: 269, endPoint x: 420, endPoint y: 239, distance: 98.4
click at [420, 239] on div at bounding box center [520, 180] width 735 height 601
click at [940, 72] on input "range" at bounding box center [1125, 70] width 383 height 4
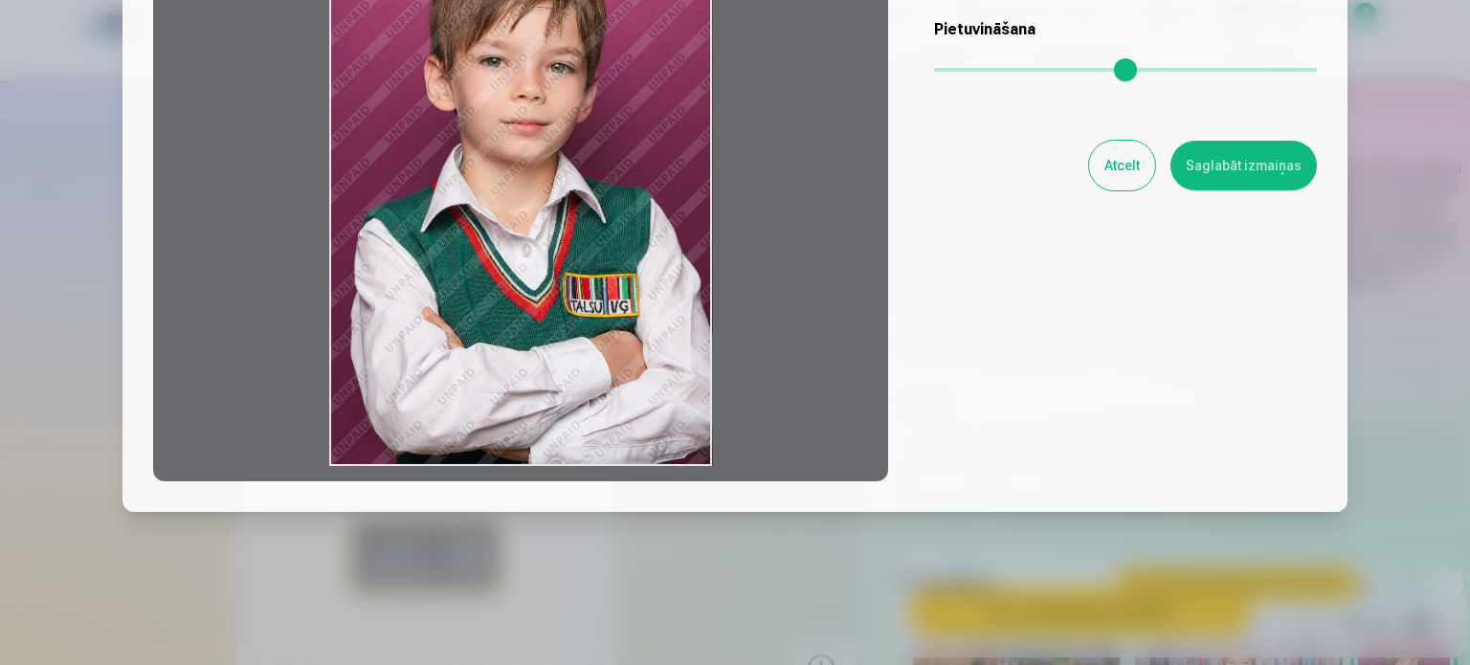
scroll to position [263, 0]
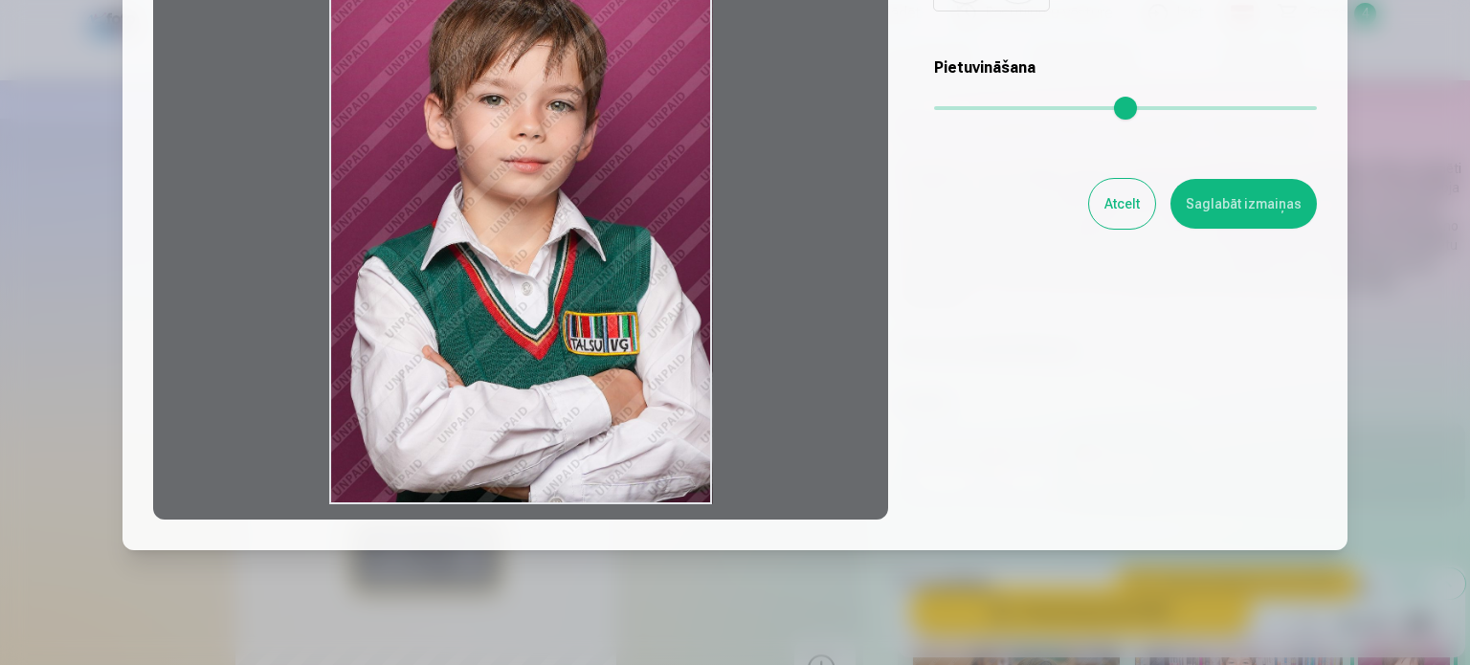
drag, startPoint x: 540, startPoint y: 320, endPoint x: 687, endPoint y: 300, distance: 148.6
click at [687, 300] on div at bounding box center [520, 219] width 735 height 601
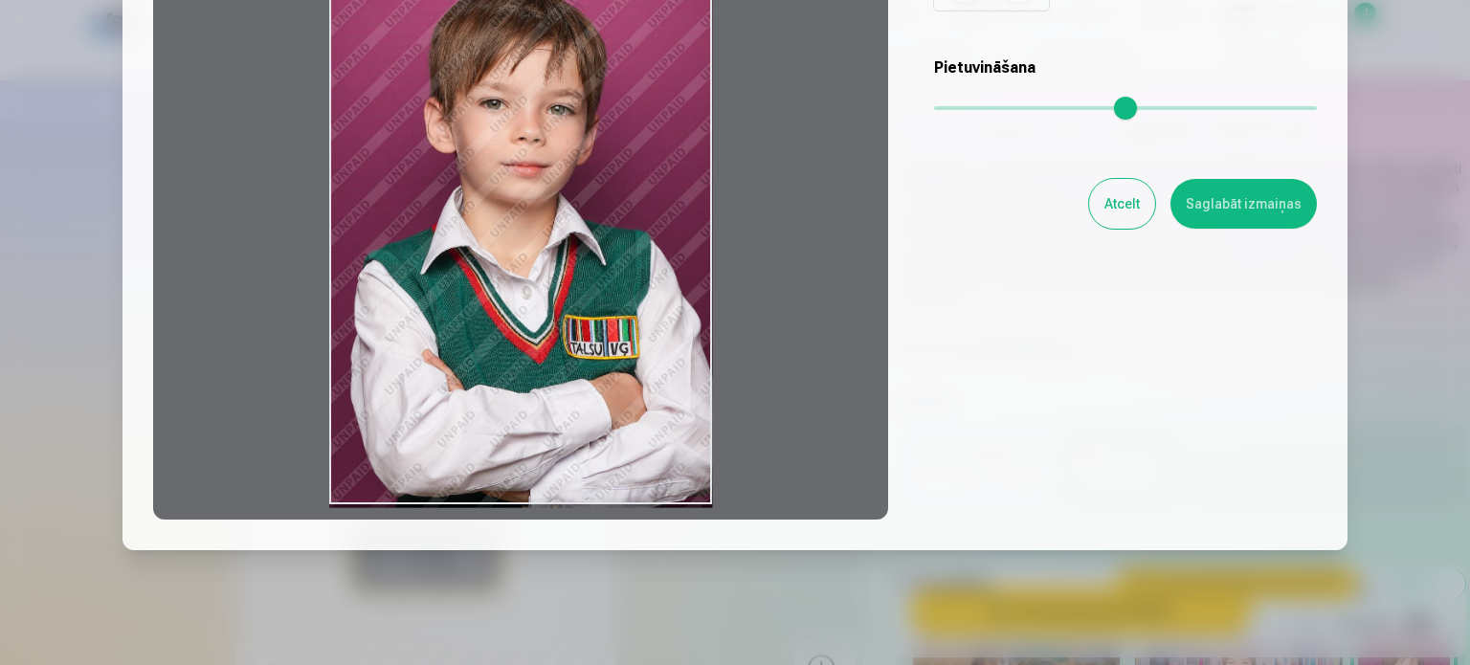
drag, startPoint x: 634, startPoint y: 303, endPoint x: 387, endPoint y: 322, distance: 247.6
click at [387, 322] on div at bounding box center [520, 219] width 735 height 601
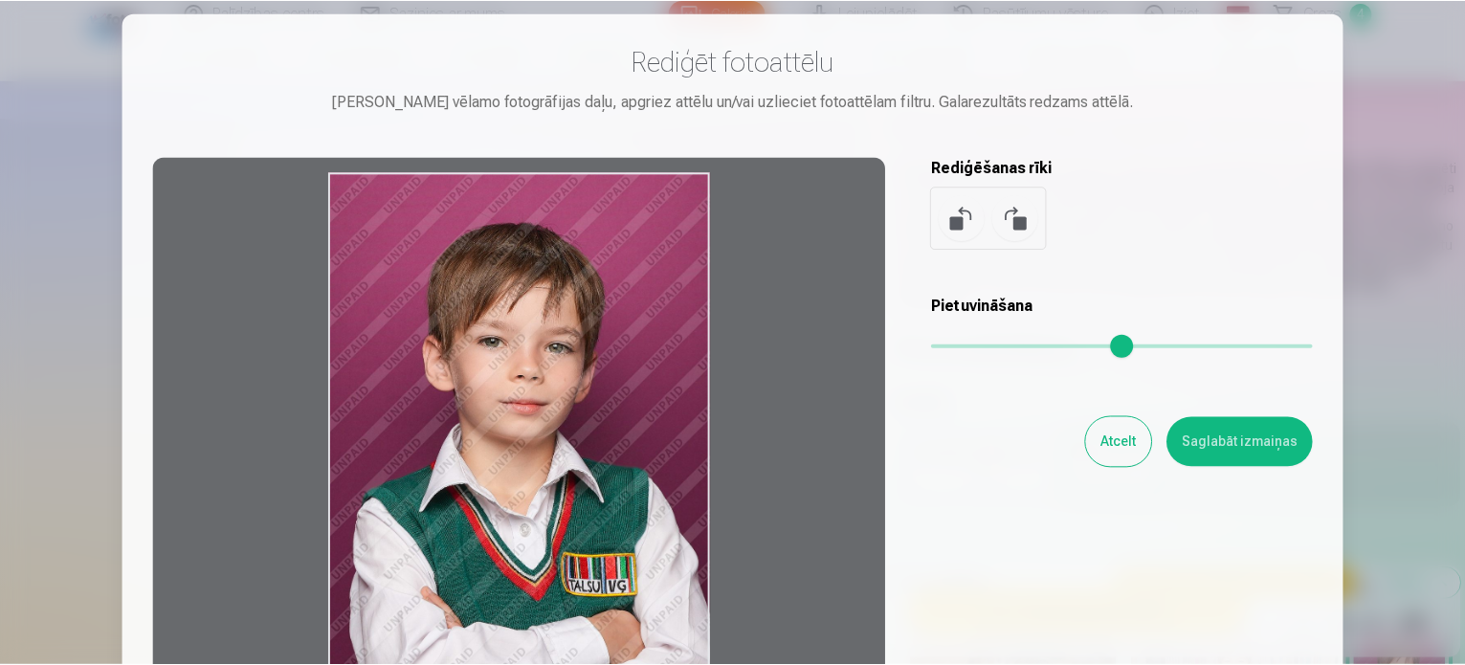
scroll to position [11, 0]
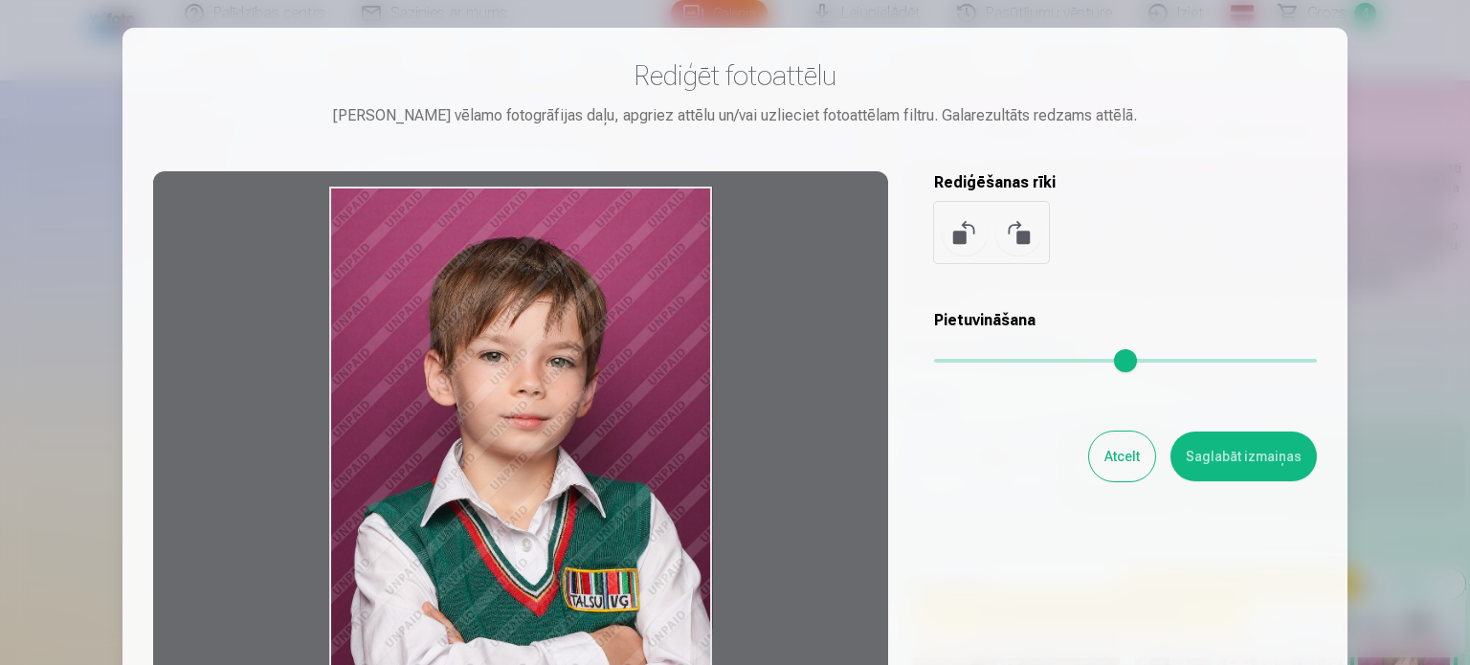
click at [1123, 460] on button "Atcelt" at bounding box center [1122, 457] width 66 height 50
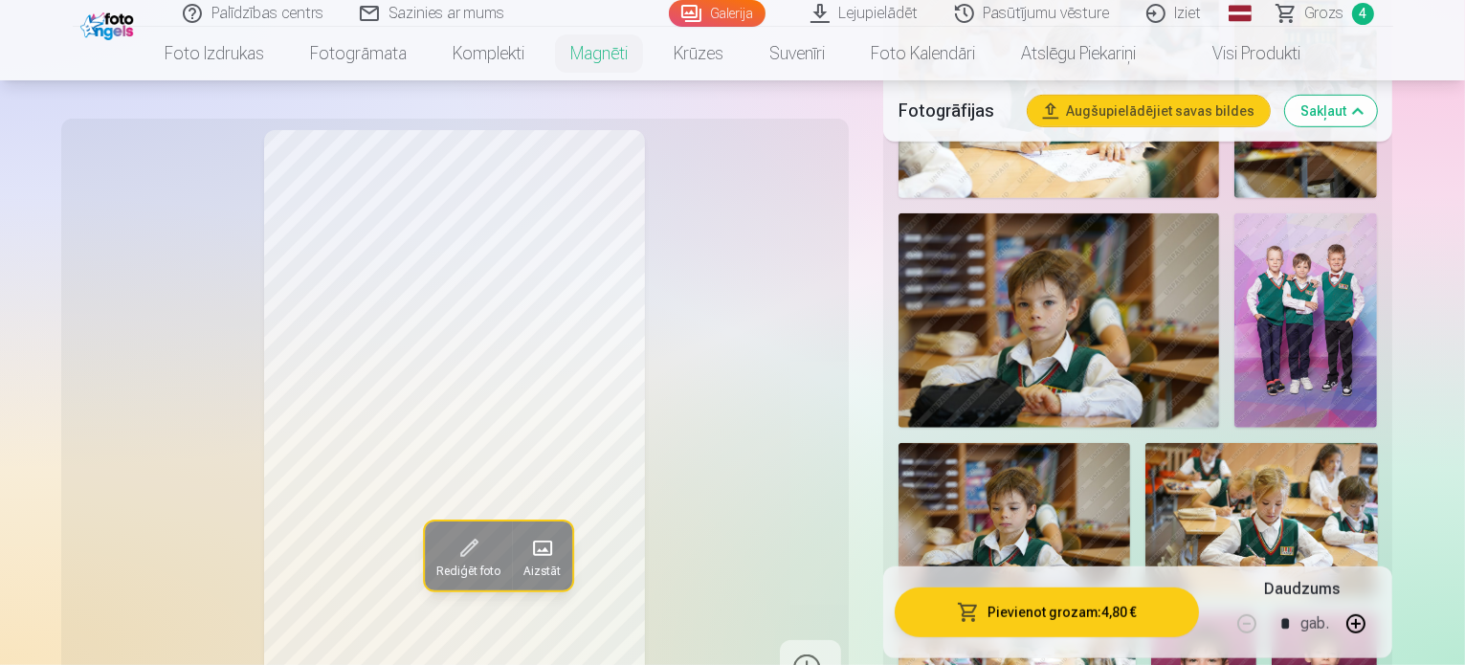
scroll to position [1060, 0]
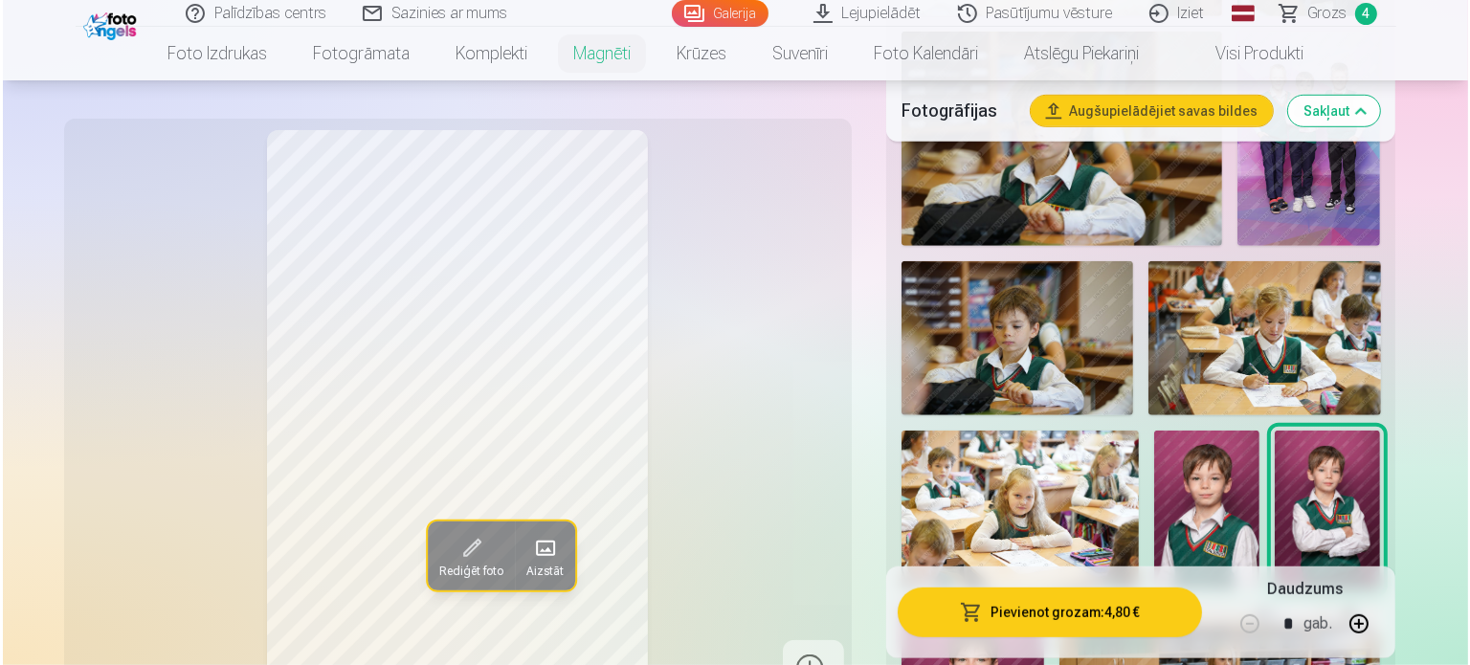
scroll to position [1244, 0]
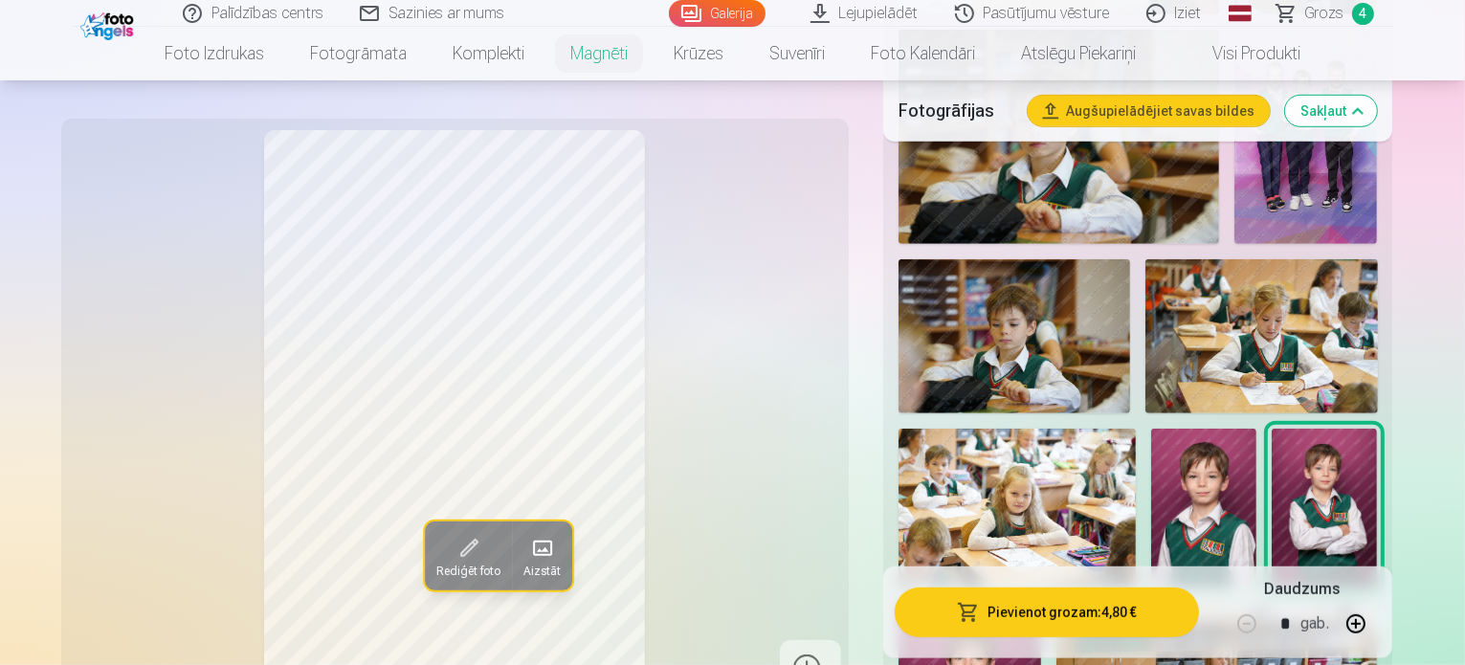
click at [1022, 600] on button "Pievienot grozam : 4,80 €" at bounding box center [1047, 612] width 305 height 50
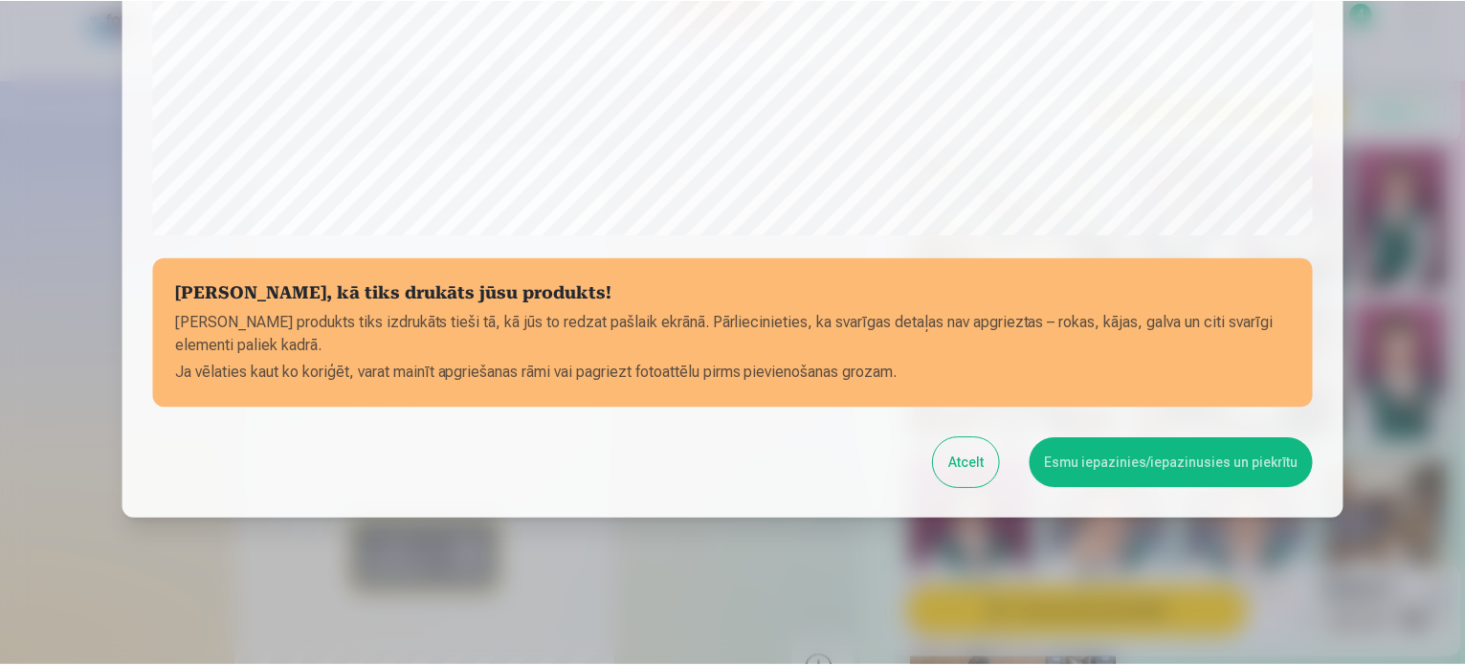
scroll to position [712, 0]
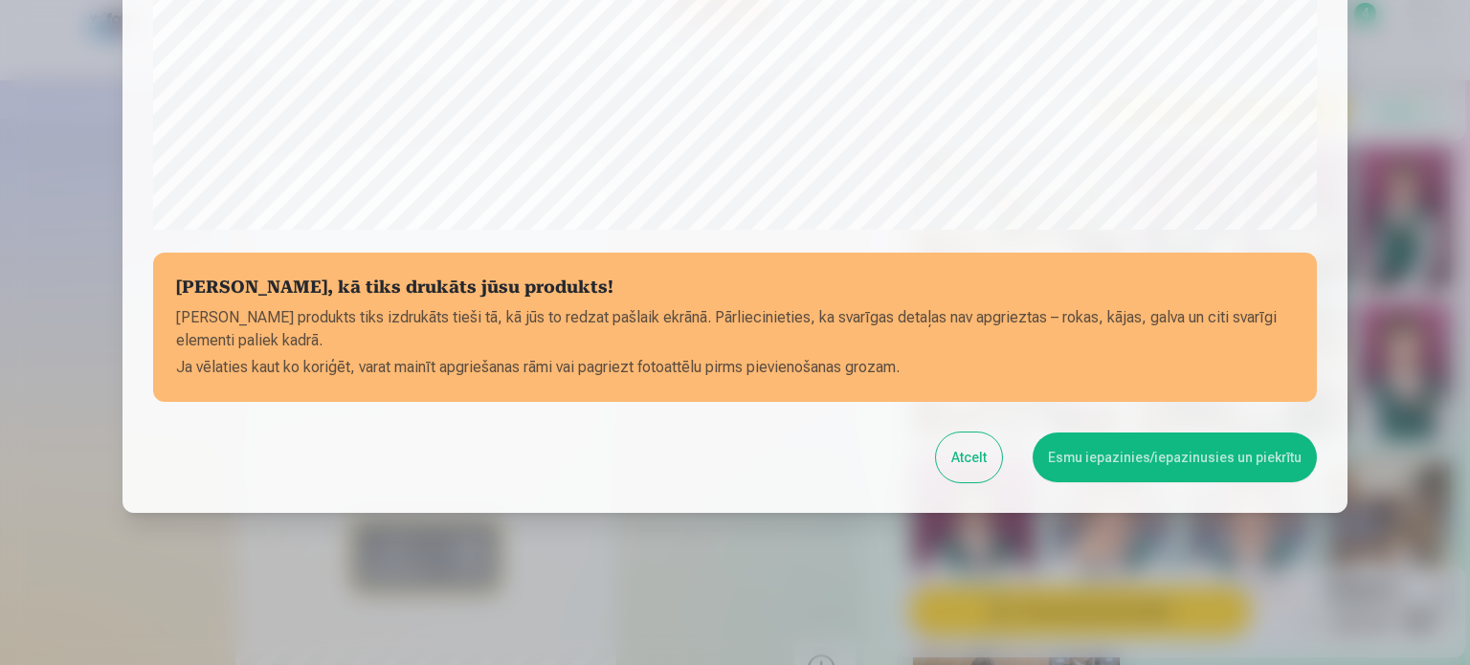
click at [1064, 463] on button "Esmu iepazinies/iepazinusies un piekrītu" at bounding box center [1175, 458] width 284 height 50
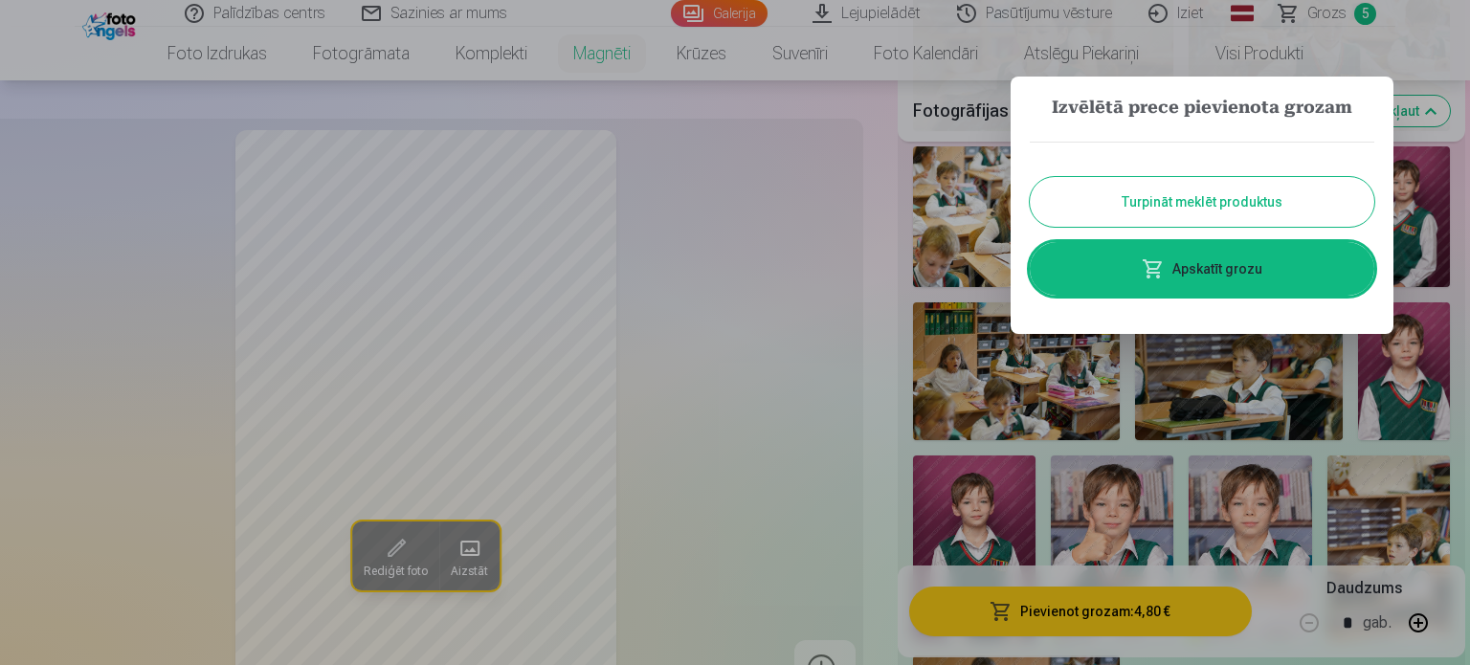
click at [1171, 265] on link "Apskatīt grozu" at bounding box center [1202, 269] width 345 height 54
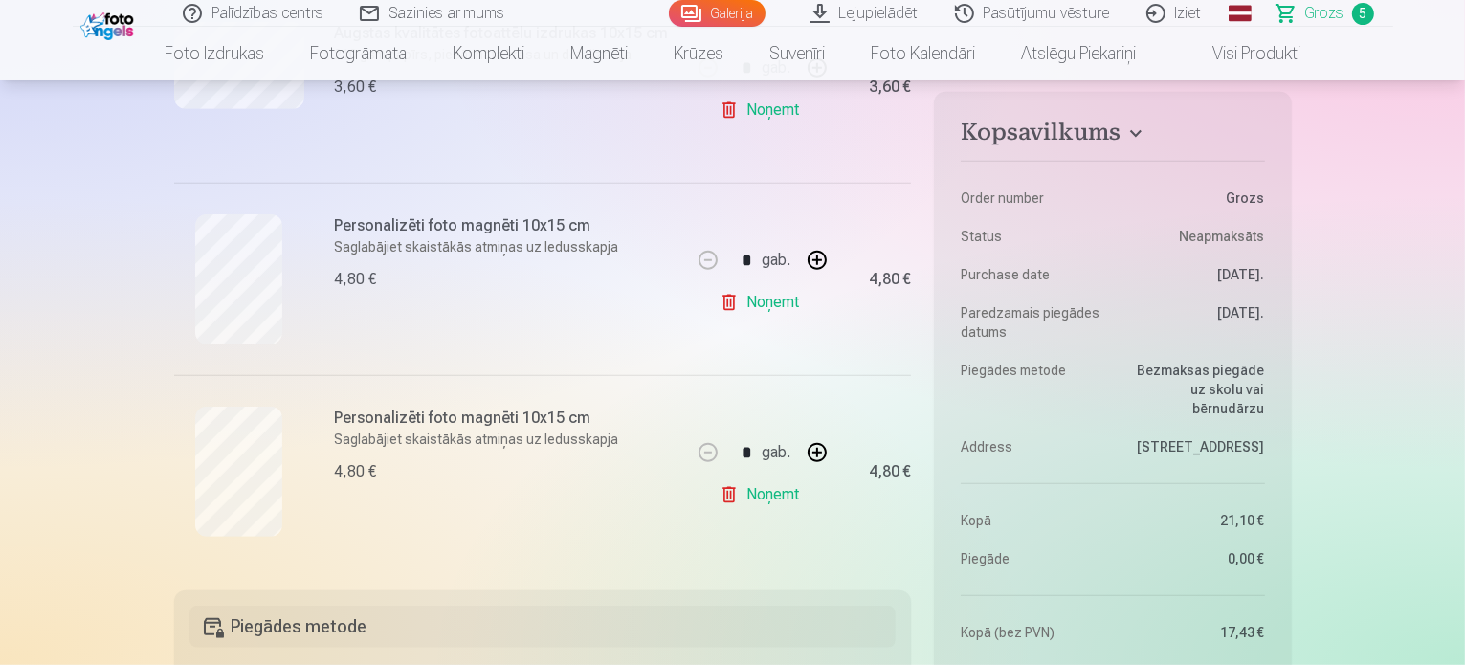
scroll to position [894, 0]
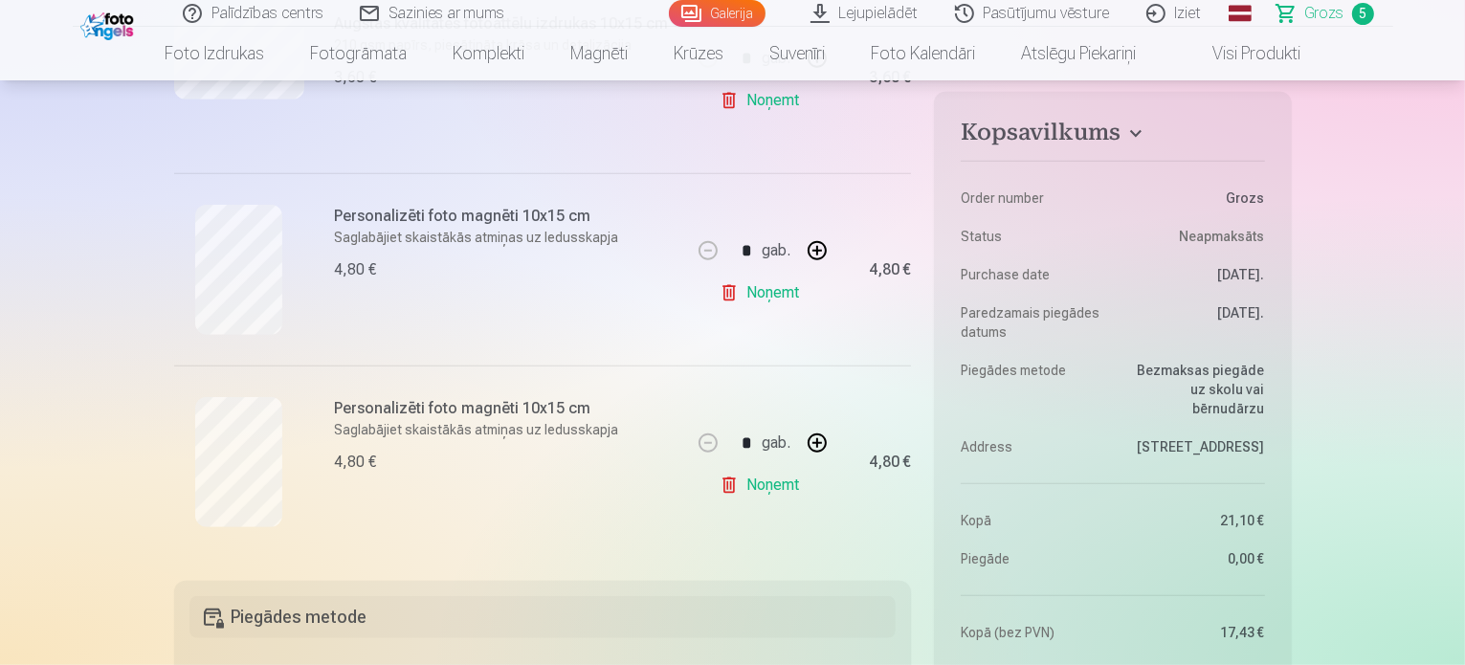
click at [781, 298] on link "Noņemt" at bounding box center [763, 293] width 87 height 38
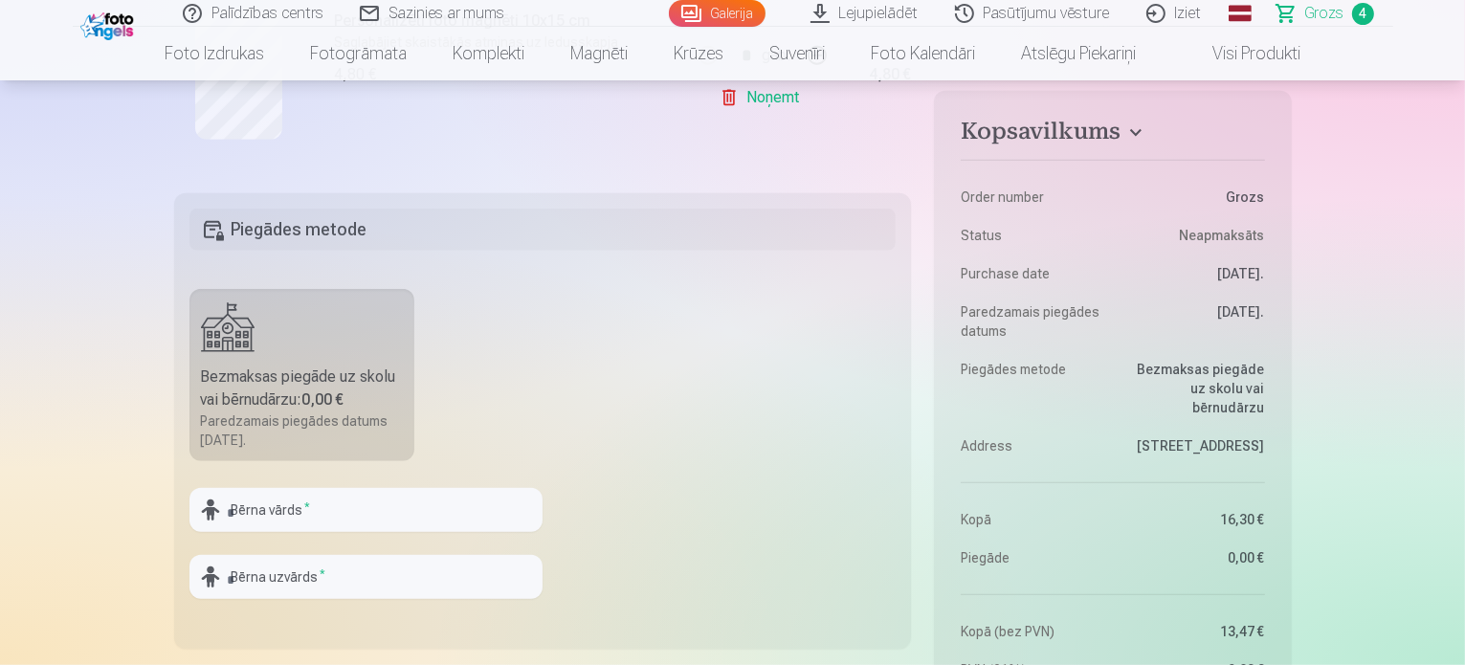
scroll to position [1090, 0]
click at [325, 509] on input "text" at bounding box center [365, 509] width 353 height 44
click at [789, 326] on fieldset "Piegādes metode Bezmaksas piegāde uz skolu vai bērnudārzu : 0,00 € Paredzamais …" at bounding box center [543, 420] width 738 height 456
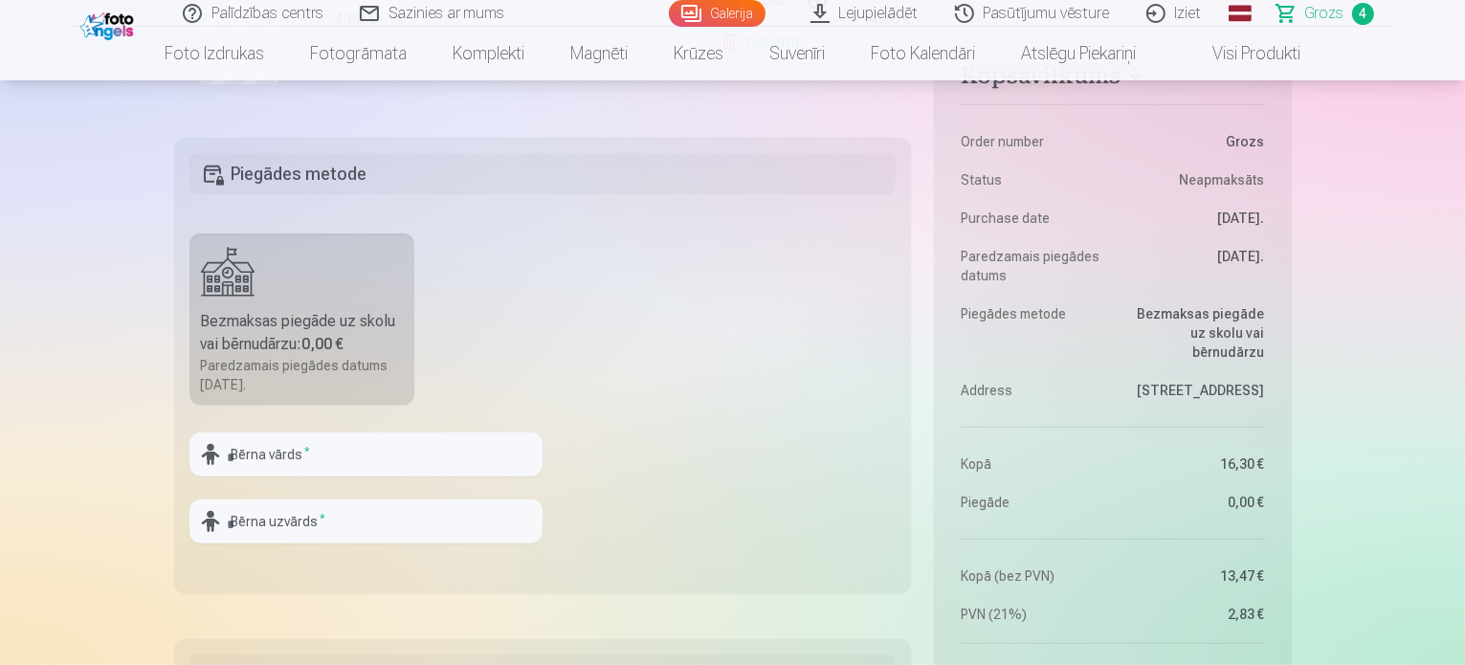
scroll to position [1139, 0]
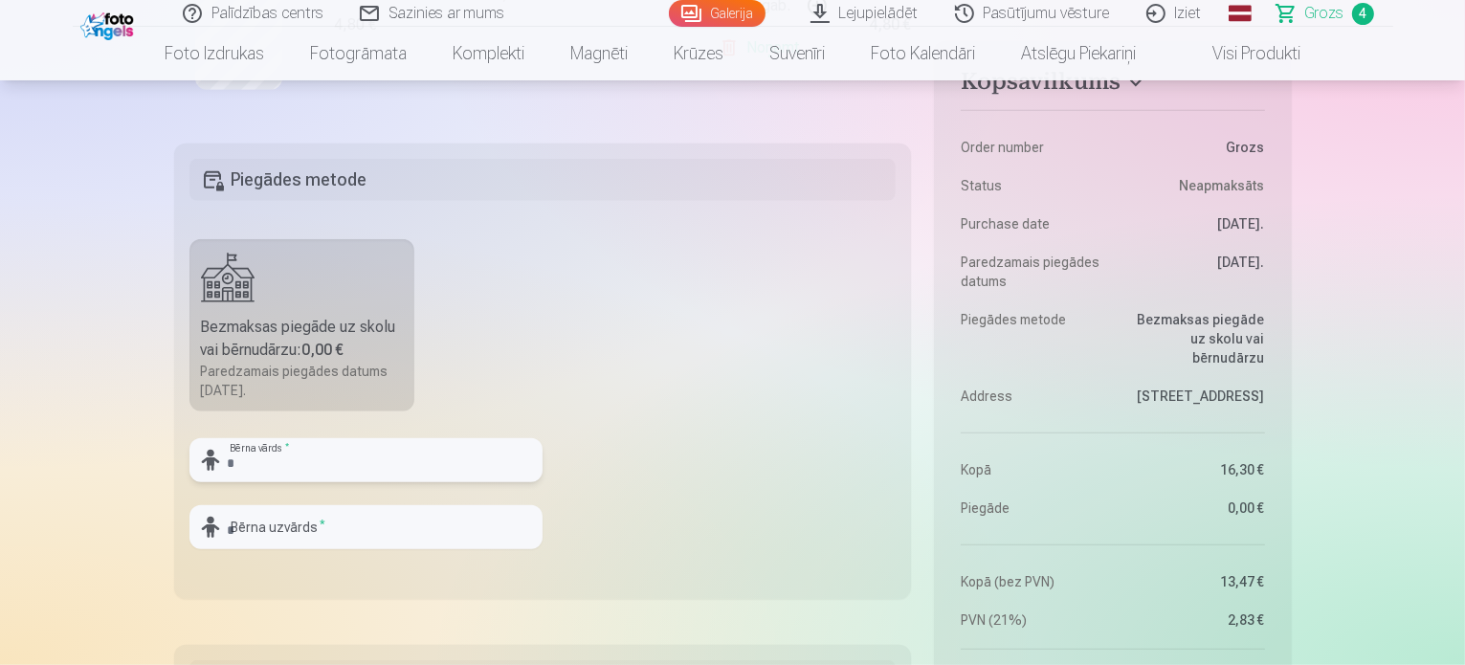
click at [454, 453] on input "text" at bounding box center [365, 460] width 353 height 44
type input "*****"
click at [371, 525] on input "text" at bounding box center [365, 527] width 353 height 44
type input "**********"
click at [759, 477] on fieldset "**********" at bounding box center [543, 372] width 738 height 456
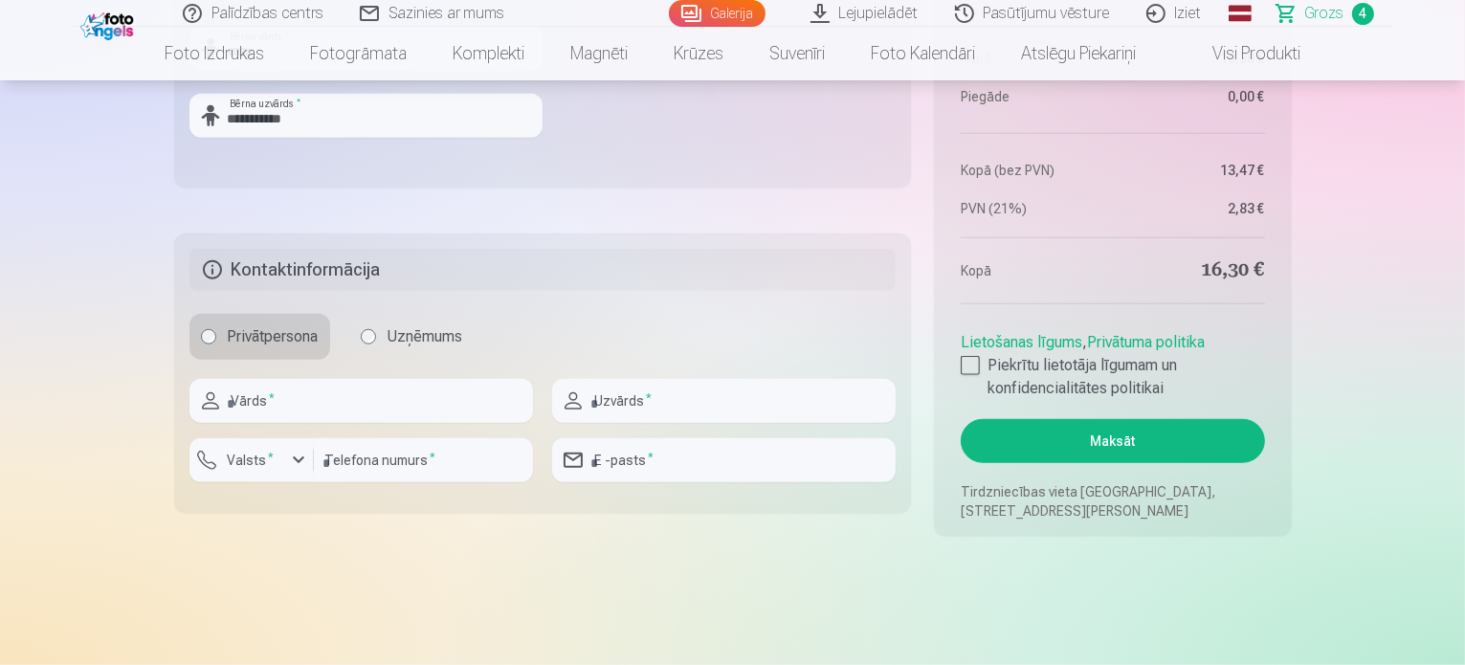
scroll to position [1554, 0]
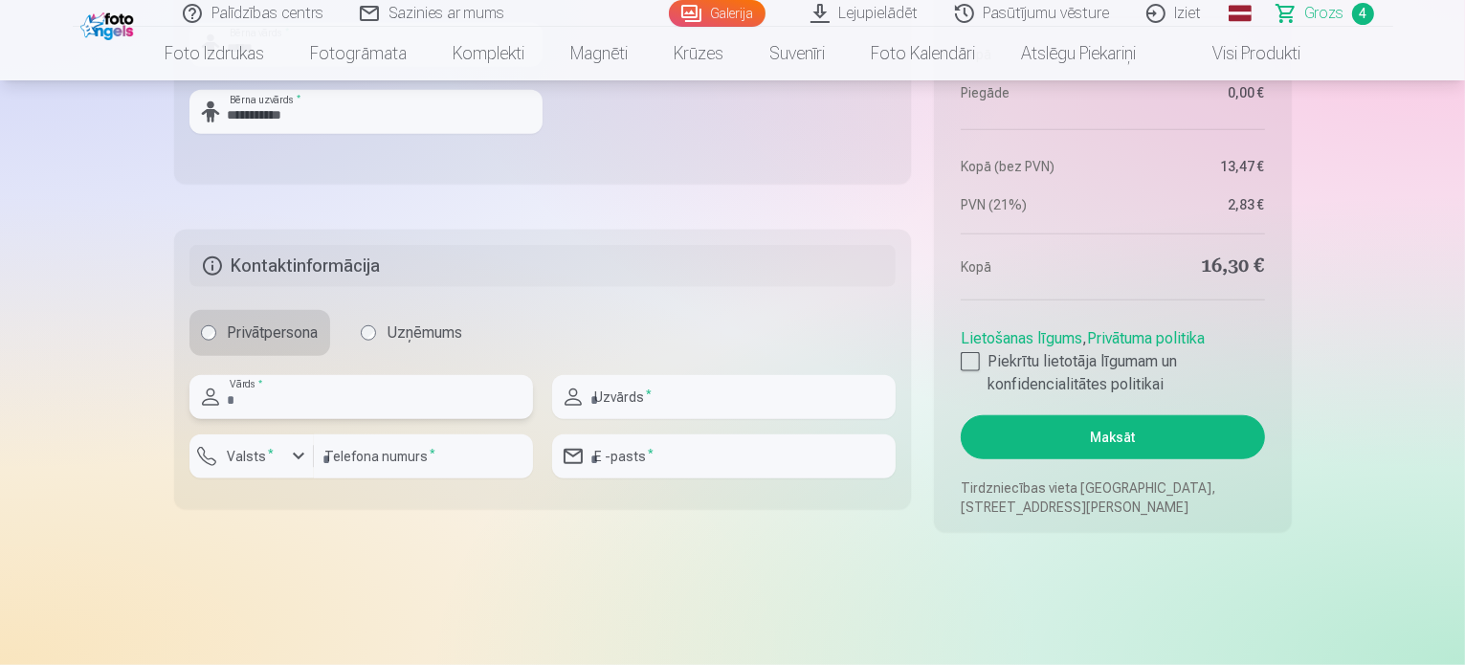
click at [441, 386] on input "text" at bounding box center [361, 397] width 344 height 44
type input "*****"
type input "**********"
type input "********"
type input "**********"
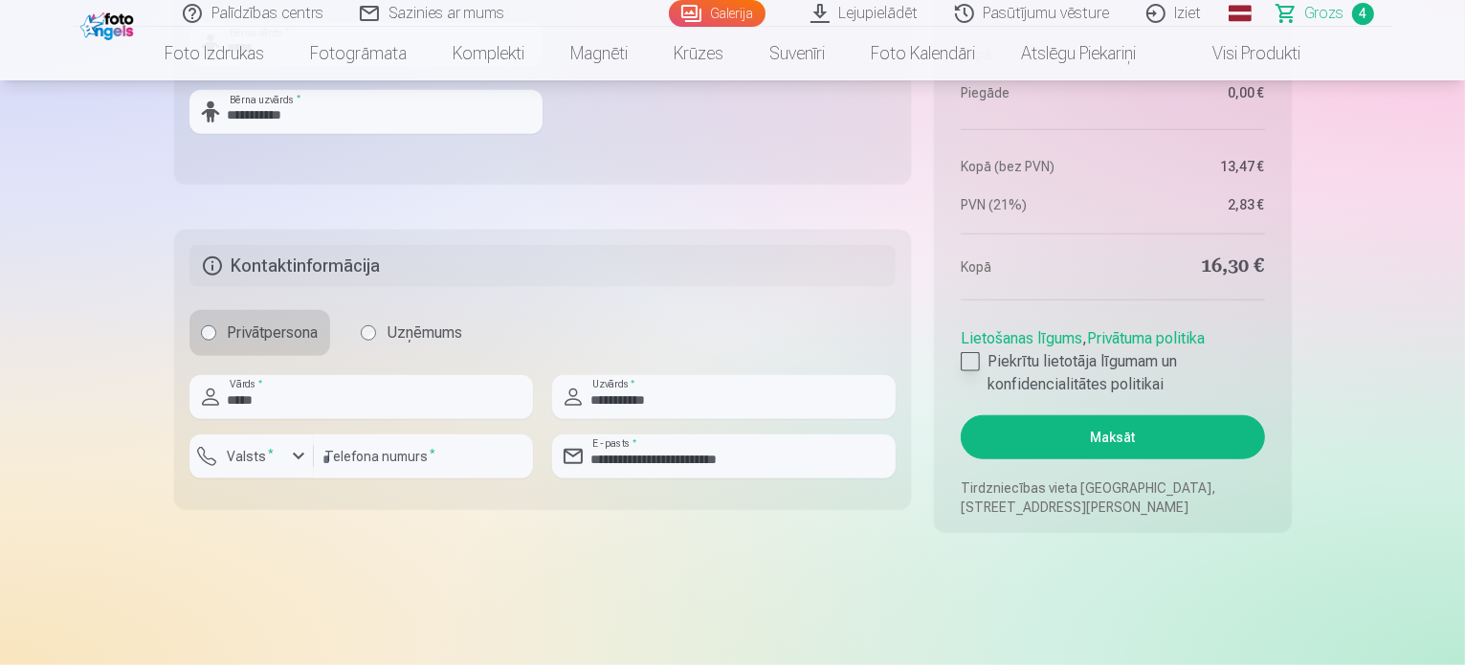
click at [962, 352] on div at bounding box center [970, 361] width 19 height 19
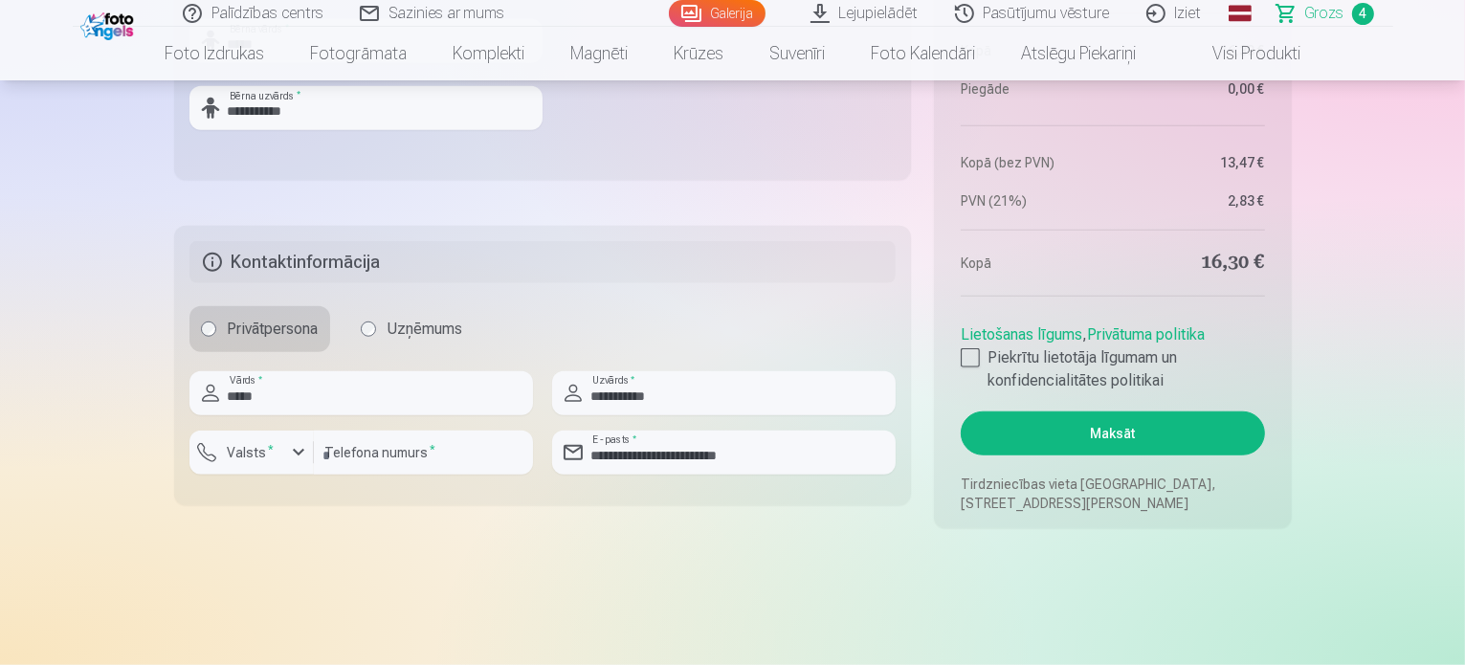
scroll to position [1560, 0]
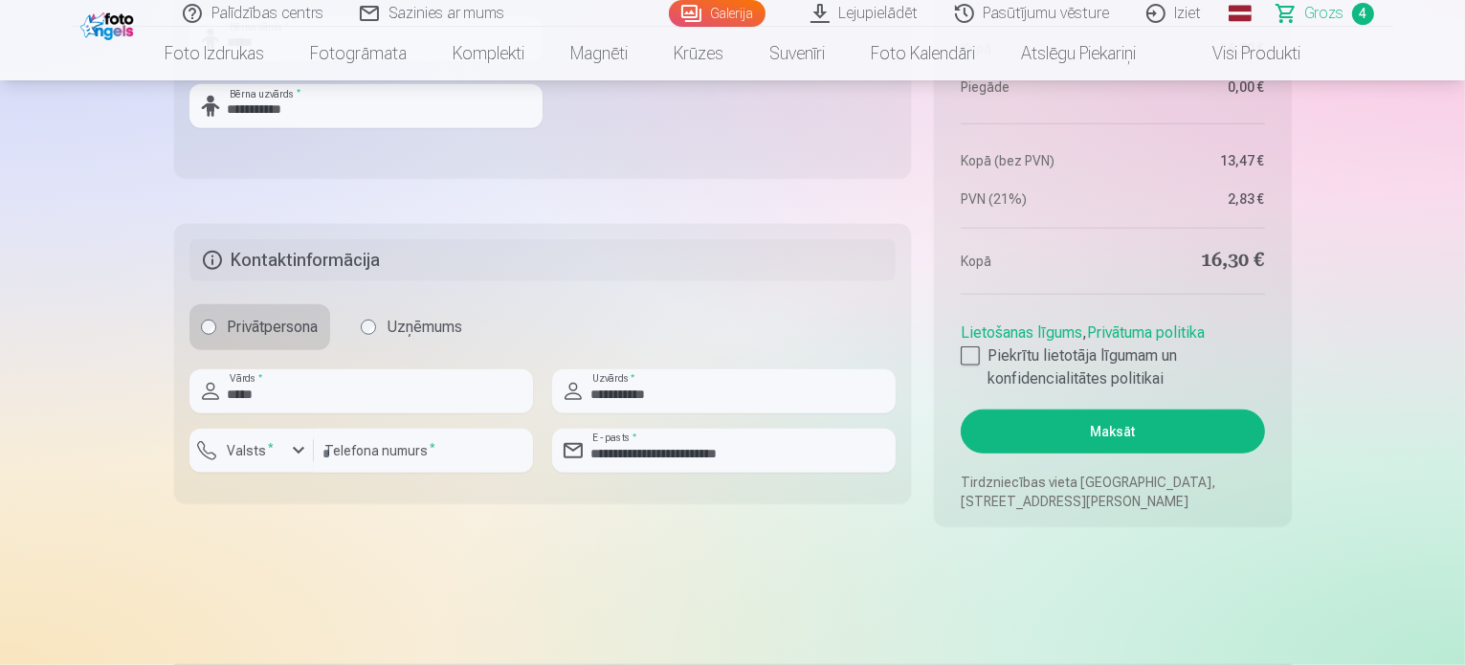
click at [1163, 434] on button "Maksāt" at bounding box center [1112, 432] width 303 height 44
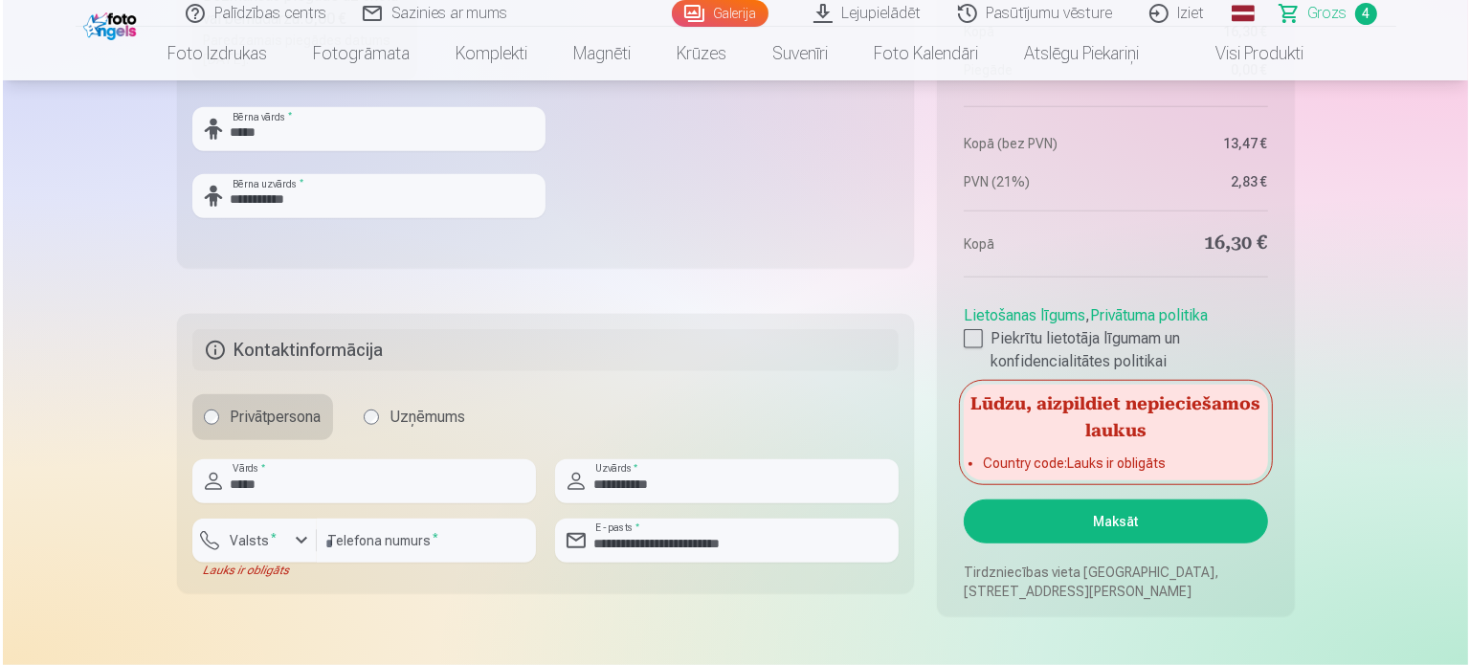
scroll to position [1558, 0]
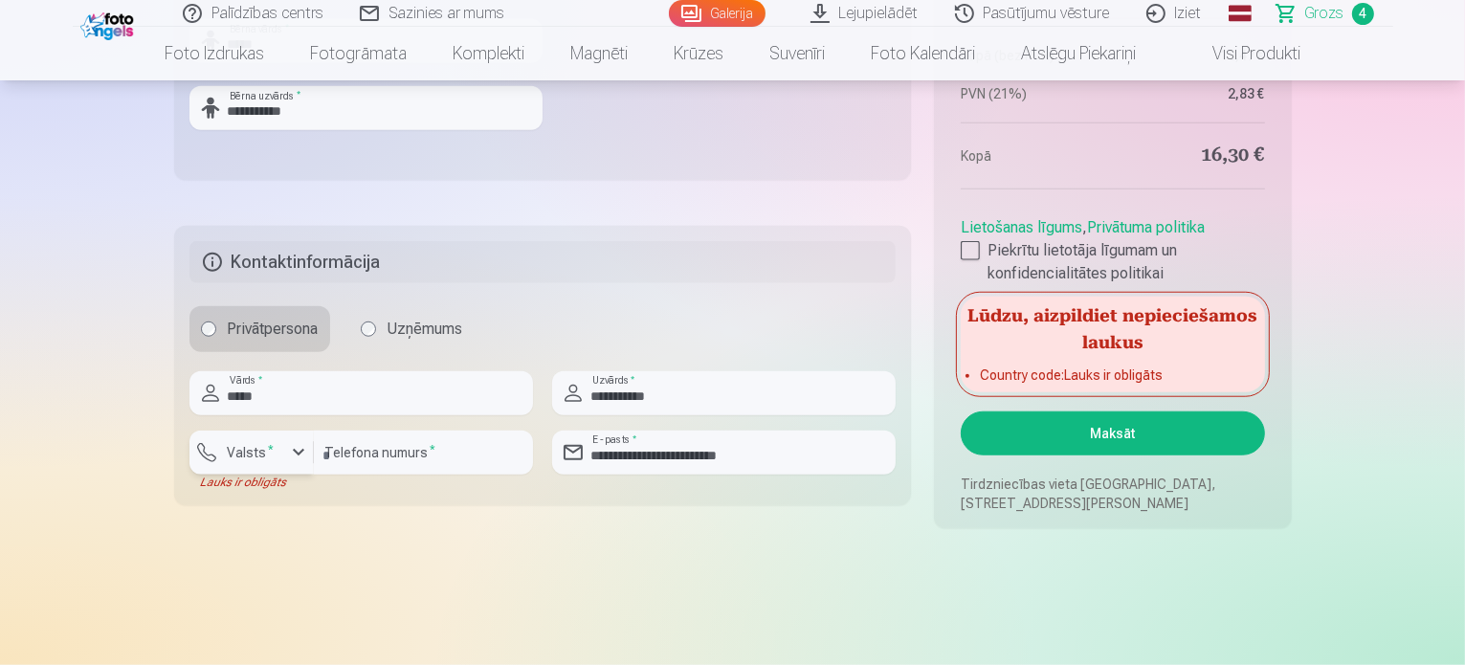
click at [283, 454] on div "button" at bounding box center [256, 455] width 57 height 19
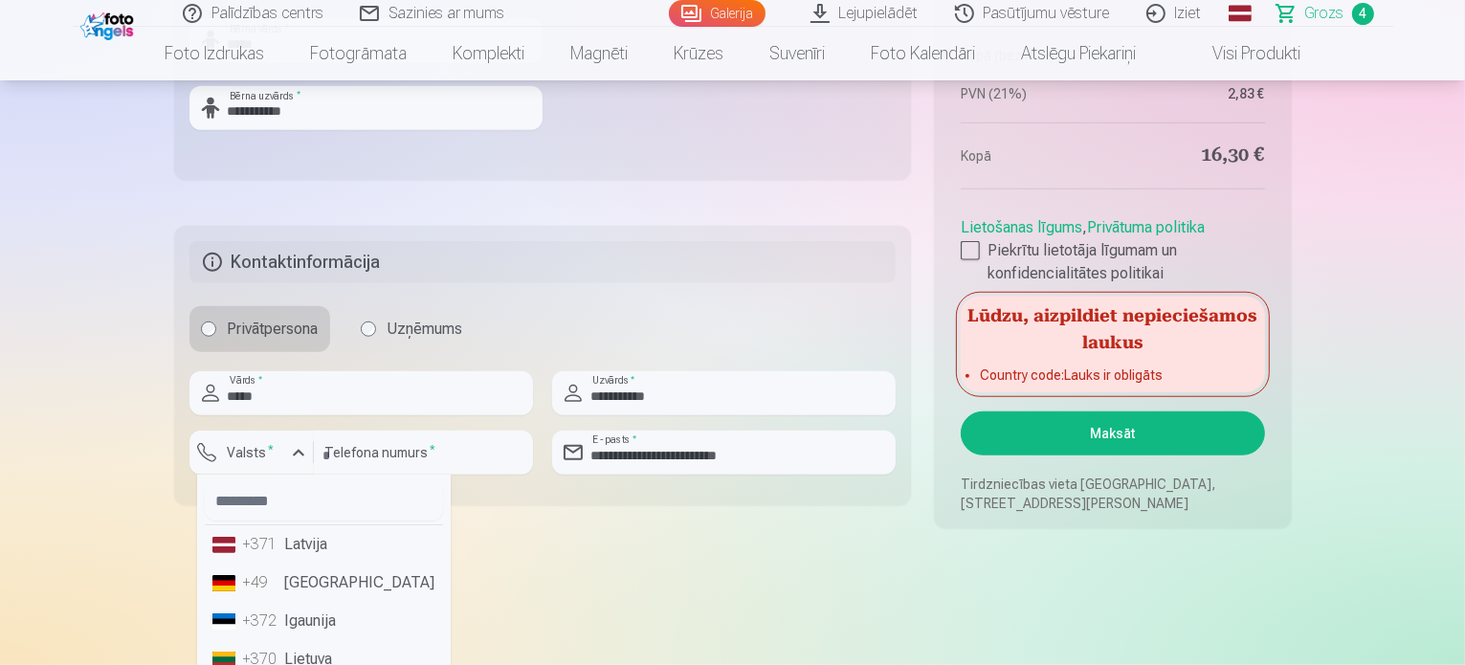
click at [273, 554] on li "+371 Latvija" at bounding box center [324, 544] width 238 height 38
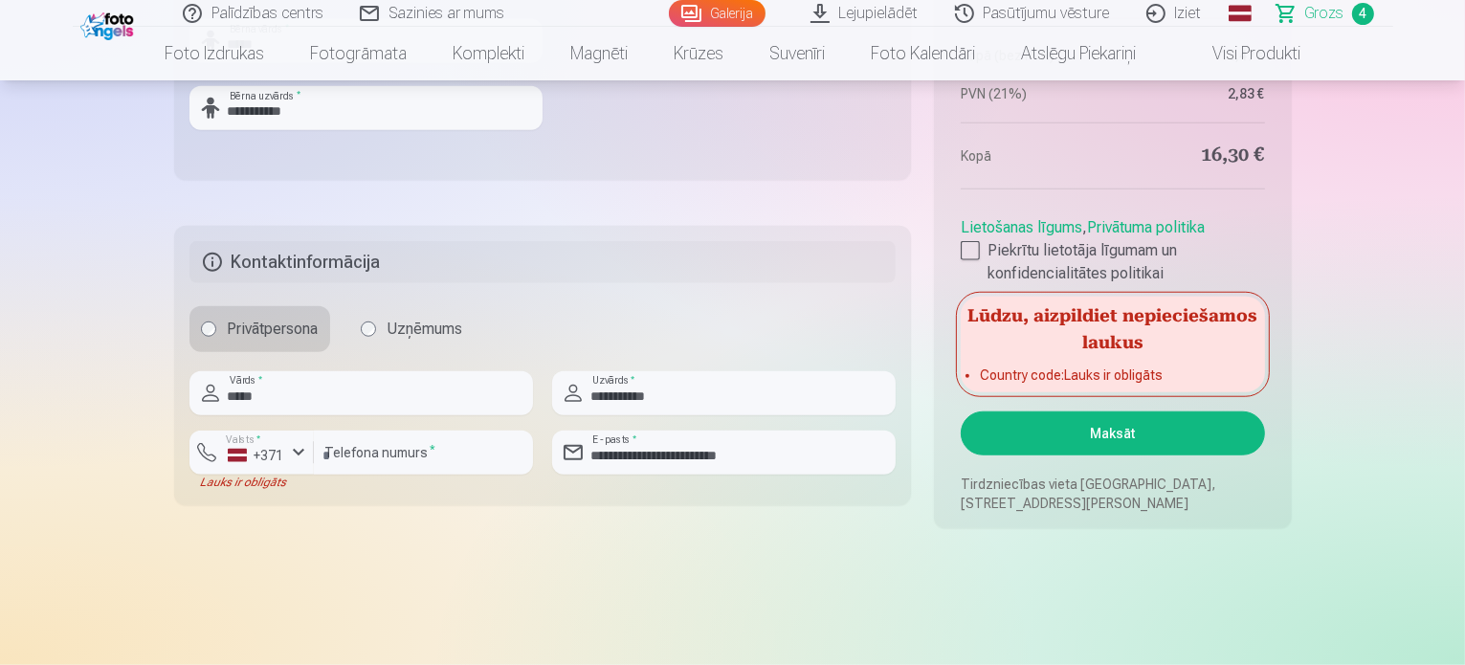
click at [991, 437] on button "Maksāt" at bounding box center [1112, 433] width 303 height 44
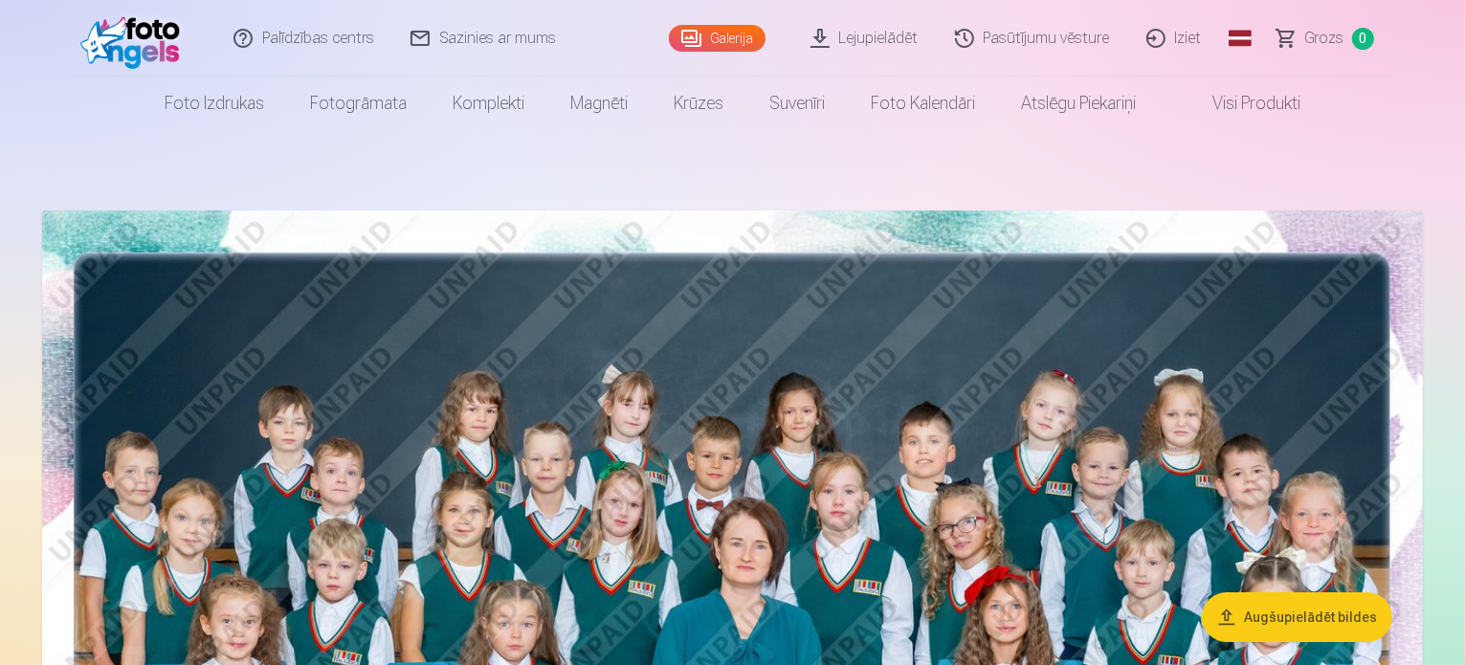
click at [1178, 32] on link "Iziet" at bounding box center [1175, 38] width 92 height 77
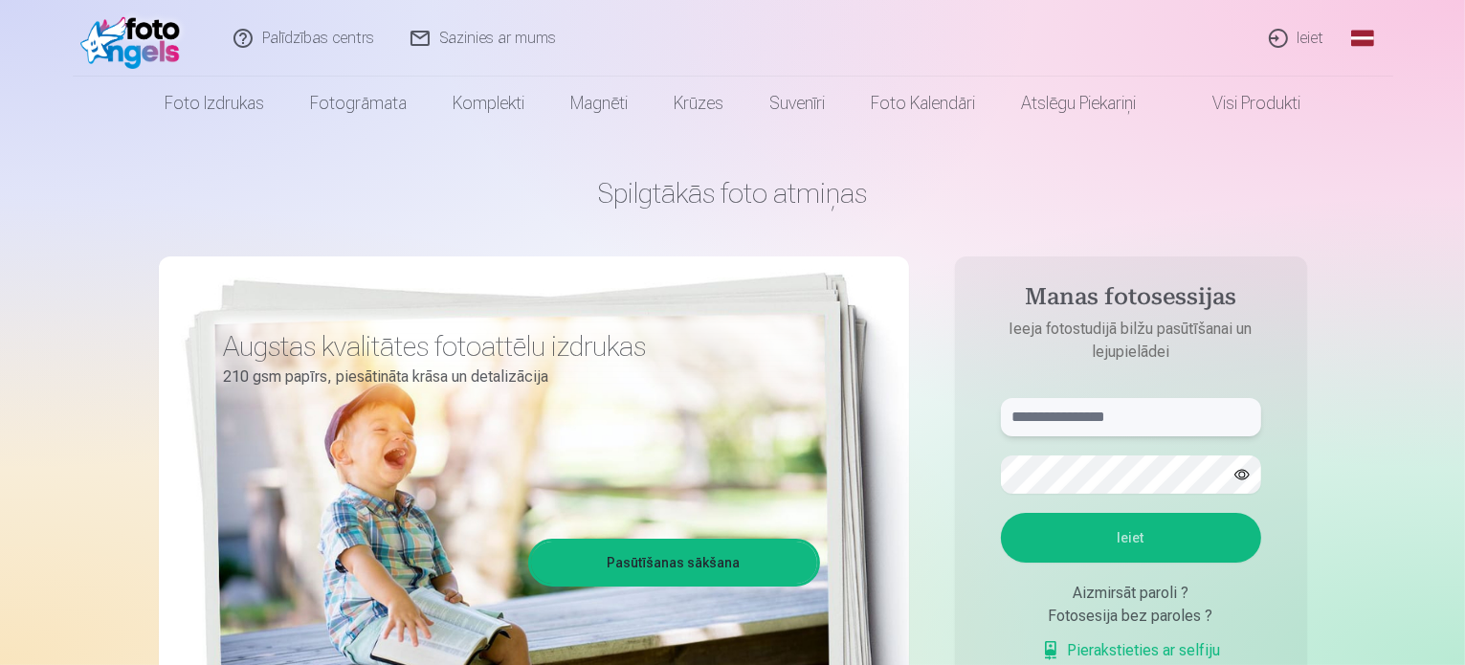
click at [1044, 413] on input "text" at bounding box center [1131, 417] width 260 height 38
